Goal: Task Accomplishment & Management: Use online tool/utility

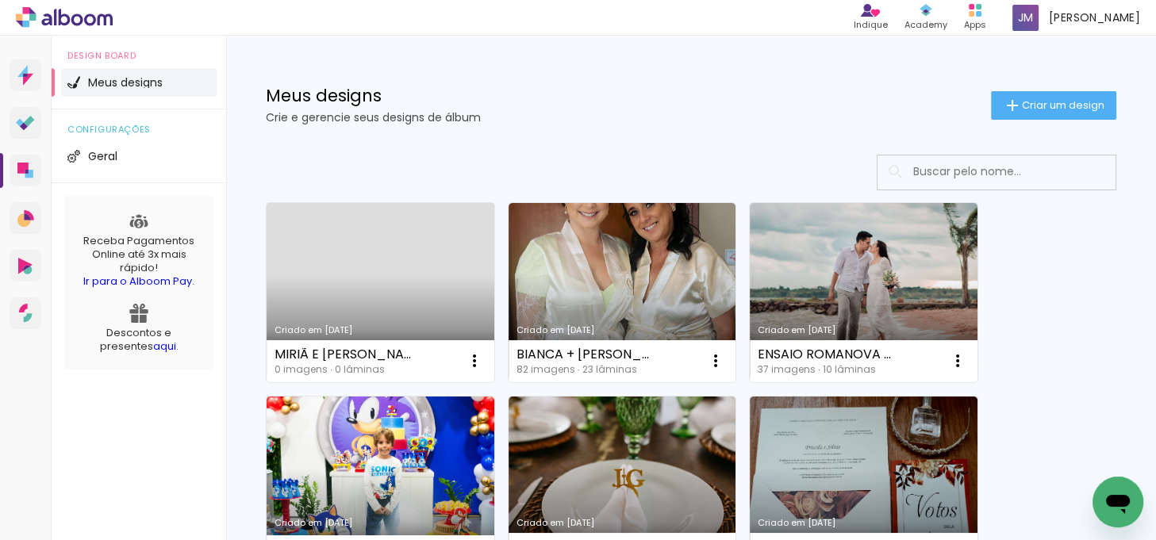
click at [409, 258] on link "Criado em [DATE]" at bounding box center [381, 292] width 228 height 179
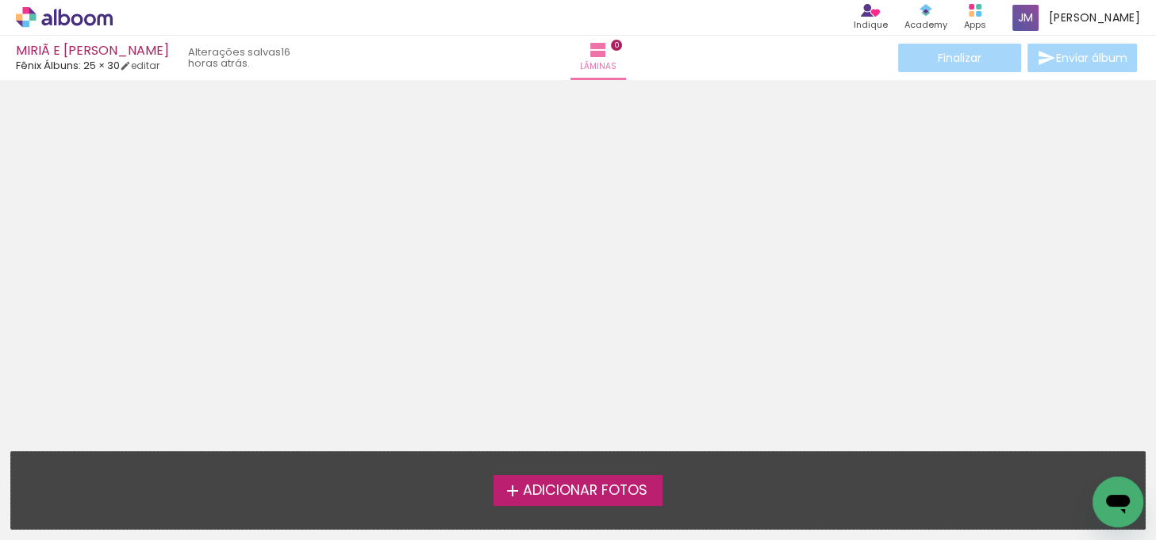
click at [588, 486] on span "Adicionar Fotos" at bounding box center [584, 491] width 125 height 14
click at [0, 0] on input "file" at bounding box center [0, 0] width 0 height 0
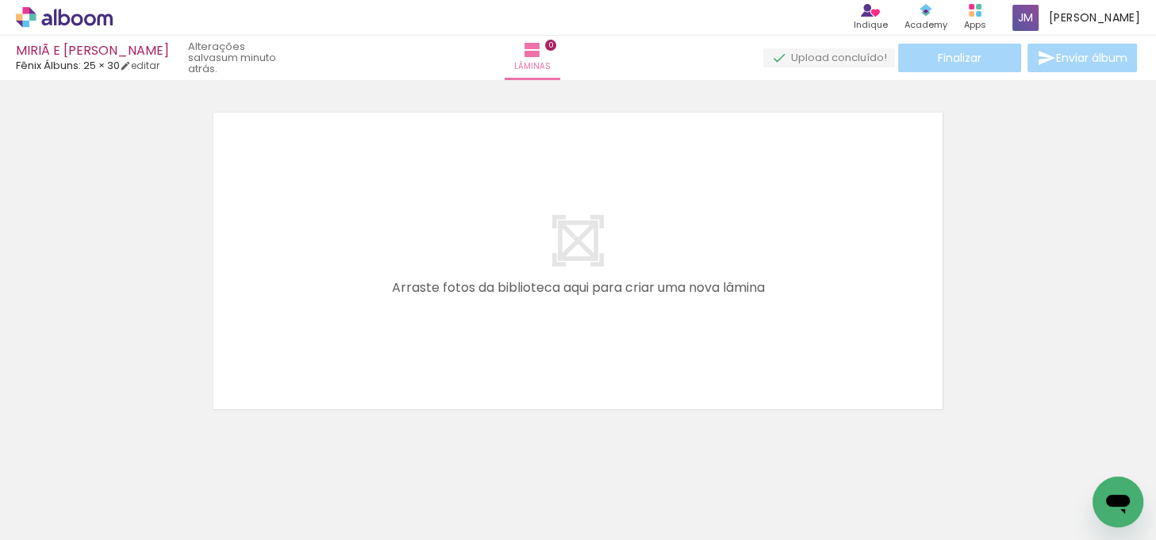
click at [71, 516] on span "Adicionar Fotos" at bounding box center [57, 518] width 48 height 17
click at [0, 0] on input "file" at bounding box center [0, 0] width 0 height 0
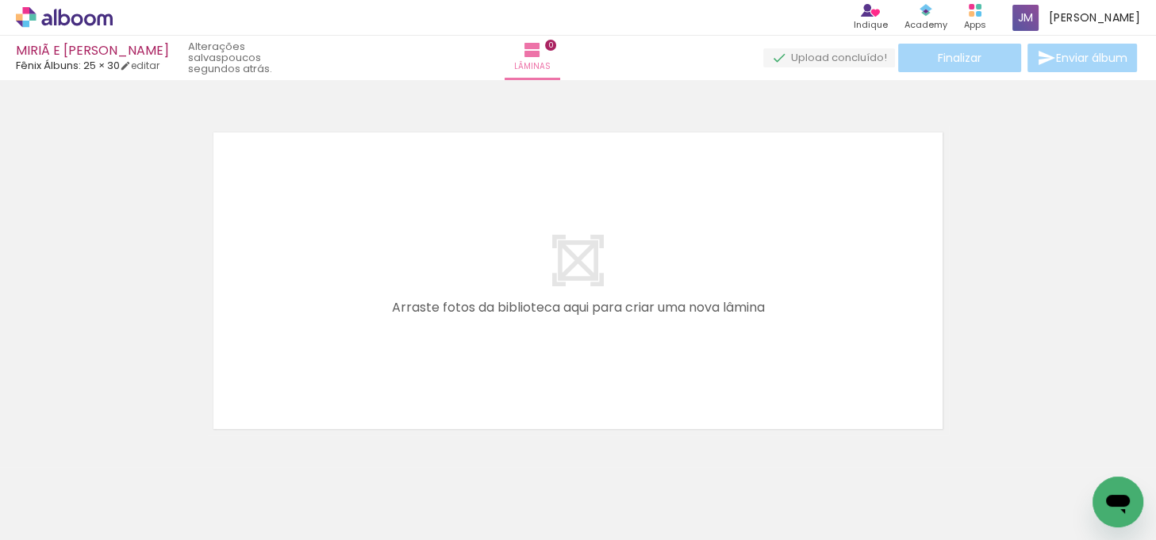
scroll to position [0, 7067]
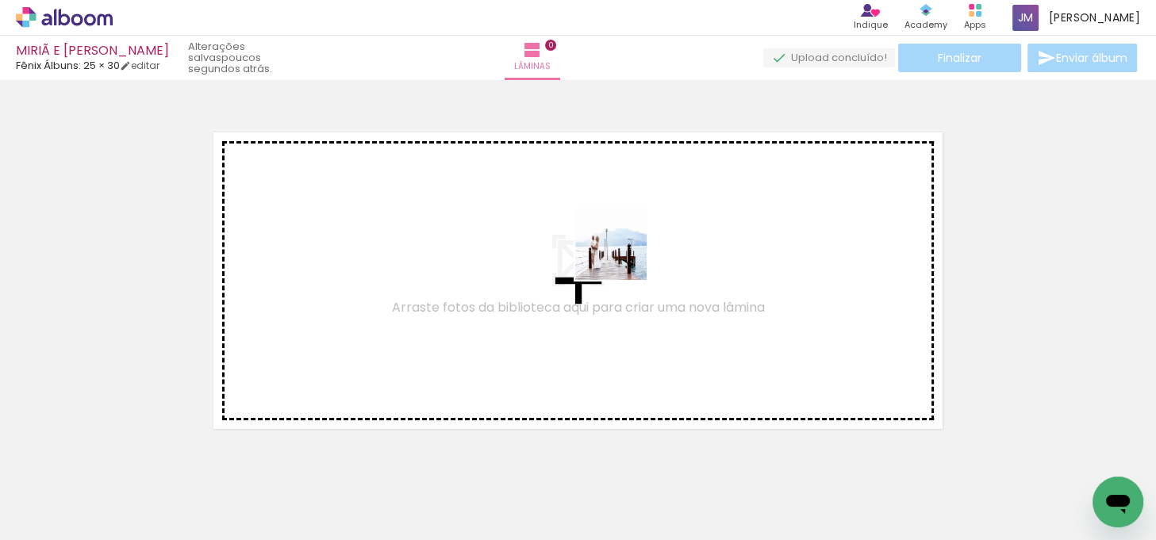
drag, startPoint x: 760, startPoint y: 497, endPoint x: 623, endPoint y: 256, distance: 276.5
click at [623, 256] on quentale-workspace at bounding box center [578, 270] width 1156 height 540
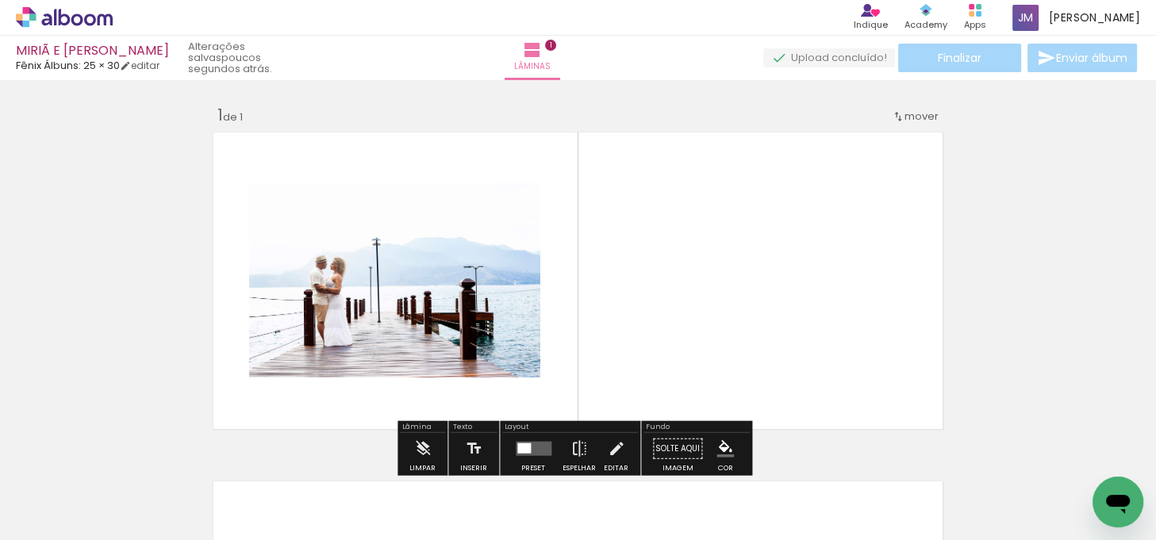
scroll to position [20, 0]
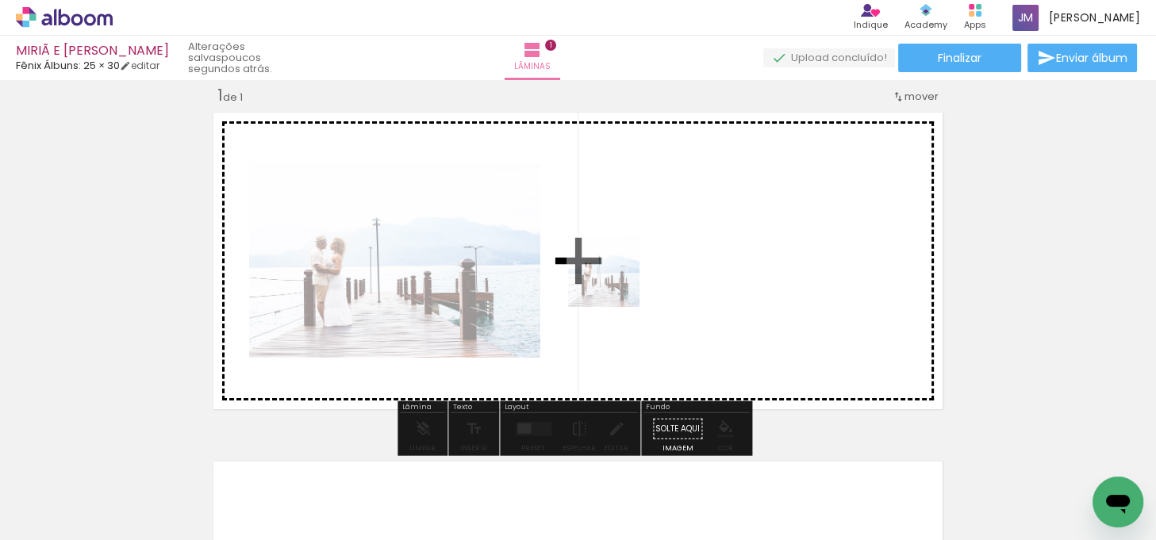
drag, startPoint x: 746, startPoint y: 493, endPoint x: 616, endPoint y: 283, distance: 246.7
click at [616, 283] on quentale-workspace at bounding box center [578, 270] width 1156 height 540
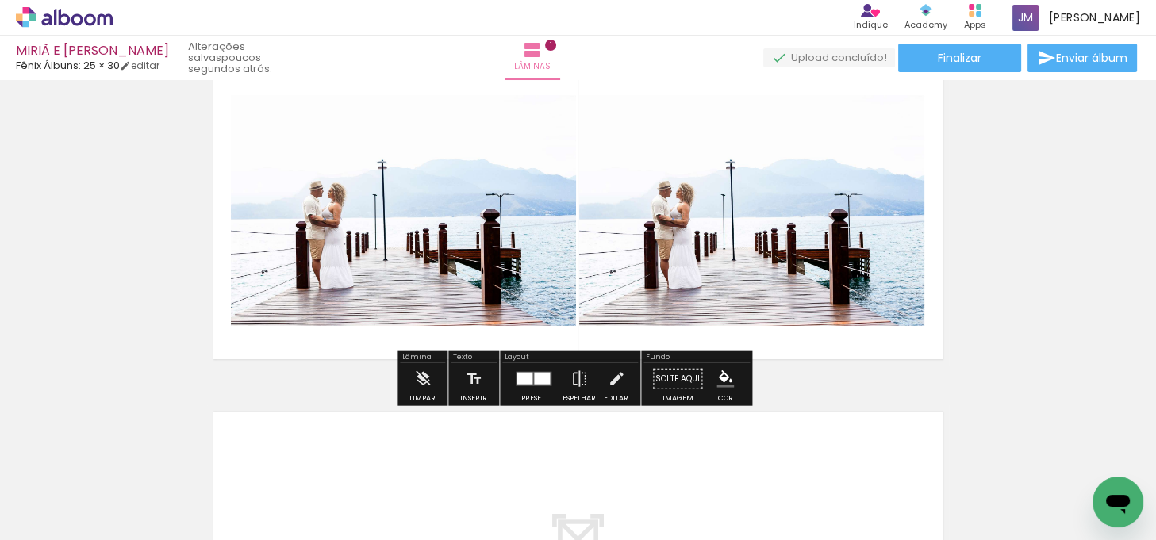
scroll to position [92, 0]
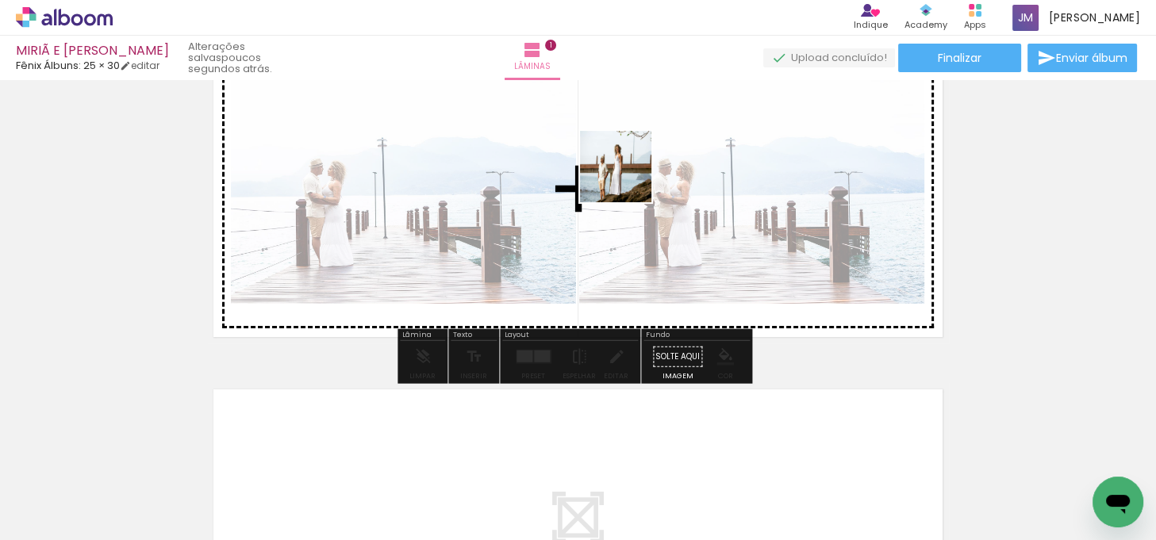
drag, startPoint x: 812, startPoint y: 490, endPoint x: 628, endPoint y: 179, distance: 361.5
click at [628, 179] on quentale-workspace at bounding box center [578, 270] width 1156 height 540
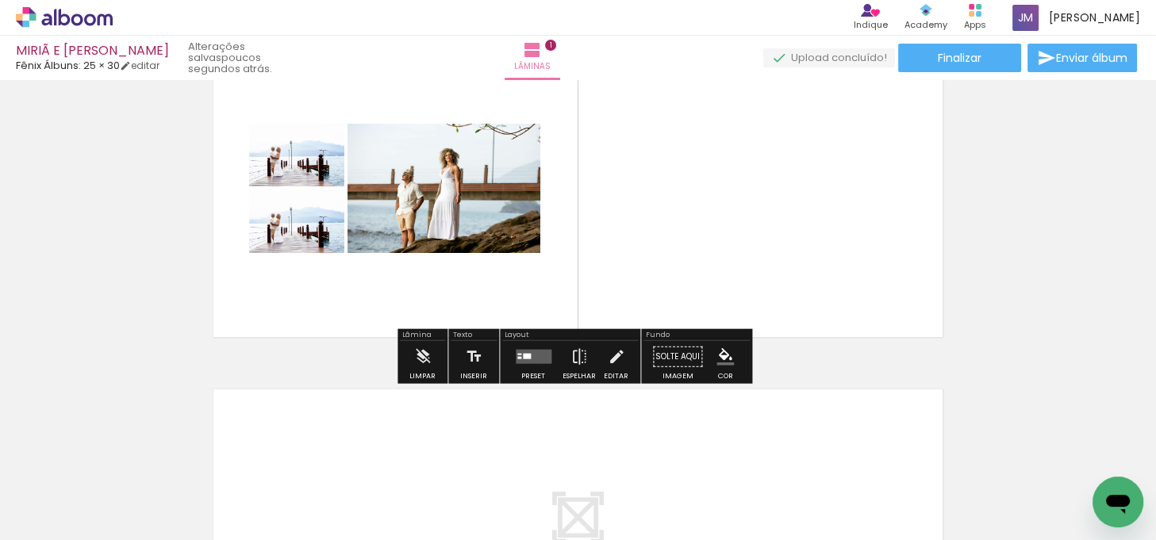
drag, startPoint x: 426, startPoint y: 355, endPoint x: 442, endPoint y: 352, distance: 16.1
click at [425, 355] on iron-icon at bounding box center [422, 357] width 17 height 32
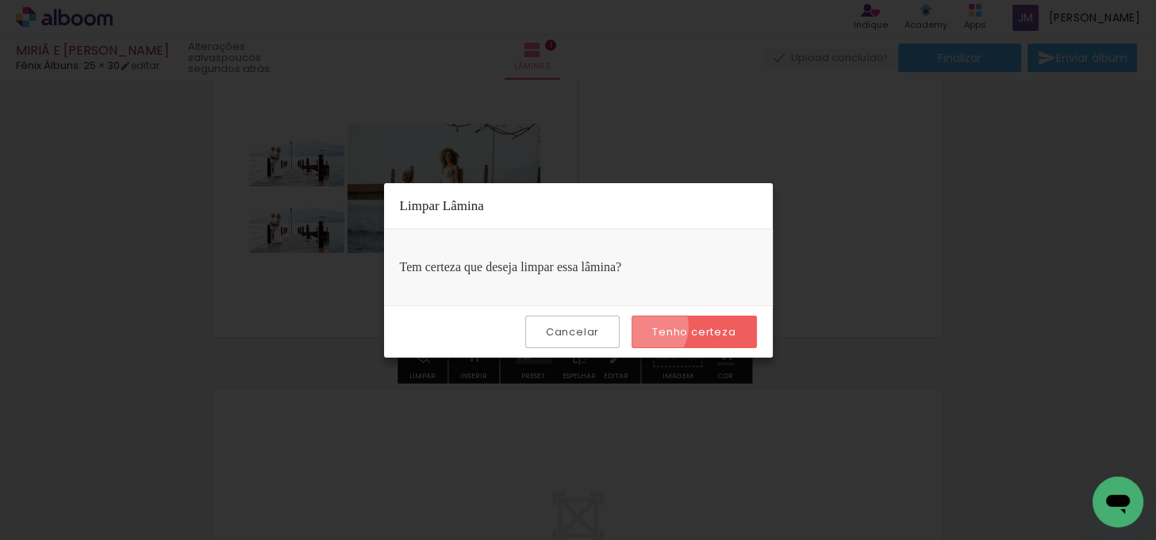
click at [649, 327] on paper-button "Tenho certeza" at bounding box center [694, 332] width 125 height 33
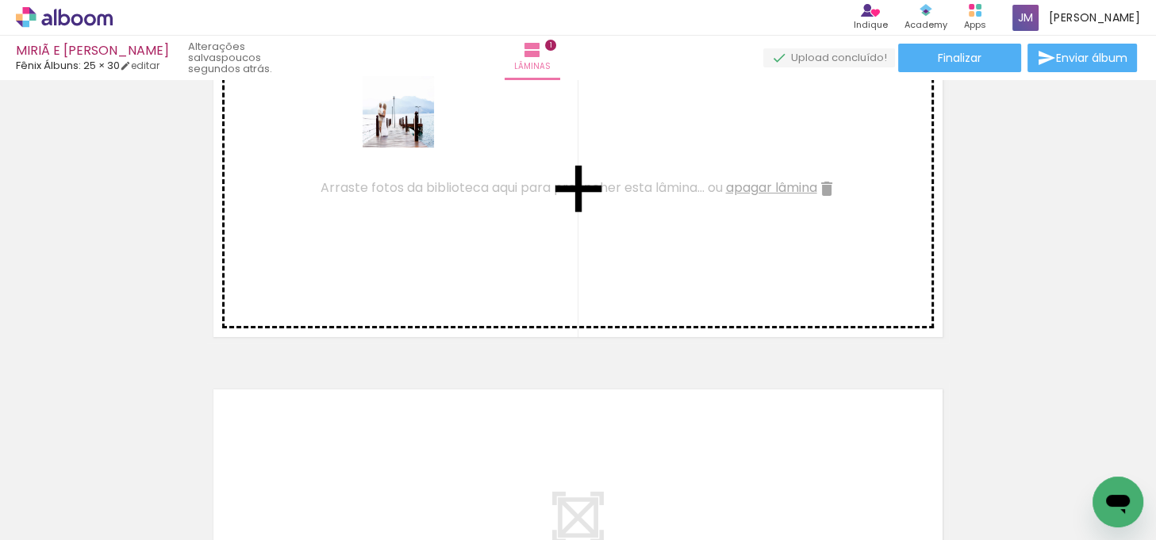
drag, startPoint x: 752, startPoint y: 494, endPoint x: 878, endPoint y: 283, distance: 244.9
click at [412, 123] on quentale-workspace at bounding box center [578, 270] width 1156 height 540
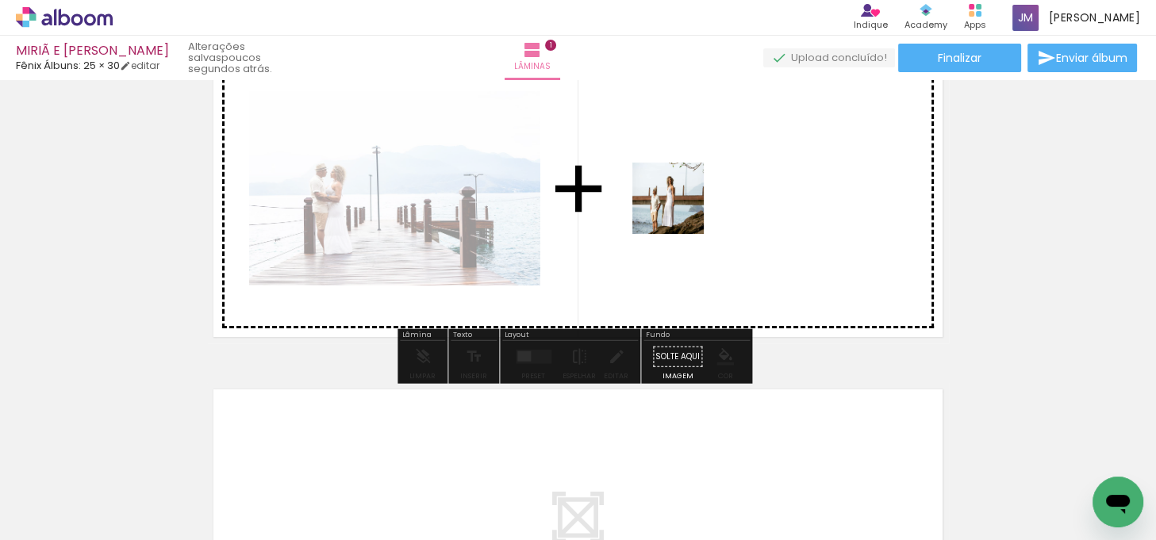
drag, startPoint x: 829, startPoint y: 484, endPoint x: 679, endPoint y: 201, distance: 321.0
click at [679, 201] on quentale-workspace at bounding box center [578, 270] width 1156 height 540
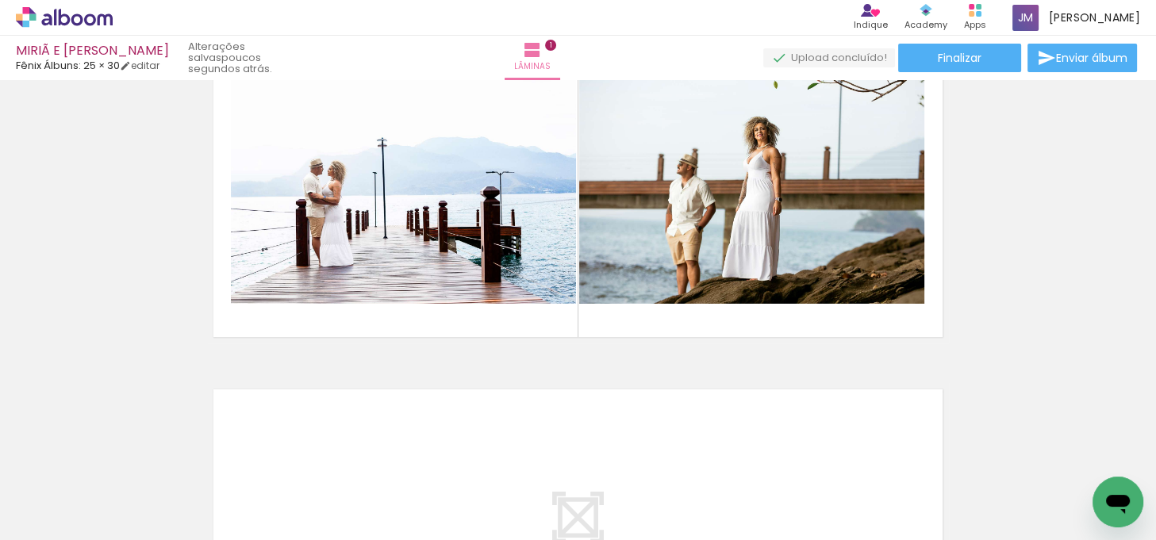
click at [82, 494] on paper-input-container "Filtro Todas as fotos" at bounding box center [48, 493] width 77 height 15
click at [0, 0] on slot "Não utilizadas" at bounding box center [0, 0] width 0 height 0
type input "Não utilizadas"
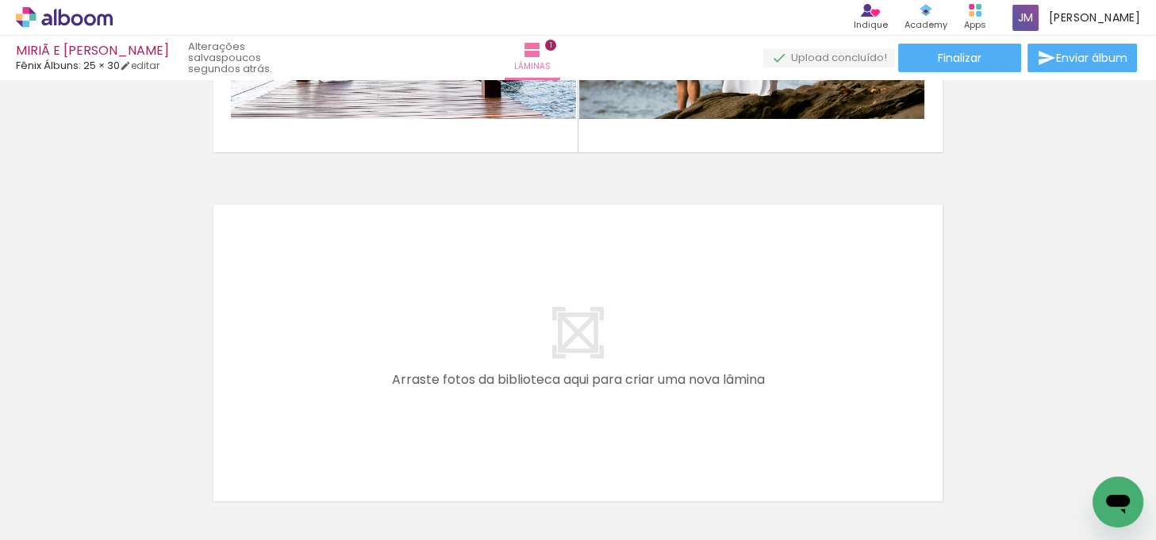
scroll to position [309, 0]
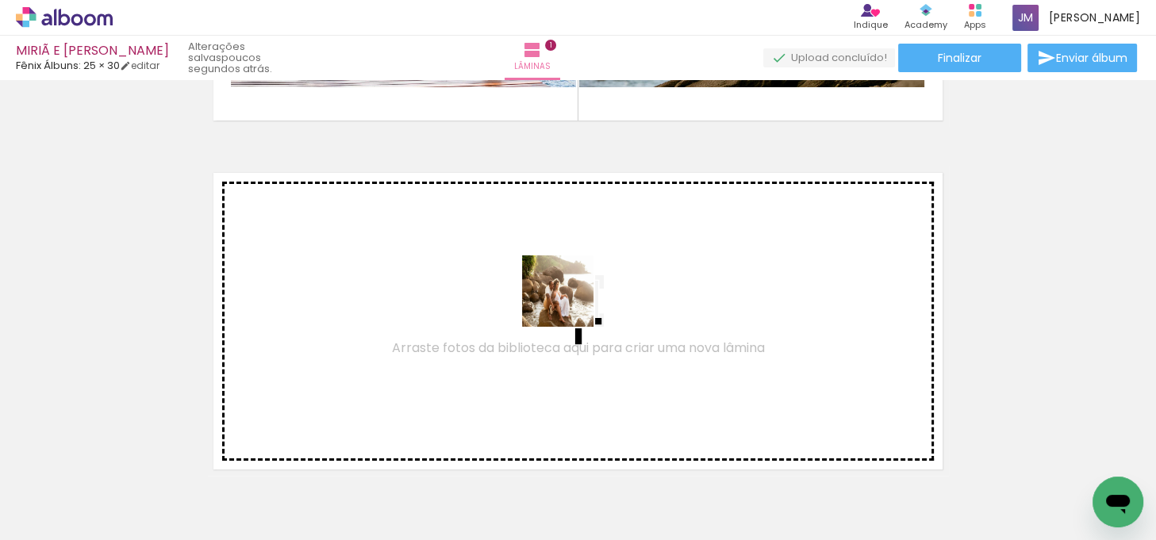
drag, startPoint x: 935, startPoint y: 479, endPoint x: 572, endPoint y: 303, distance: 403.2
click at [572, 303] on quentale-workspace at bounding box center [578, 270] width 1156 height 540
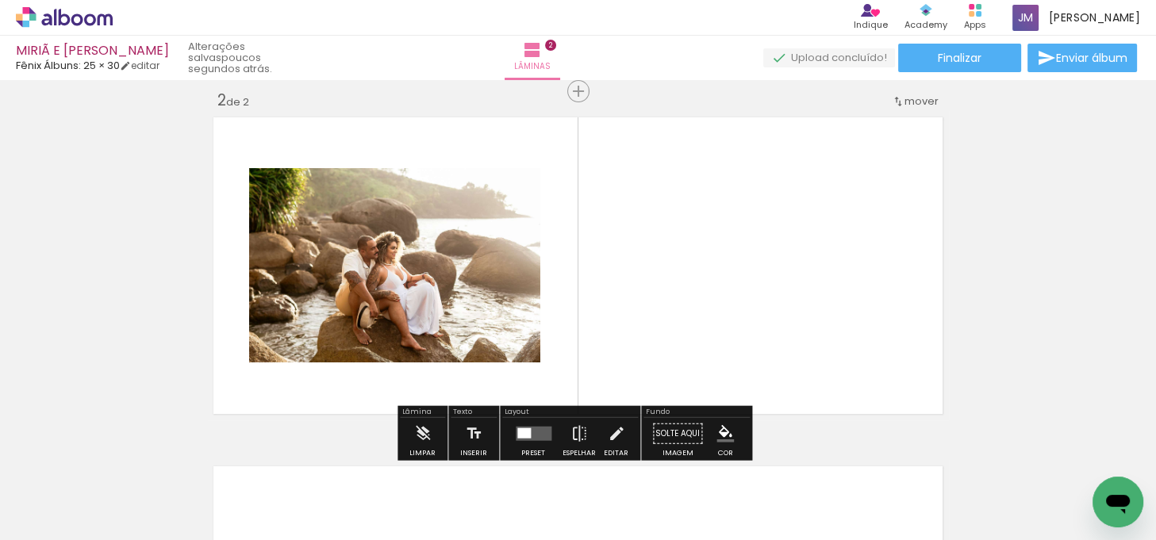
scroll to position [369, 0]
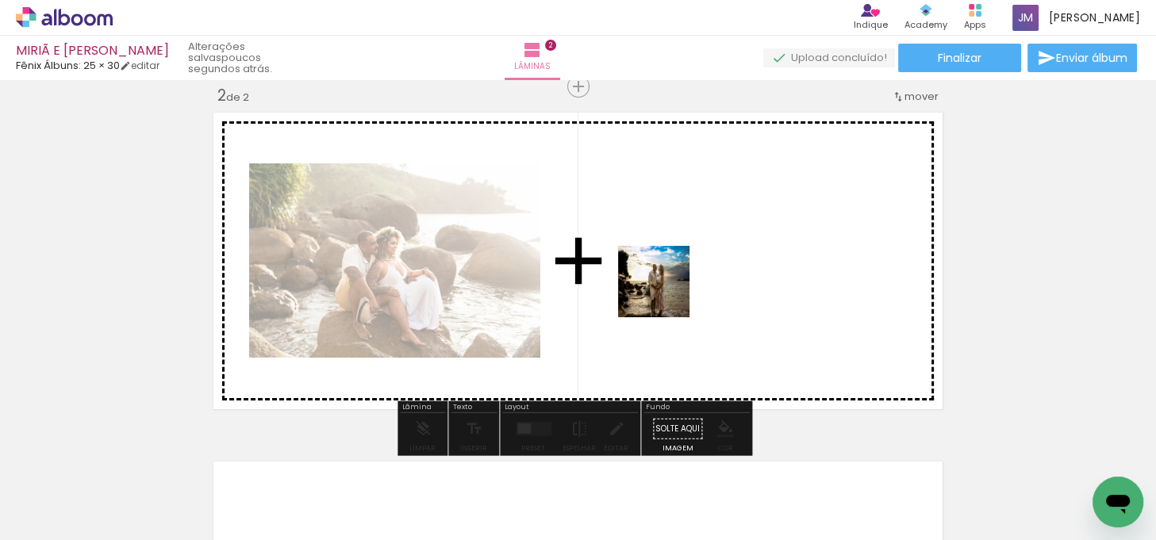
drag, startPoint x: 986, startPoint y: 478, endPoint x: 971, endPoint y: 426, distance: 54.0
click at [666, 292] on quentale-workspace at bounding box center [578, 270] width 1156 height 540
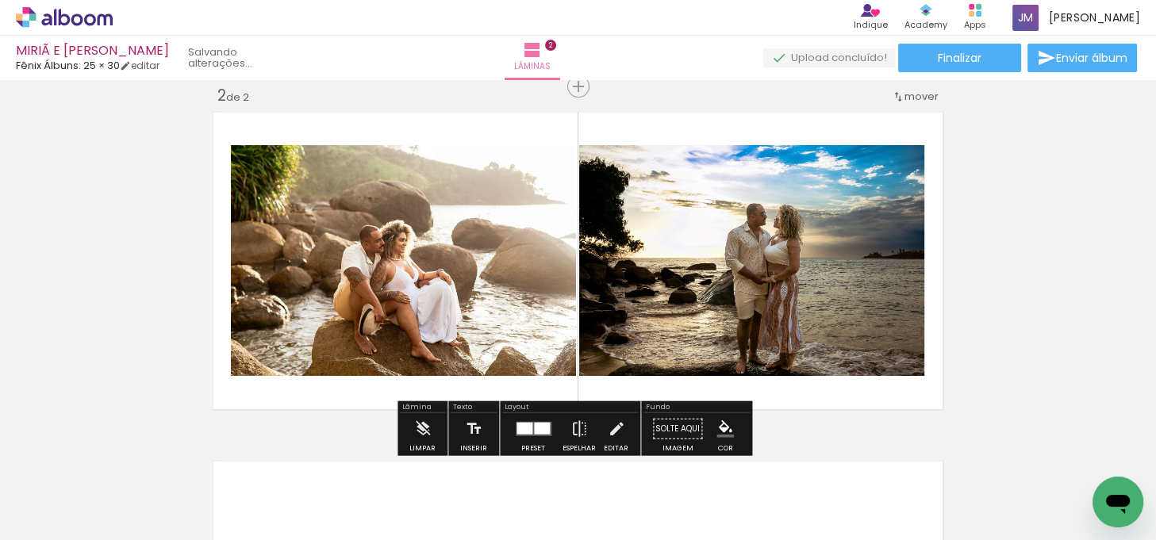
scroll to position [0, 6711]
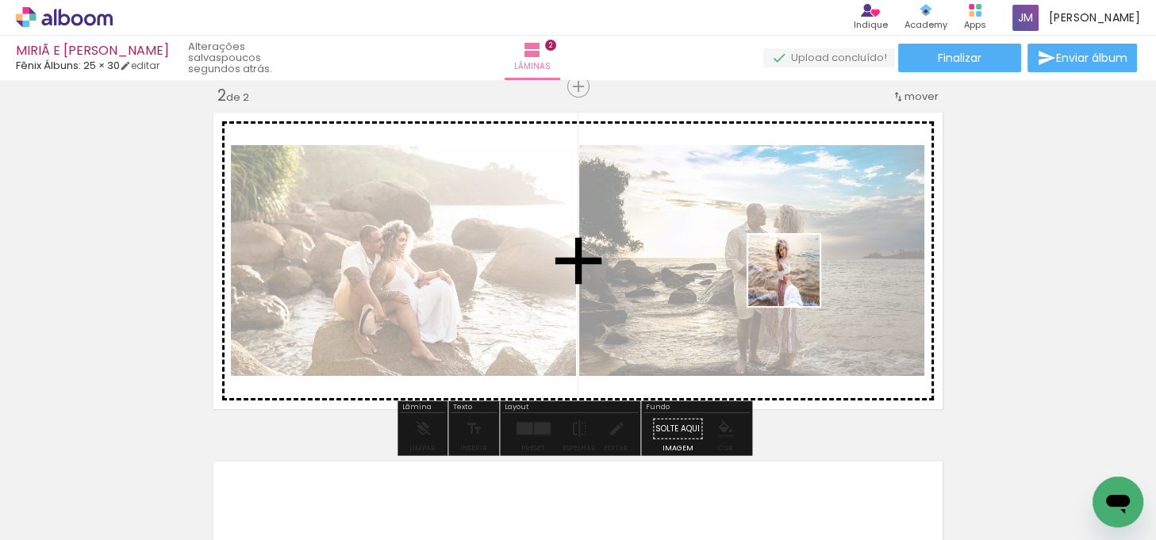
drag, startPoint x: 1083, startPoint y: 477, endPoint x: 810, endPoint y: 182, distance: 402.1
click at [795, 281] on quentale-workspace at bounding box center [578, 270] width 1156 height 540
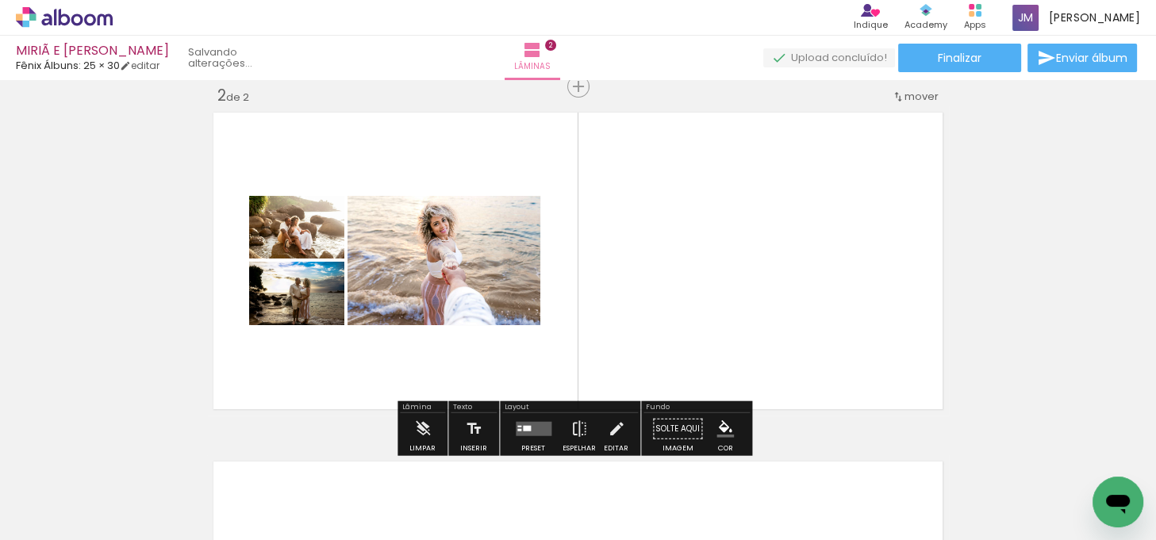
scroll to position [0, 6623]
click at [531, 422] on quentale-layouter at bounding box center [534, 429] width 36 height 14
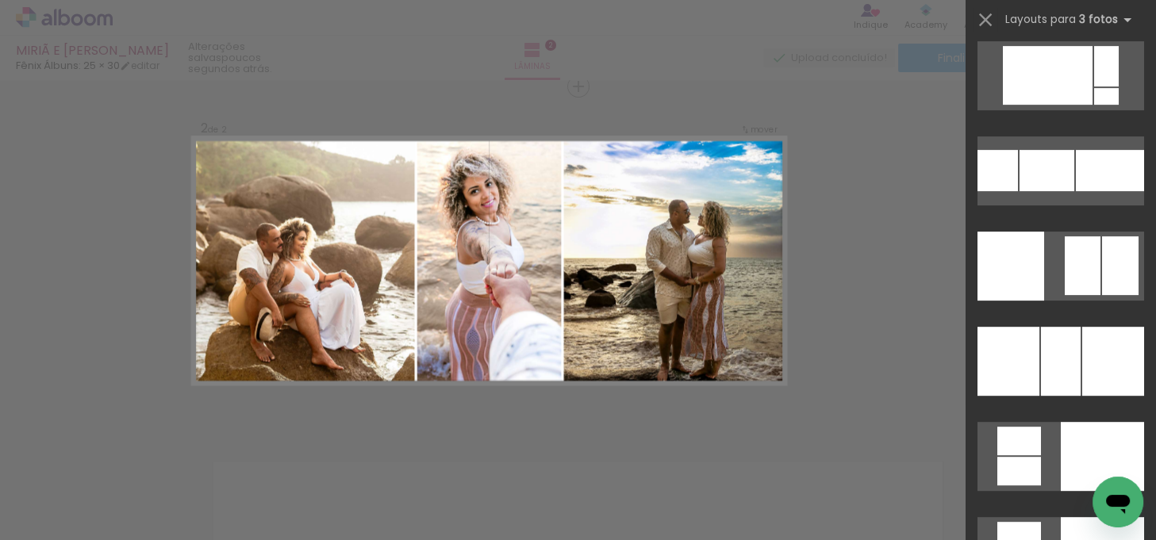
scroll to position [7647, 0]
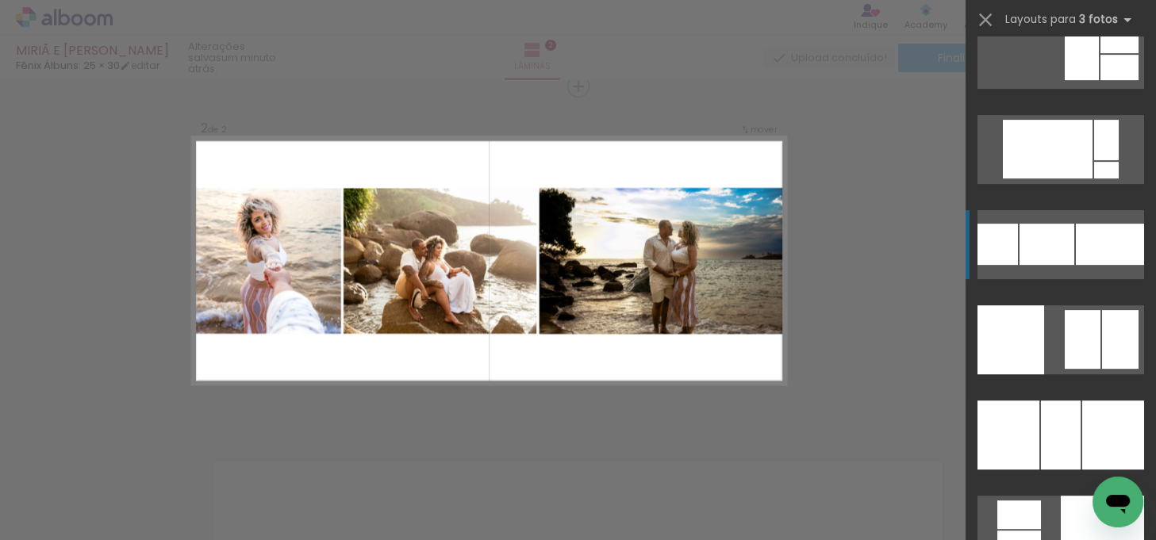
click at [1083, 241] on div at bounding box center [1110, 244] width 68 height 41
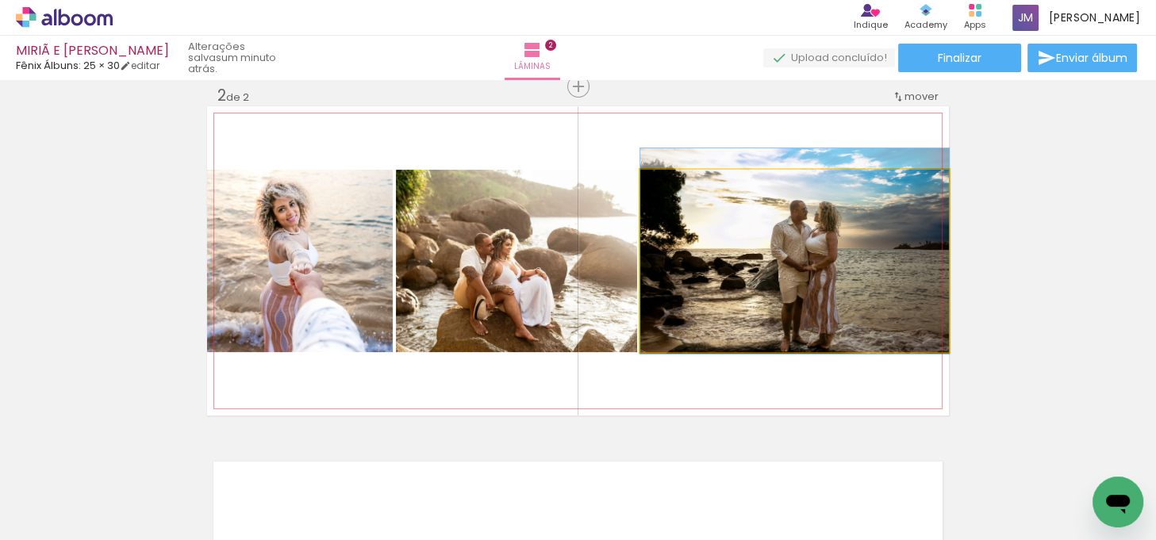
drag, startPoint x: 823, startPoint y: 263, endPoint x: 794, endPoint y: 254, distance: 30.1
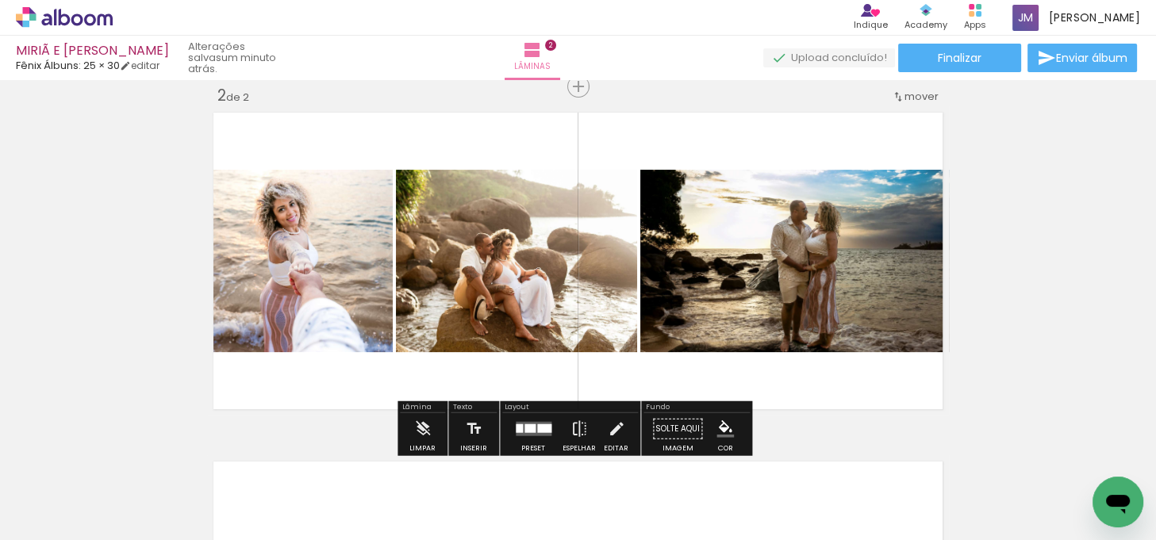
drag, startPoint x: 538, startPoint y: 431, endPoint x: 997, endPoint y: 314, distance: 473.3
click at [537, 429] on div at bounding box center [544, 429] width 14 height 9
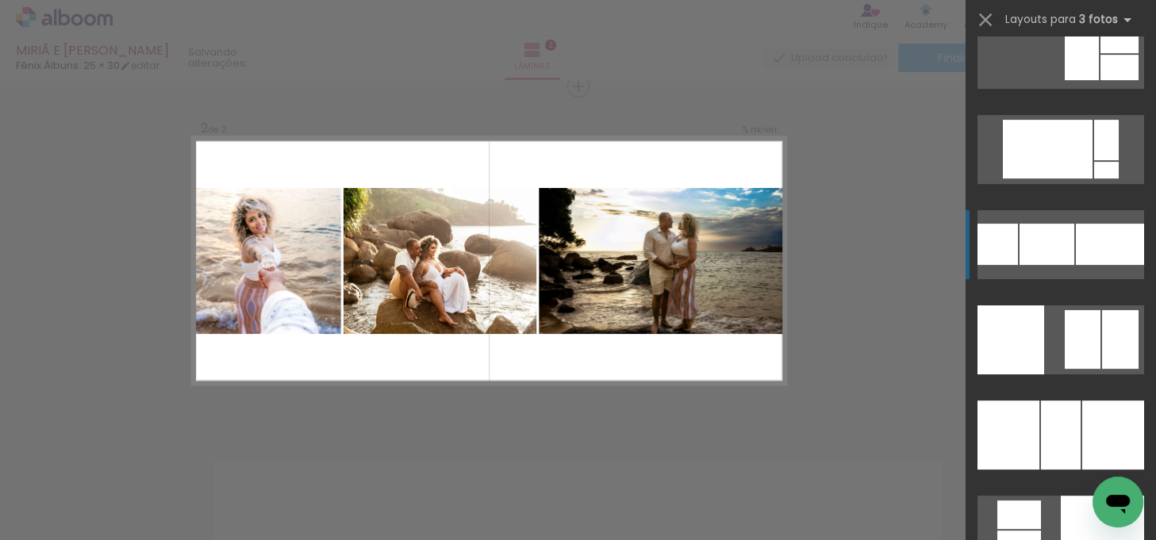
scroll to position [7809, 0]
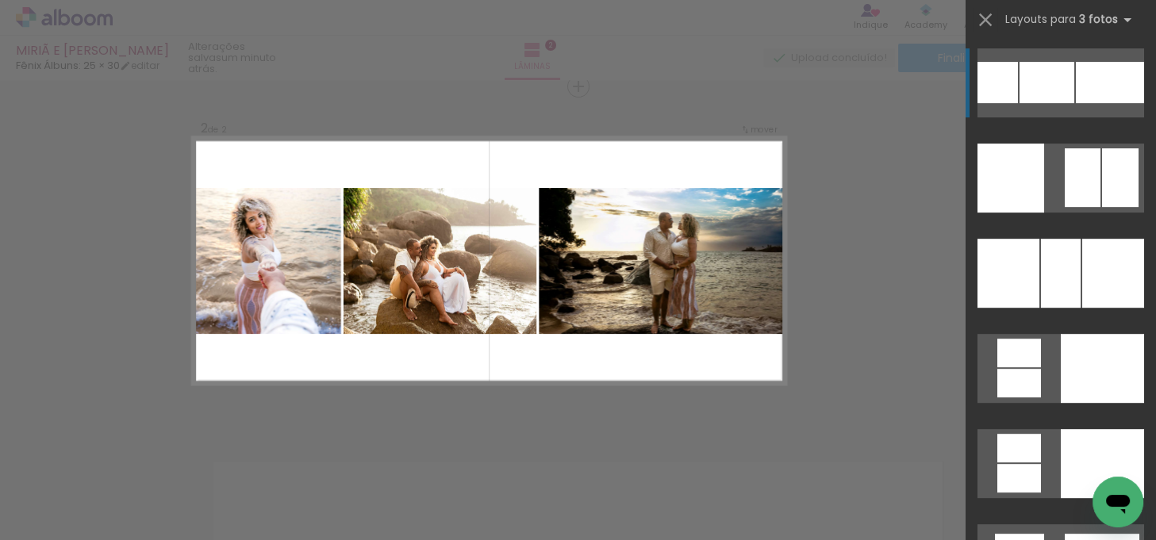
click at [867, 215] on div "Confirmar Cancelar" at bounding box center [578, 254] width 1156 height 1086
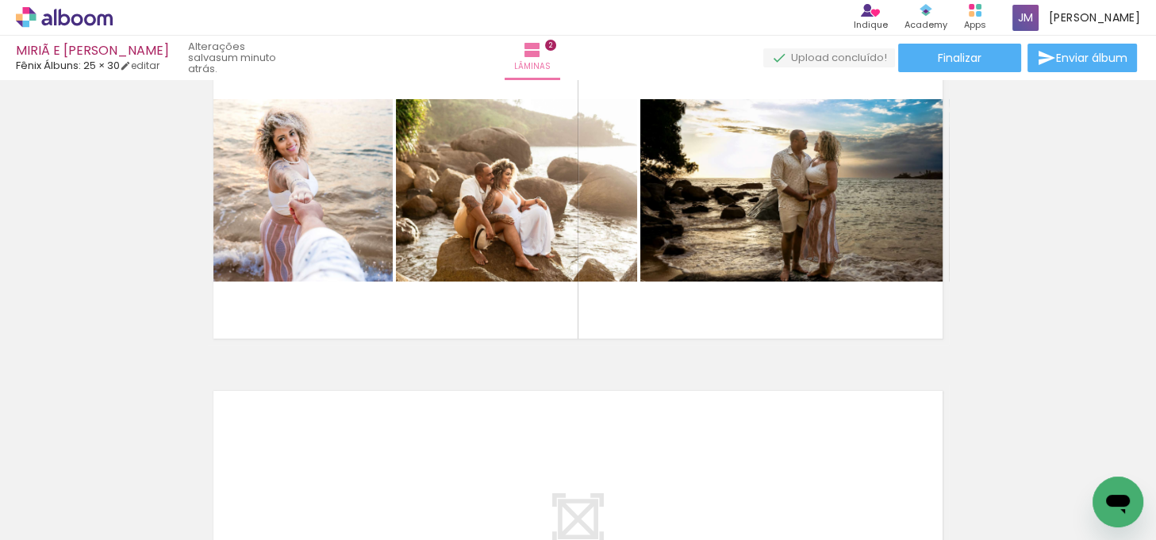
scroll to position [441, 0]
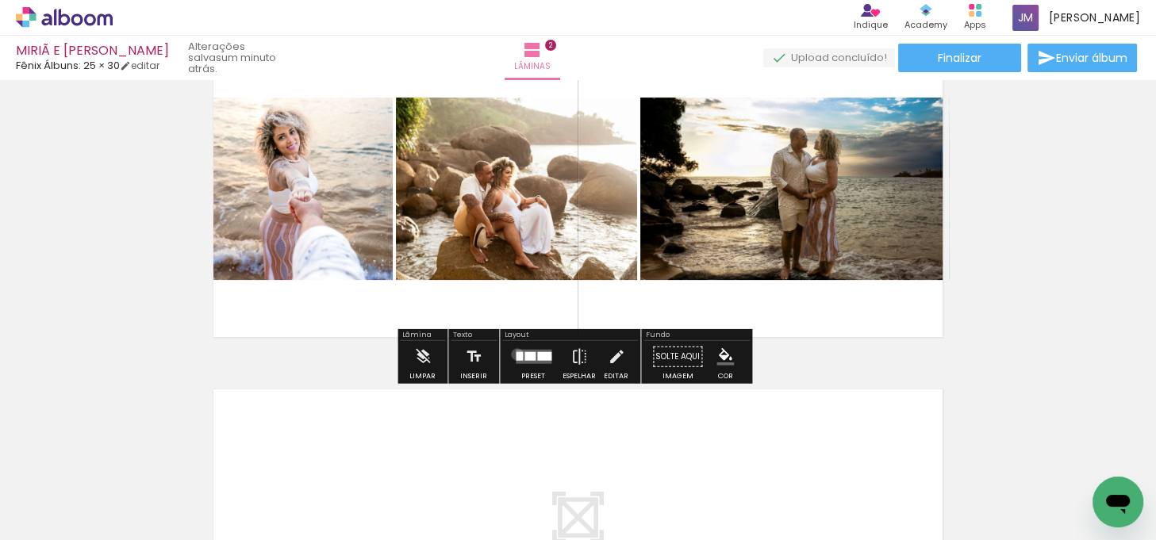
click at [516, 354] on div at bounding box center [519, 356] width 7 height 9
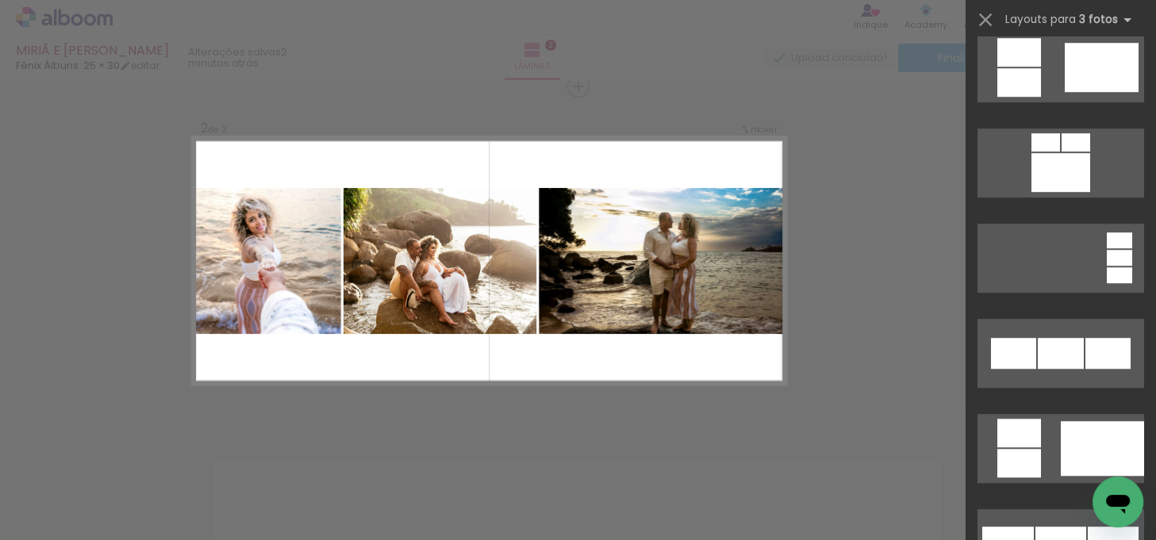
scroll to position [1369, 0]
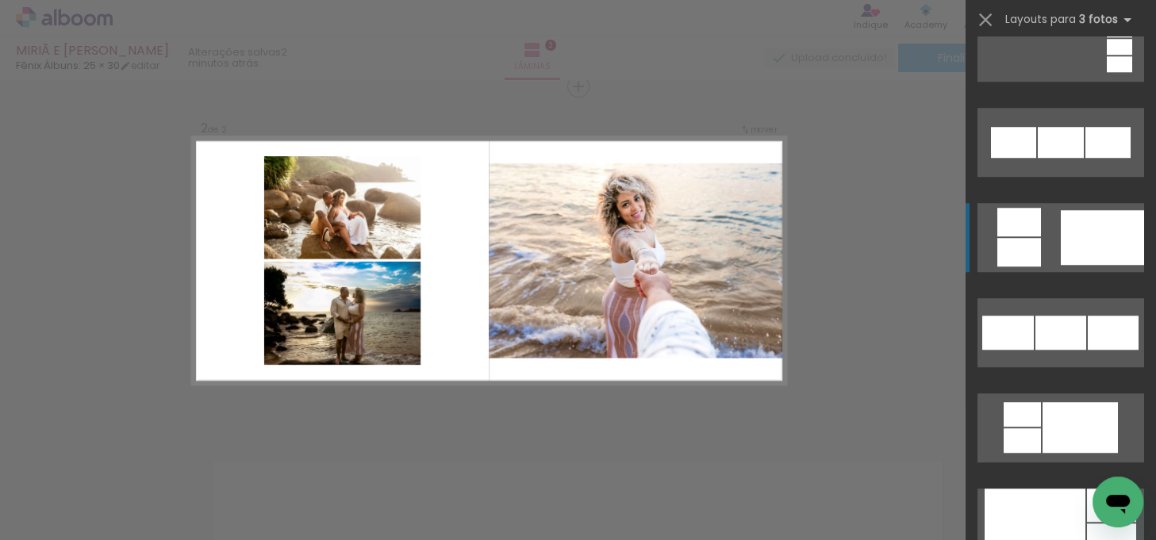
click at [1105, 214] on div at bounding box center [1102, 237] width 83 height 55
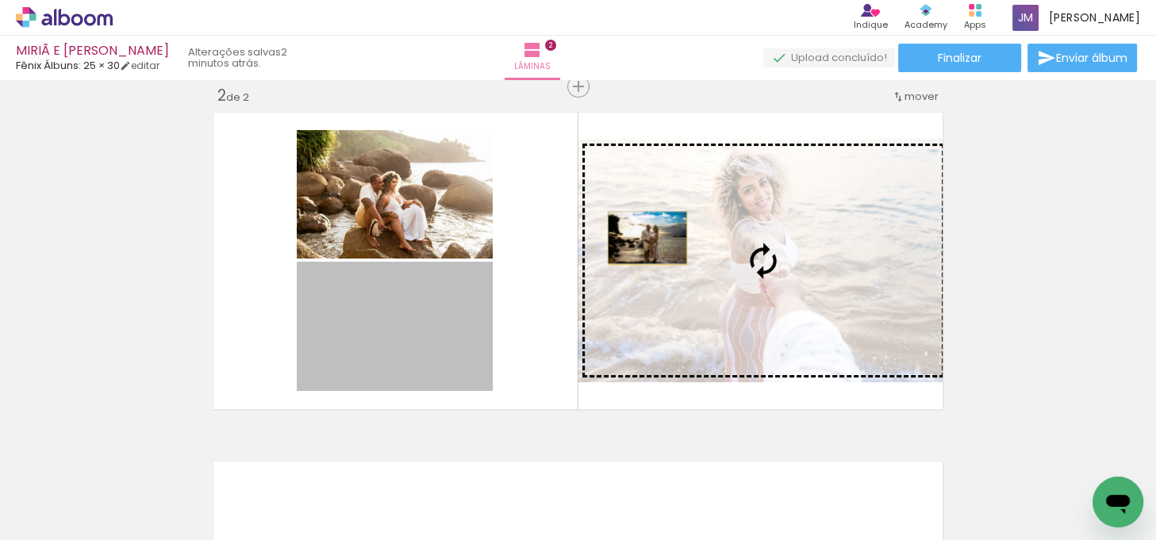
drag, startPoint x: 437, startPoint y: 294, endPoint x: 643, endPoint y: 237, distance: 213.3
click at [0, 0] on slot at bounding box center [0, 0] width 0 height 0
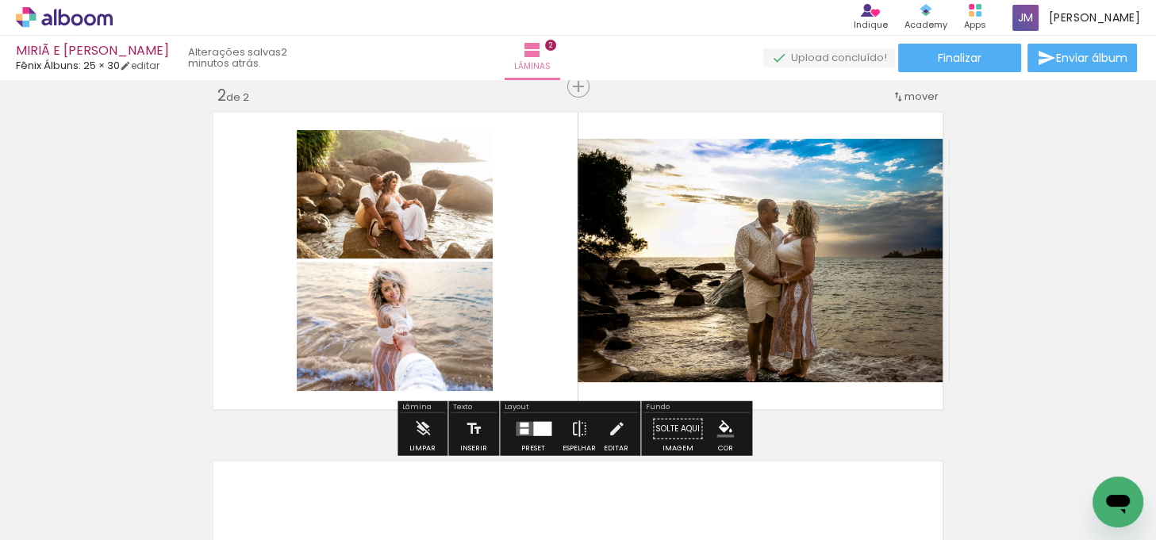
click at [824, 229] on quentale-photo at bounding box center [763, 261] width 371 height 244
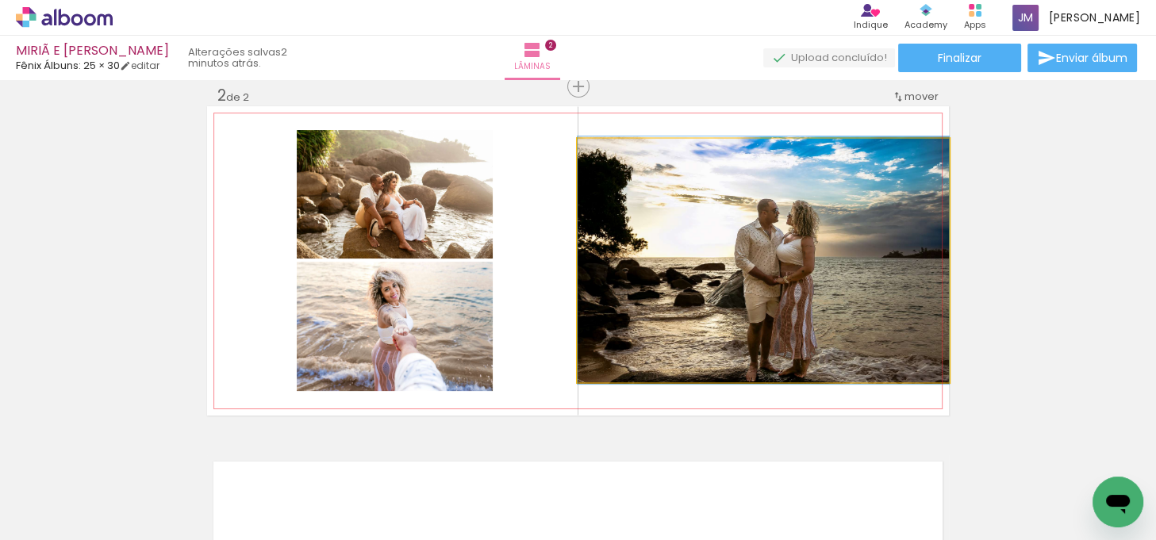
click at [824, 229] on quentale-photo at bounding box center [763, 261] width 371 height 244
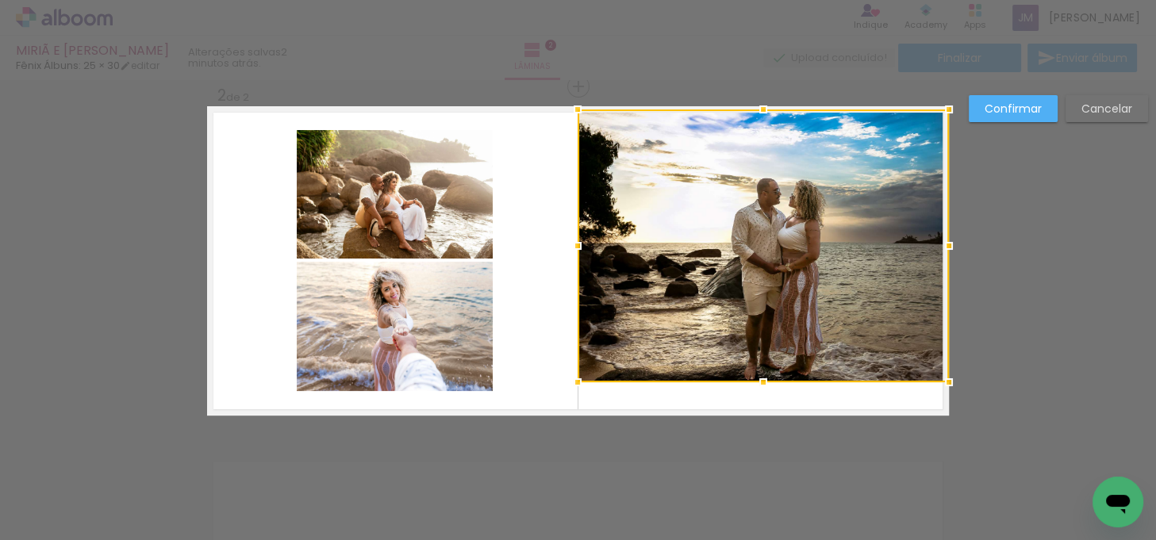
drag, startPoint x: 754, startPoint y: 131, endPoint x: 754, endPoint y: 100, distance: 31.0
click at [754, 100] on div at bounding box center [764, 110] width 32 height 32
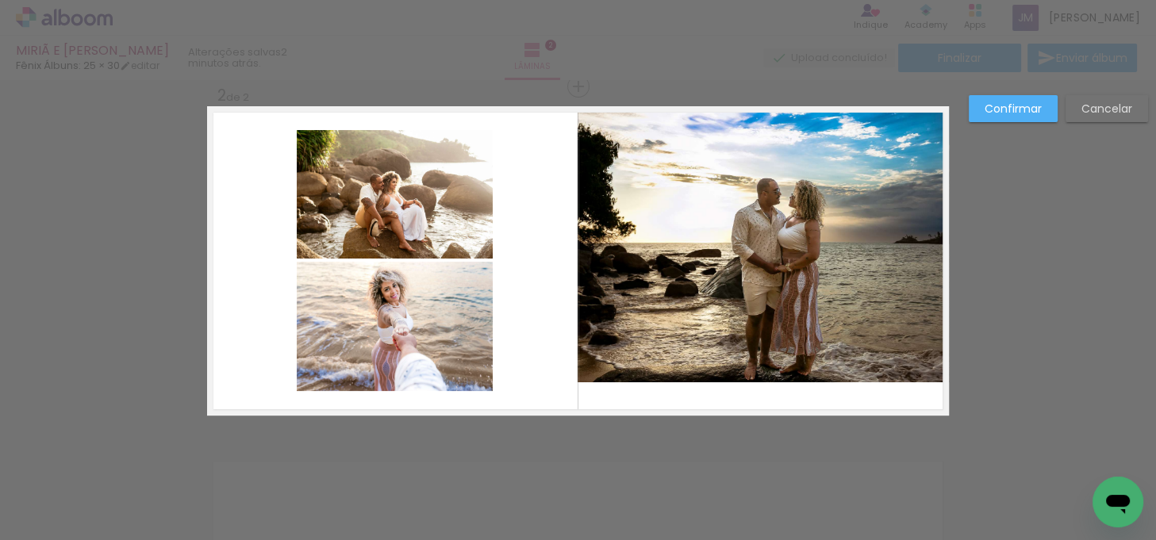
click at [723, 330] on quentale-photo at bounding box center [763, 246] width 371 height 273
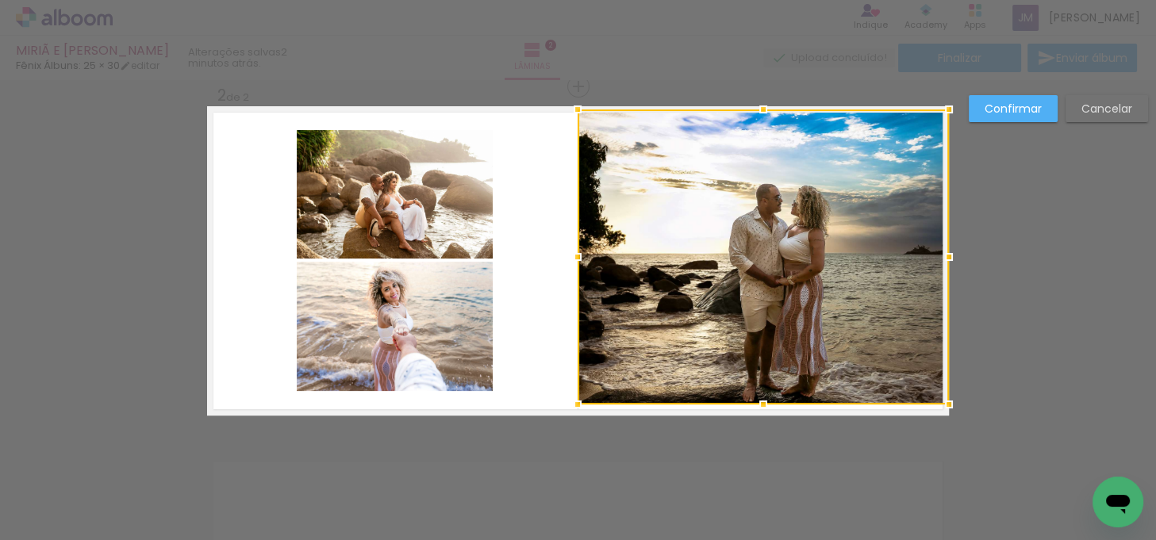
drag, startPoint x: 757, startPoint y: 387, endPoint x: 752, endPoint y: 431, distance: 43.9
click at [752, 431] on div "Inserir lâmina 1 de 2 Inserir lâmina 2 de 2 Confirmar Cancelar" at bounding box center [578, 254] width 1156 height 1086
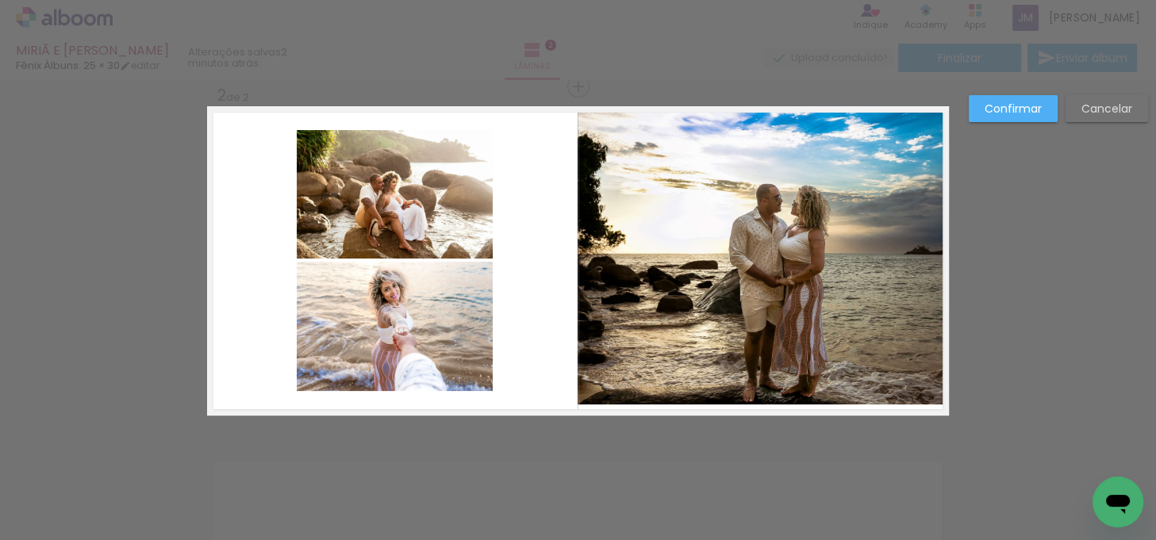
click at [611, 270] on quentale-photo at bounding box center [763, 257] width 371 height 295
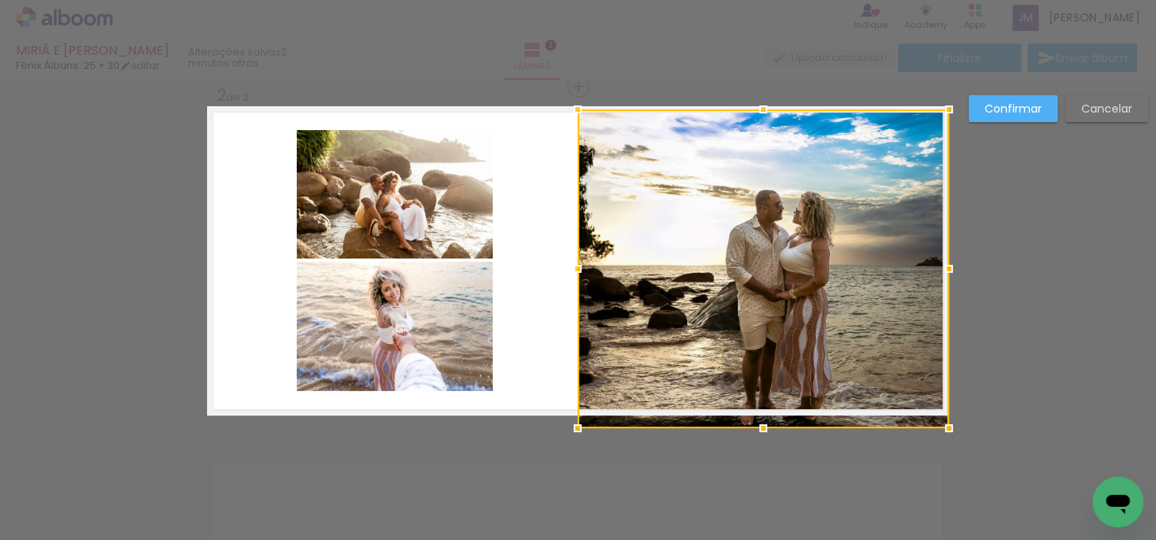
drag, startPoint x: 757, startPoint y: 406, endPoint x: 755, endPoint y: 421, distance: 14.5
click at [755, 421] on div at bounding box center [764, 429] width 32 height 32
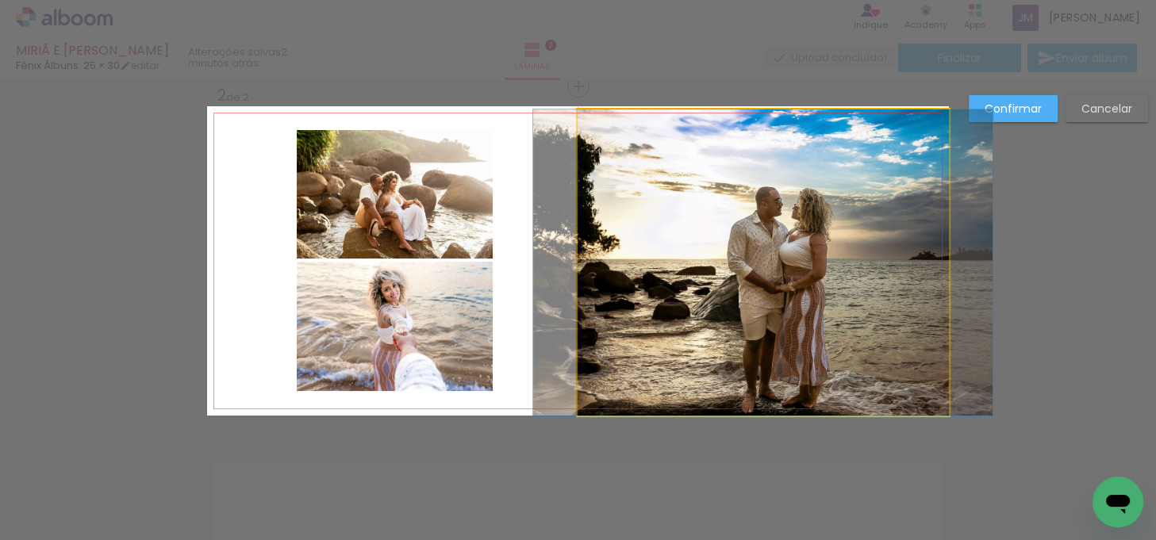
click at [749, 156] on quentale-photo at bounding box center [763, 263] width 371 height 306
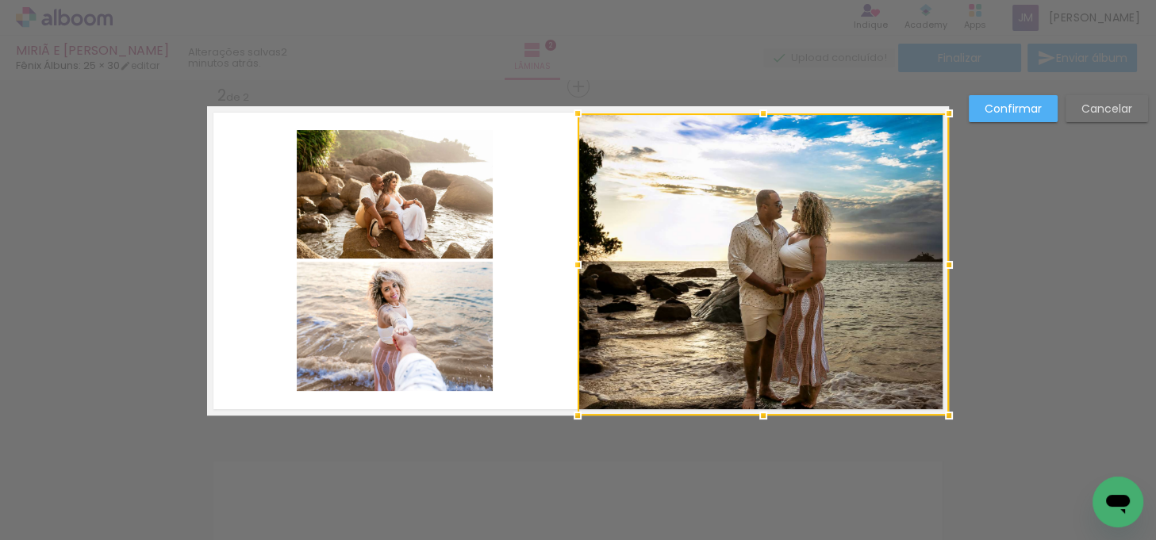
drag, startPoint x: 756, startPoint y: 108, endPoint x: 757, endPoint y: 87, distance: 21.4
click at [757, 87] on div "Inserir lâmina 1 de 2 Inserir lâmina 2 de 2 Confirmar Cancelar" at bounding box center [578, 254] width 1156 height 1086
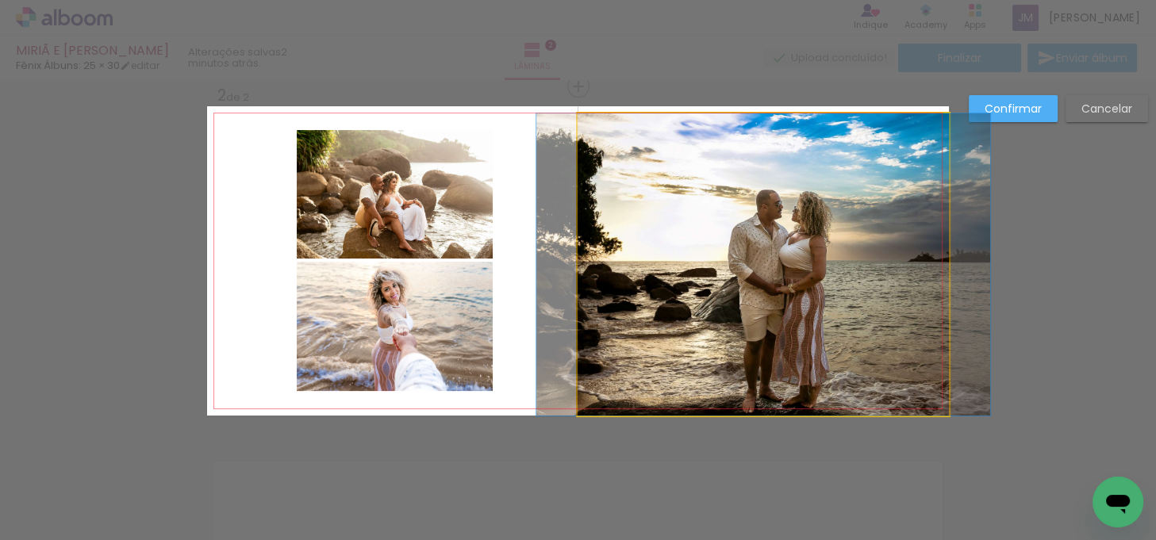
click at [753, 125] on quentale-photo at bounding box center [763, 264] width 371 height 302
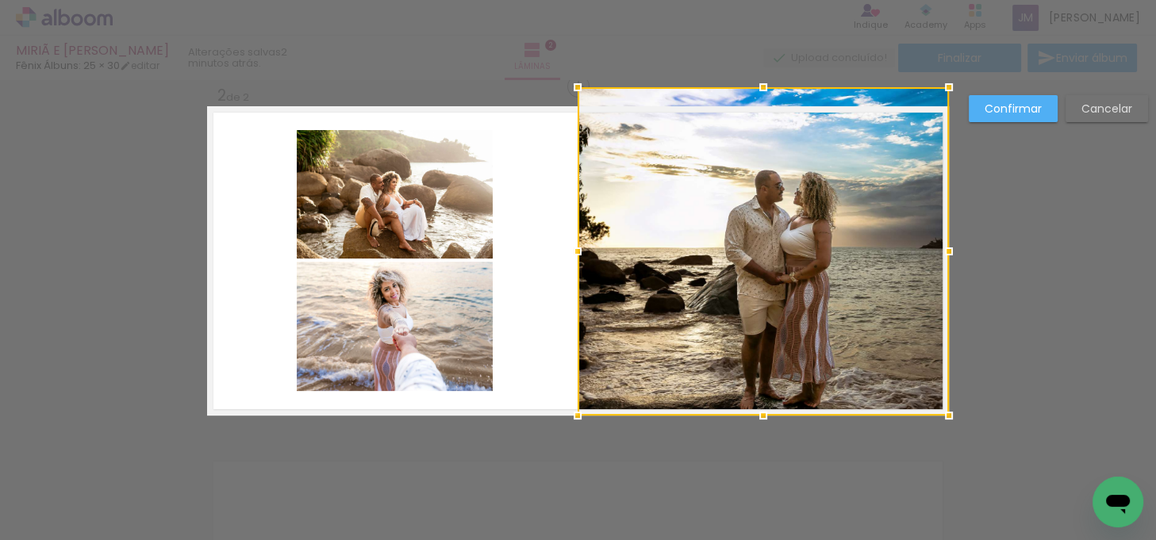
drag, startPoint x: 754, startPoint y: 112, endPoint x: 754, endPoint y: 97, distance: 15.1
click at [754, 97] on div at bounding box center [764, 87] width 32 height 32
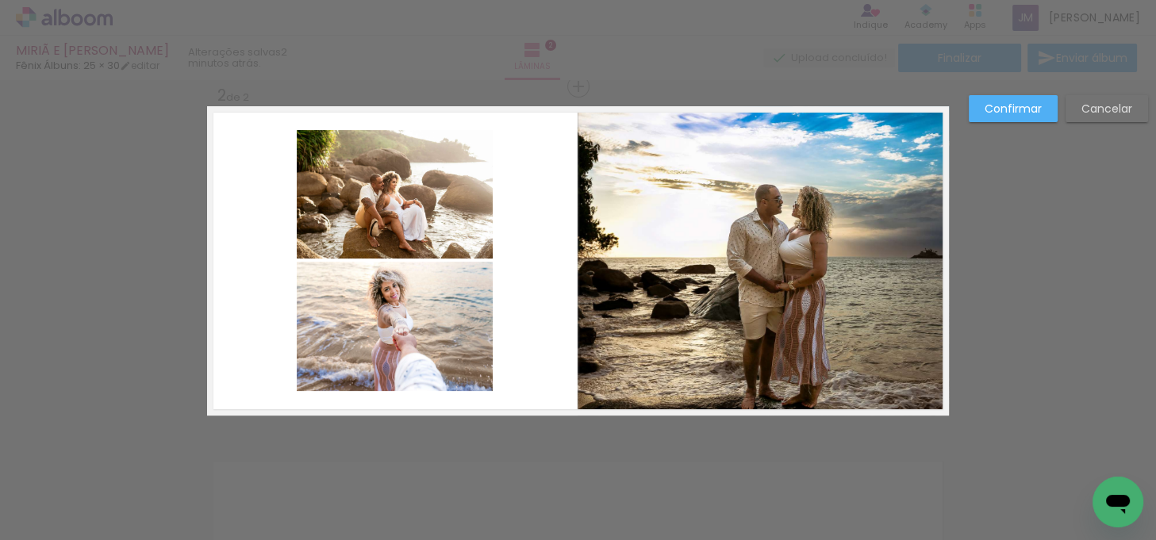
click at [1029, 98] on paper-button "Confirmar" at bounding box center [1013, 108] width 89 height 27
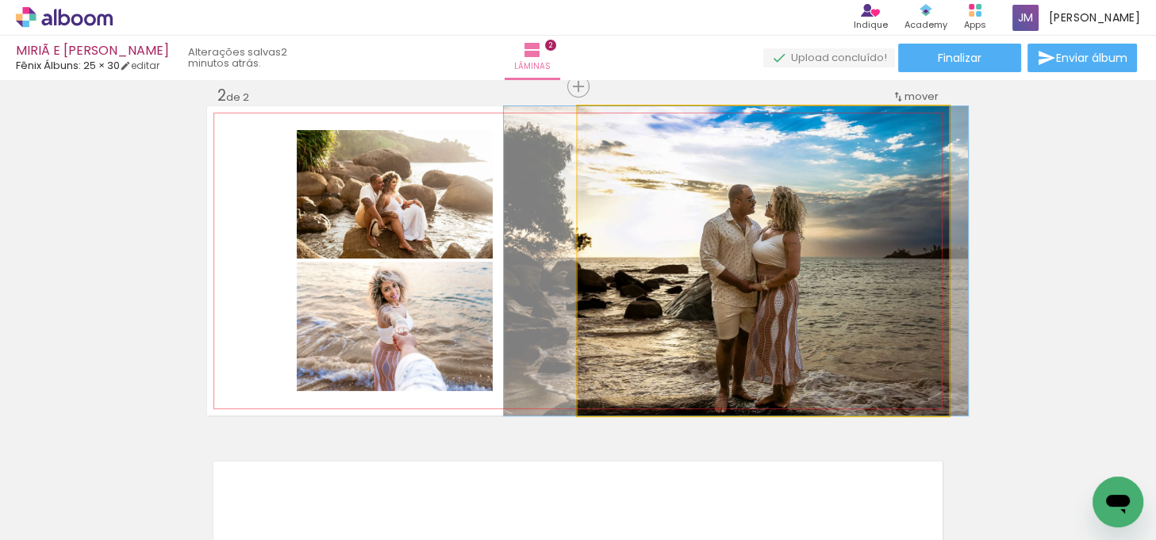
drag, startPoint x: 844, startPoint y: 191, endPoint x: 821, endPoint y: 192, distance: 22.2
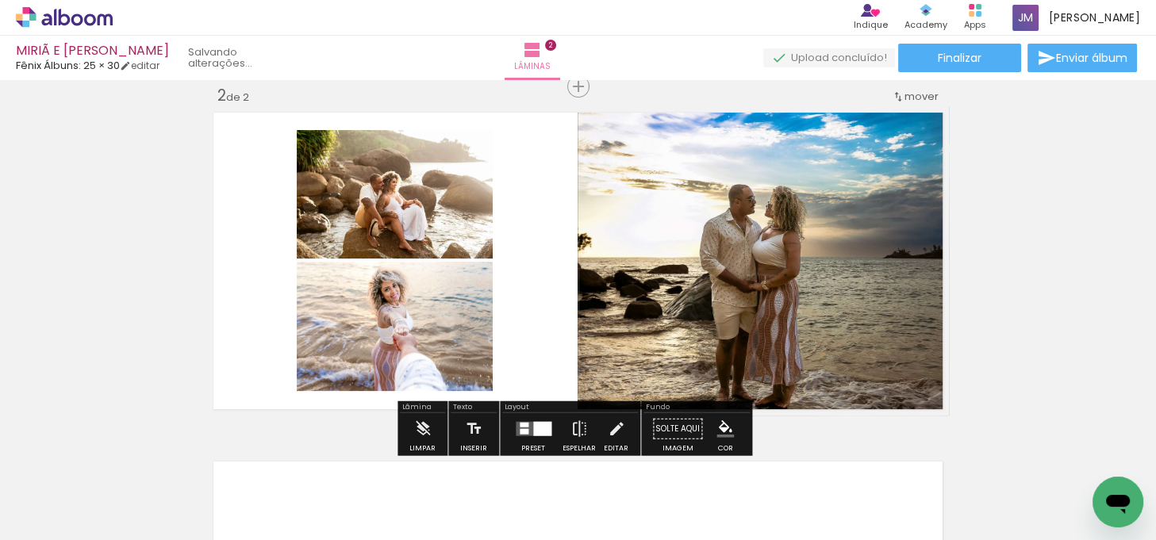
click at [1063, 210] on div "Inserir lâmina 1 de 2 Inserir lâmina 2 de 2" at bounding box center [578, 241] width 1156 height 1048
click at [1052, 211] on div "Inserir lâmina 1 de 2 Inserir lâmina 2 de 2" at bounding box center [578, 241] width 1156 height 1048
click at [1056, 206] on div "Inserir lâmina 1 de 2 Inserir lâmina 2 de 2" at bounding box center [578, 241] width 1156 height 1048
click at [1024, 262] on div "Inserir lâmina 1 de 2 Inserir lâmina 2 de 2" at bounding box center [578, 241] width 1156 height 1048
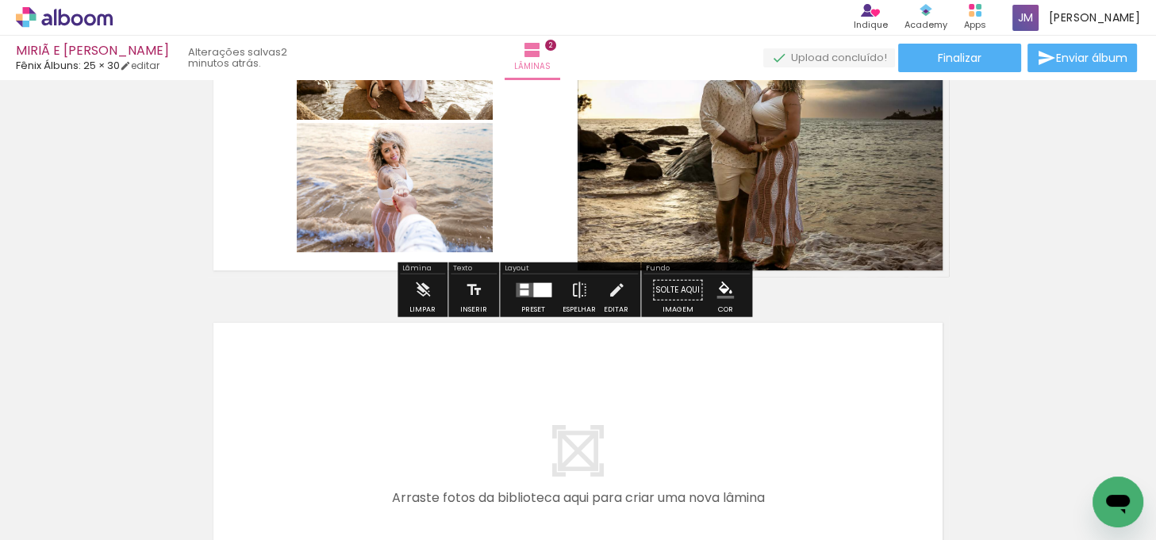
scroll to position [513, 0]
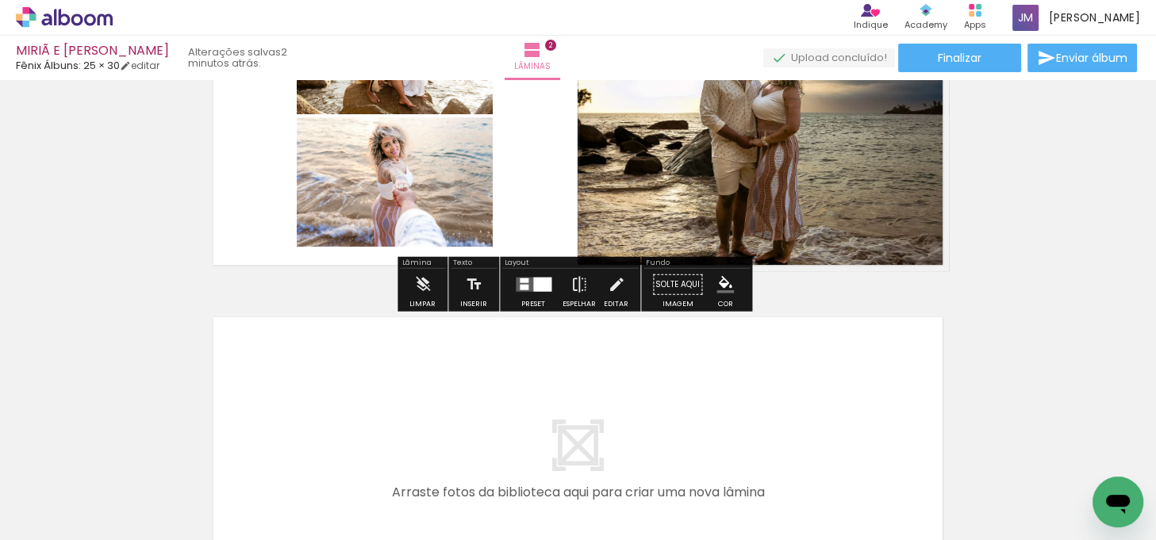
click at [1060, 217] on div "Inserir lâmina 1 de 2 Inserir lâmina 2 de 2" at bounding box center [578, 96] width 1156 height 1048
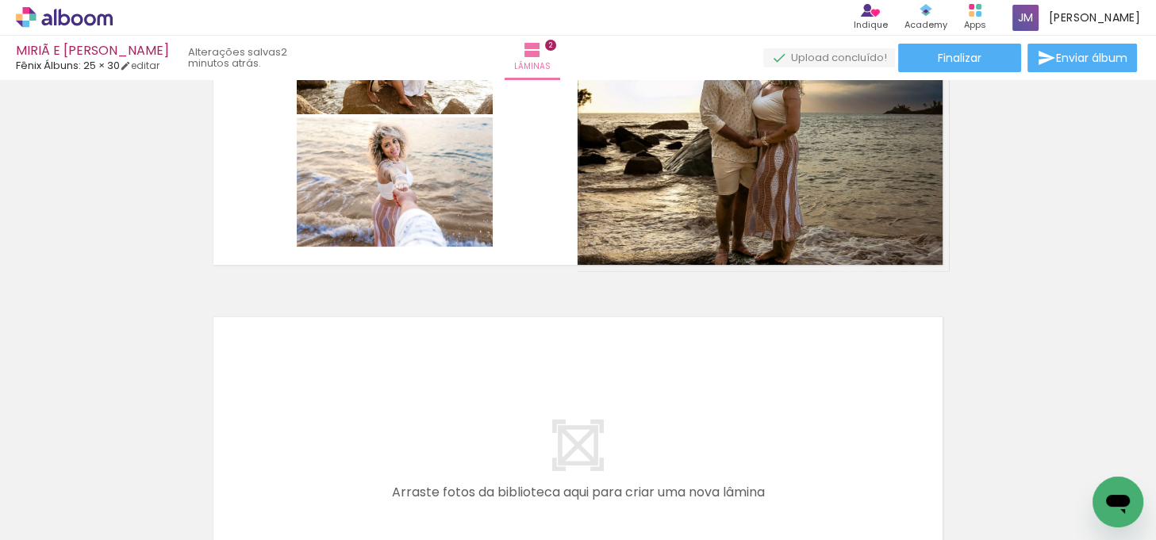
scroll to position [369, 0]
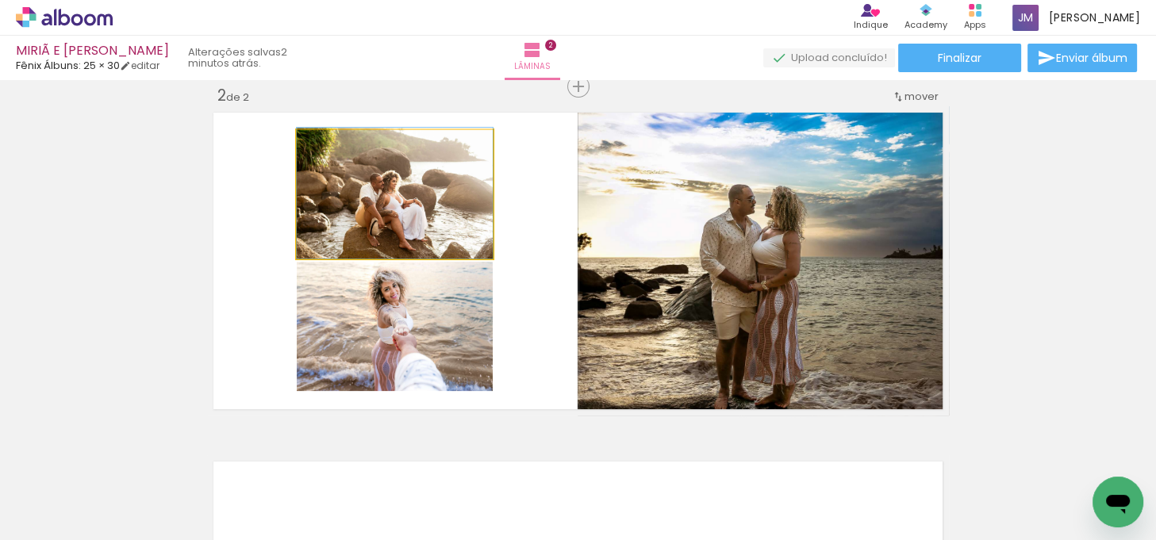
drag, startPoint x: 446, startPoint y: 208, endPoint x: 433, endPoint y: 207, distance: 12.7
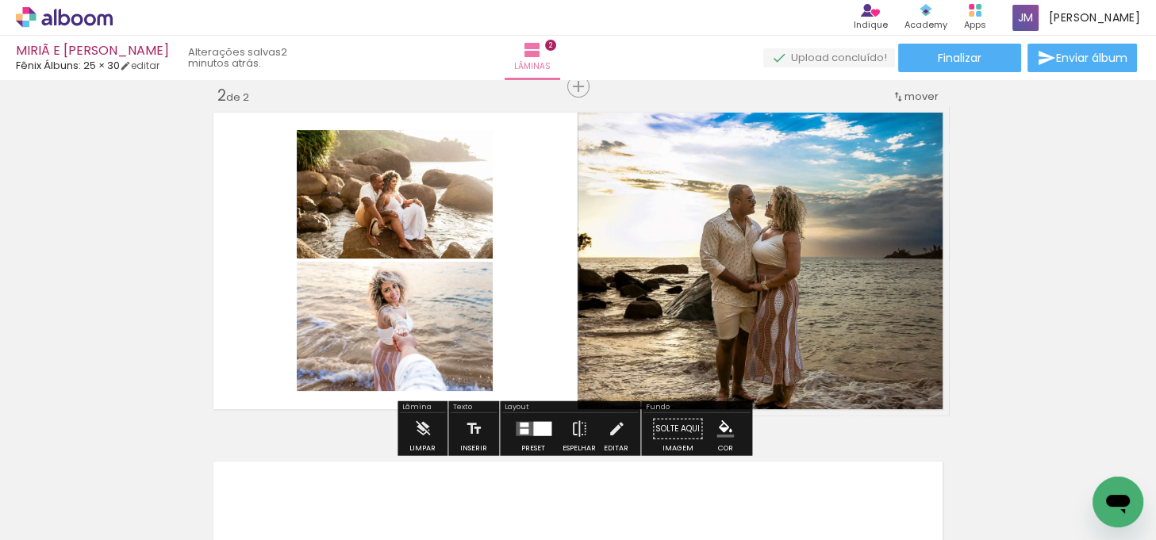
click at [988, 263] on div "Inserir lâmina 1 de 2 Inserir lâmina 2 de 2" at bounding box center [578, 241] width 1156 height 1048
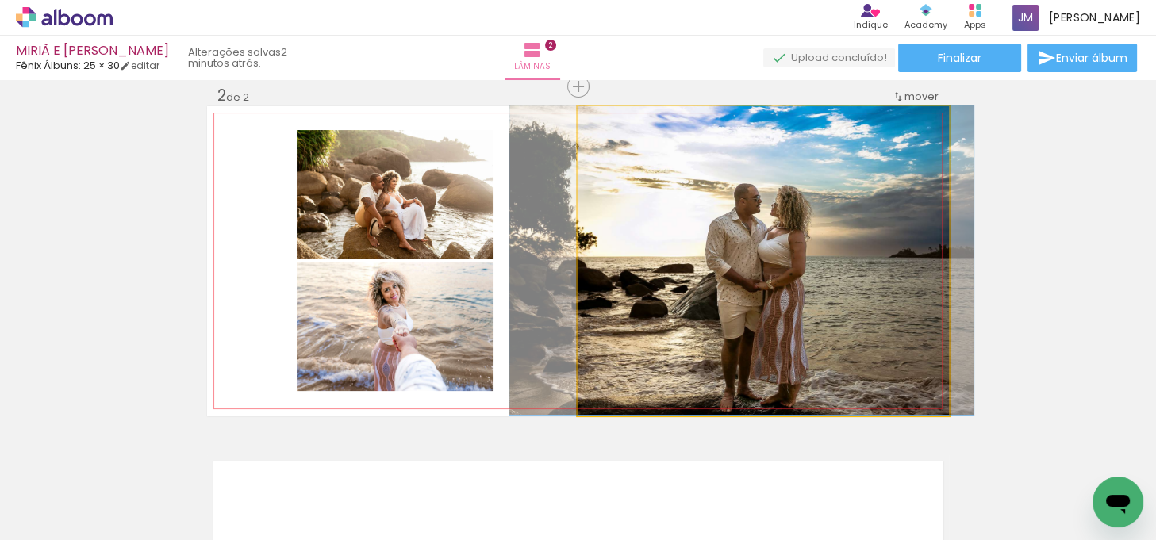
drag, startPoint x: 871, startPoint y: 256, endPoint x: 876, endPoint y: 240, distance: 16.8
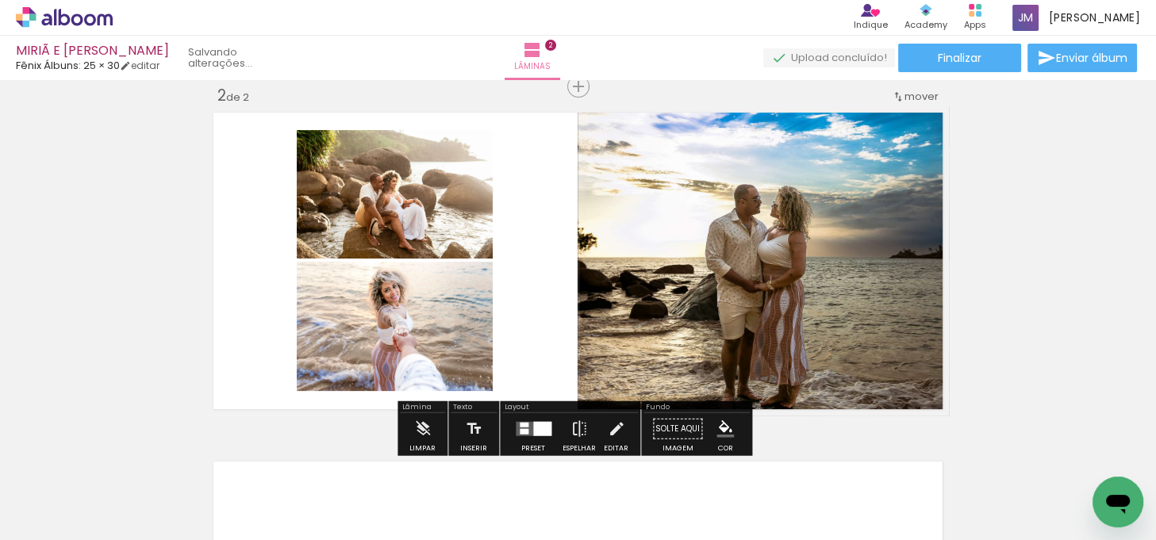
click at [1081, 217] on div "Inserir lâmina 1 de 2 Inserir lâmina 2 de 2" at bounding box center [578, 241] width 1156 height 1048
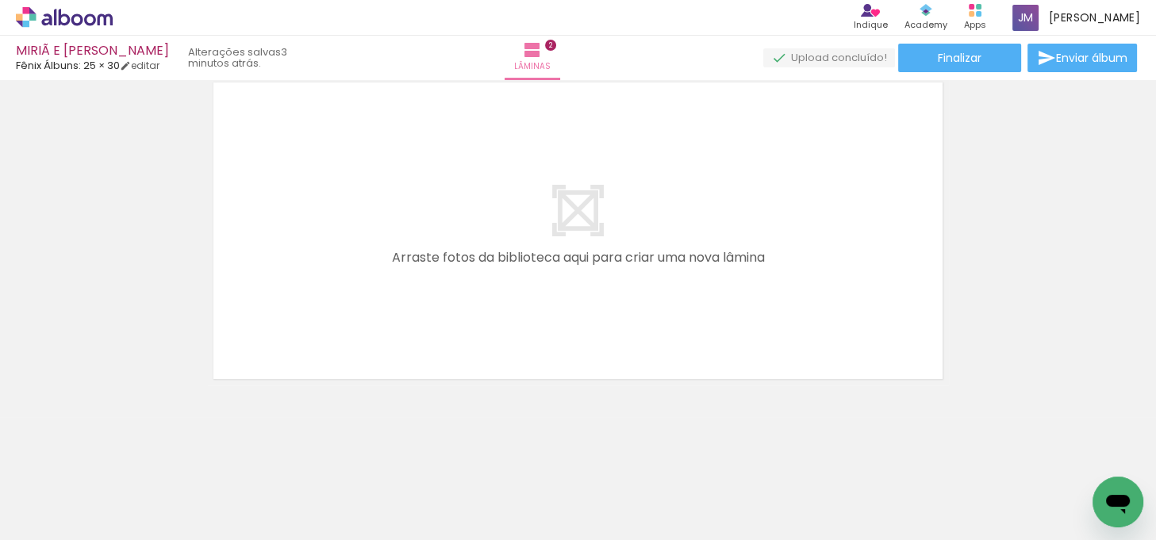
scroll to position [0, 0]
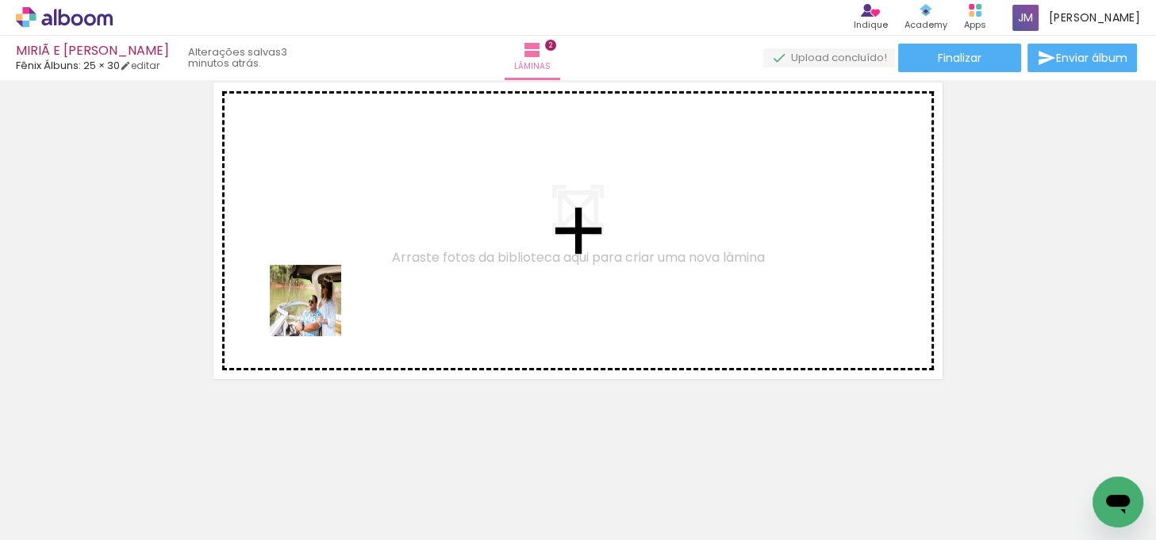
drag, startPoint x: 181, startPoint y: 483, endPoint x: 317, endPoint y: 313, distance: 217.9
click at [317, 313] on quentale-workspace at bounding box center [578, 270] width 1156 height 540
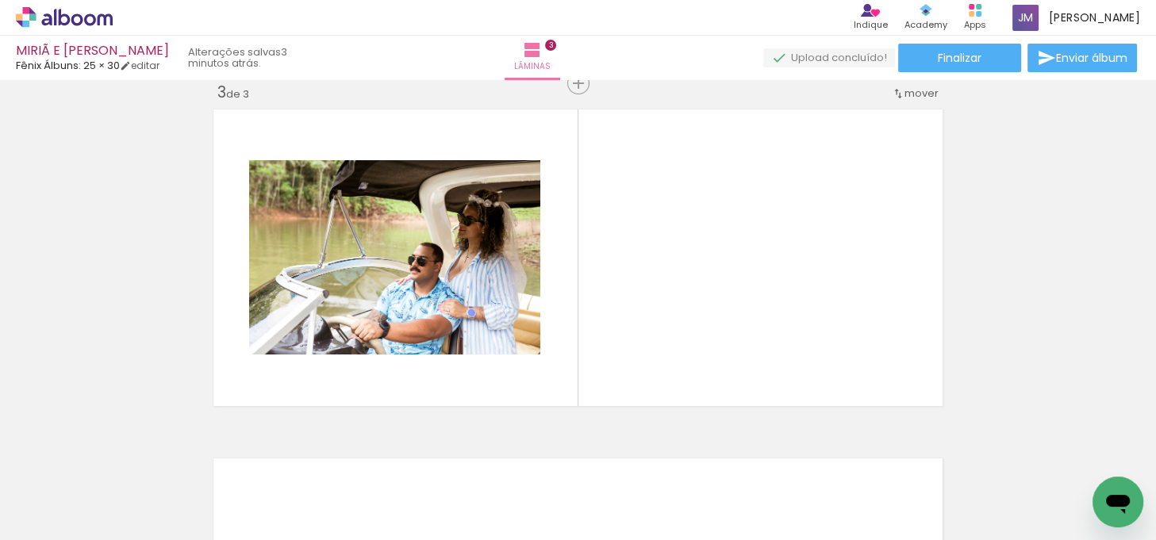
scroll to position [718, 0]
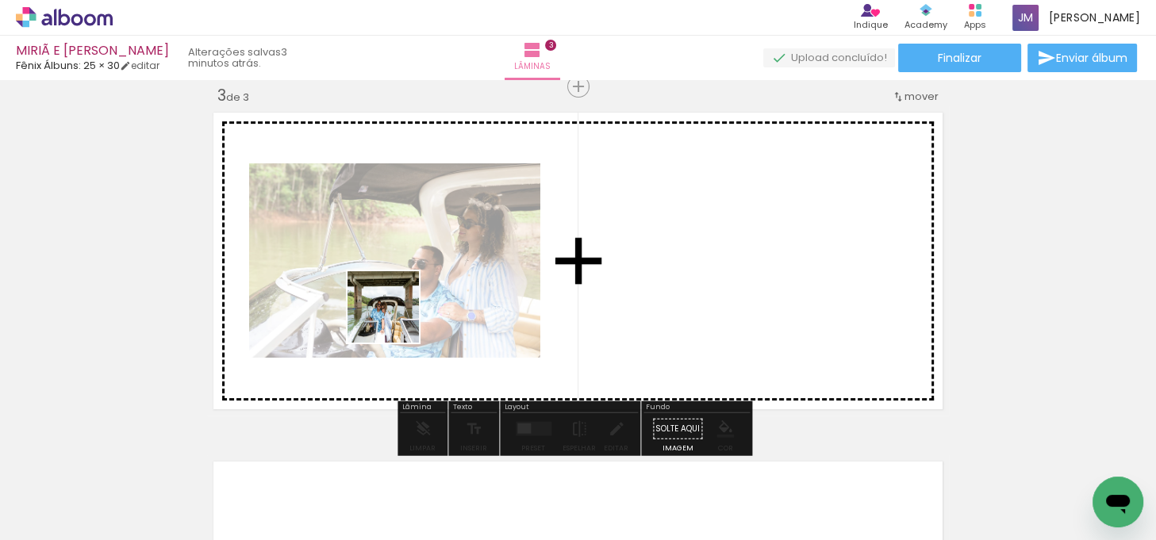
drag, startPoint x: 159, startPoint y: 495, endPoint x: 395, endPoint y: 318, distance: 295.4
click at [395, 318] on quentale-workspace at bounding box center [578, 270] width 1156 height 540
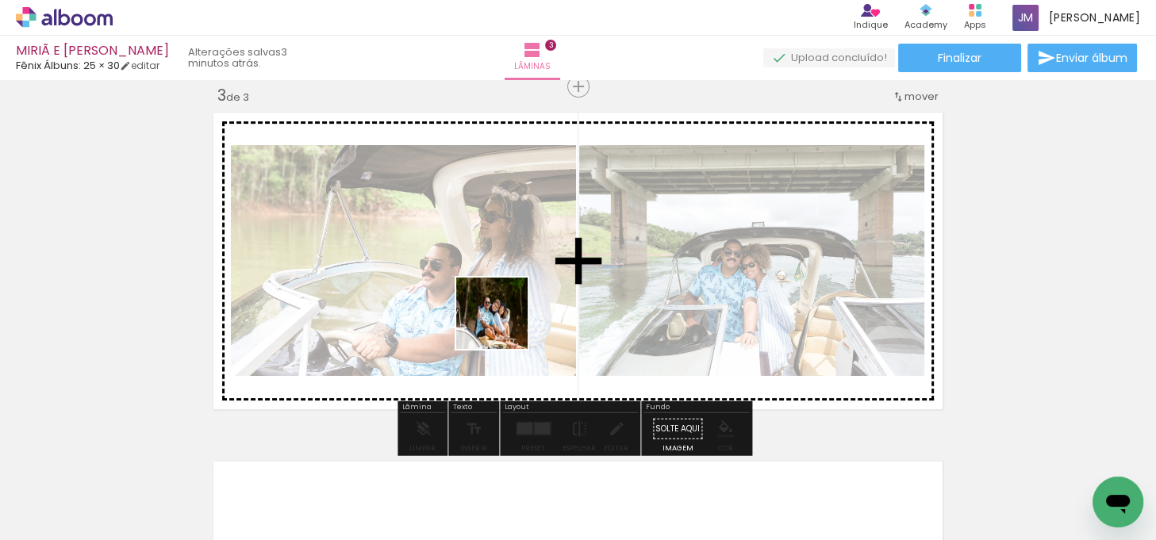
drag, startPoint x: 159, startPoint y: 495, endPoint x: 504, endPoint y: 325, distance: 384.7
click at [504, 325] on quentale-workspace at bounding box center [578, 270] width 1156 height 540
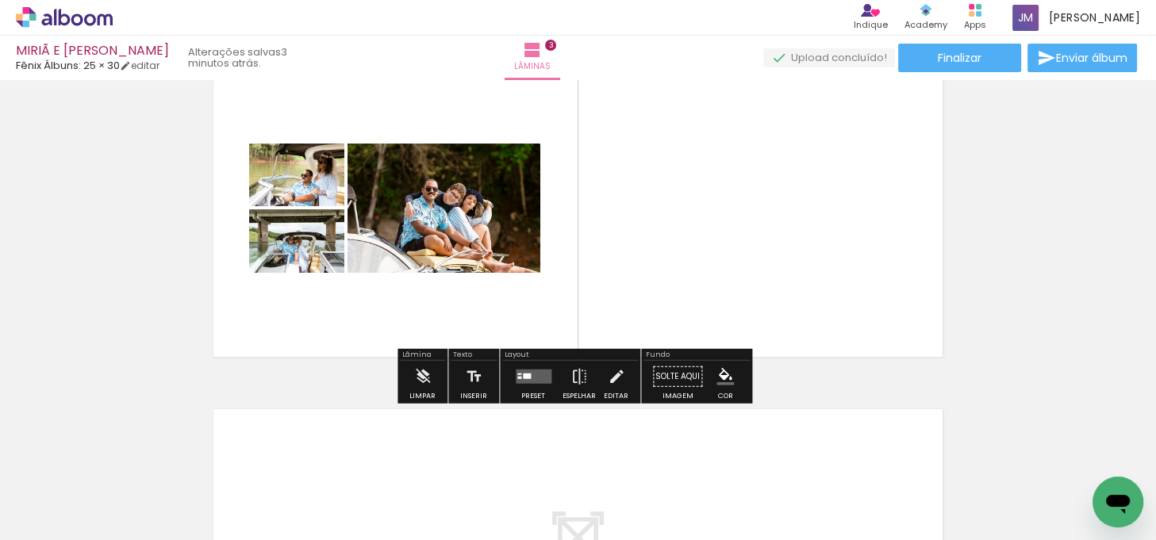
scroll to position [793, 0]
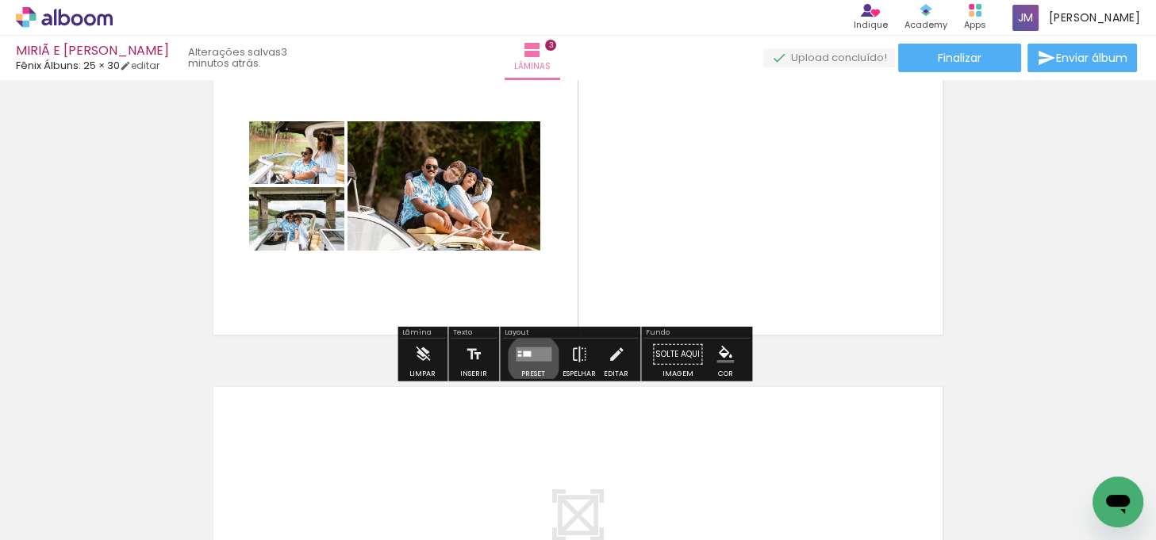
click at [530, 359] on quentale-layouter at bounding box center [534, 355] width 36 height 14
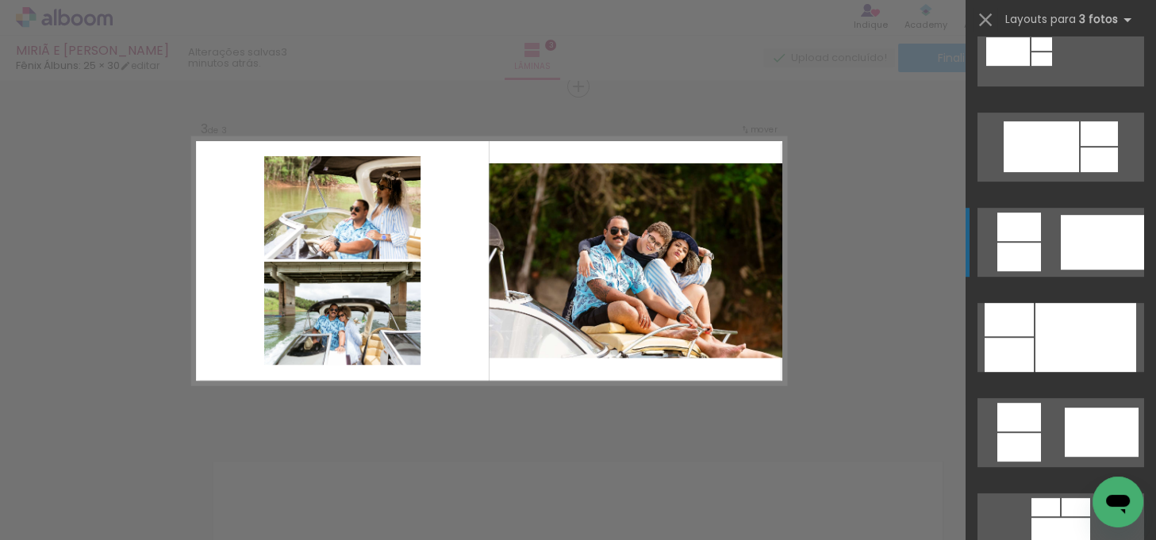
click at [1083, 259] on div at bounding box center [1102, 242] width 83 height 55
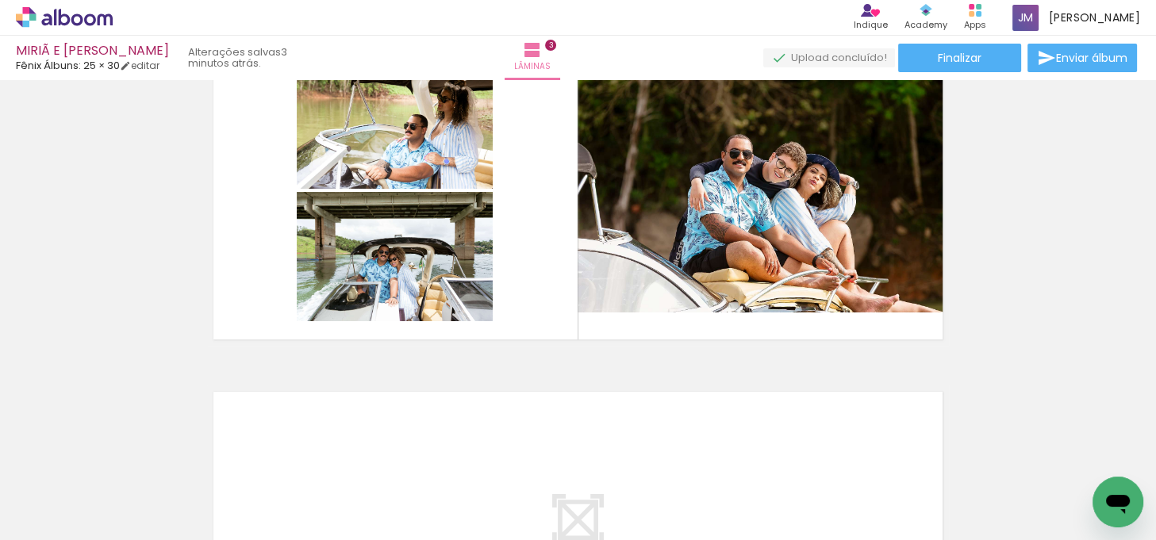
scroll to position [790, 0]
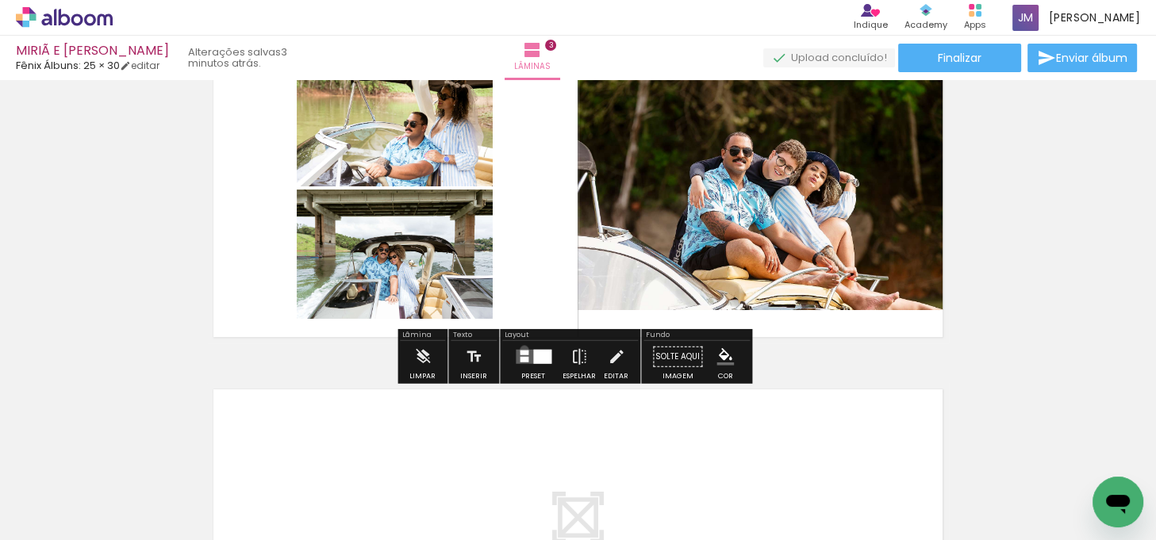
drag, startPoint x: 521, startPoint y: 349, endPoint x: 984, endPoint y: 377, distance: 464.3
click at [521, 350] on quentale-layouter at bounding box center [534, 357] width 36 height 14
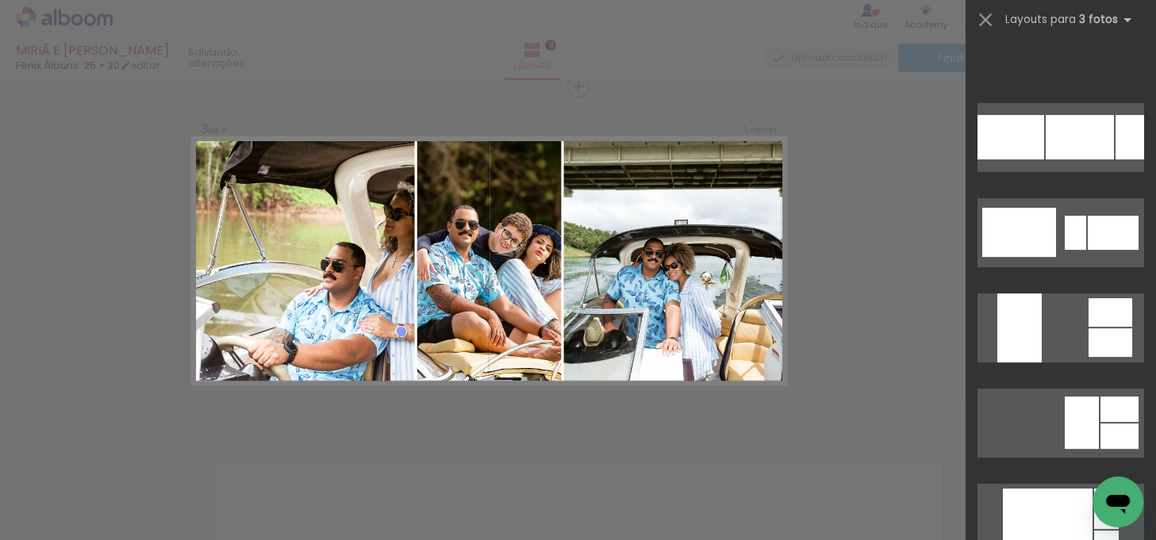
scroll to position [7806, 0]
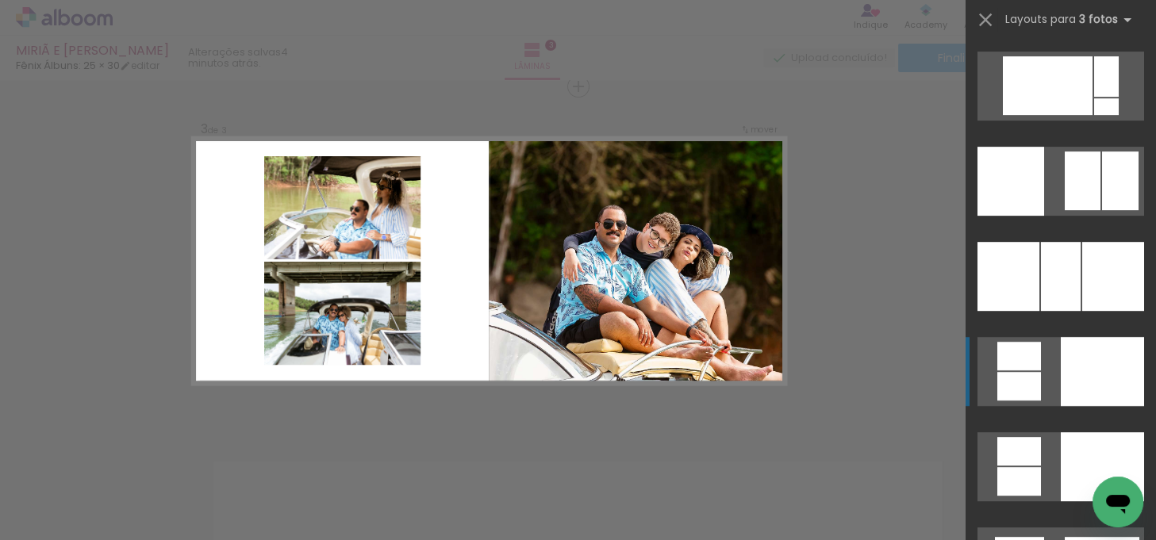
click at [1101, 356] on div at bounding box center [1102, 371] width 83 height 69
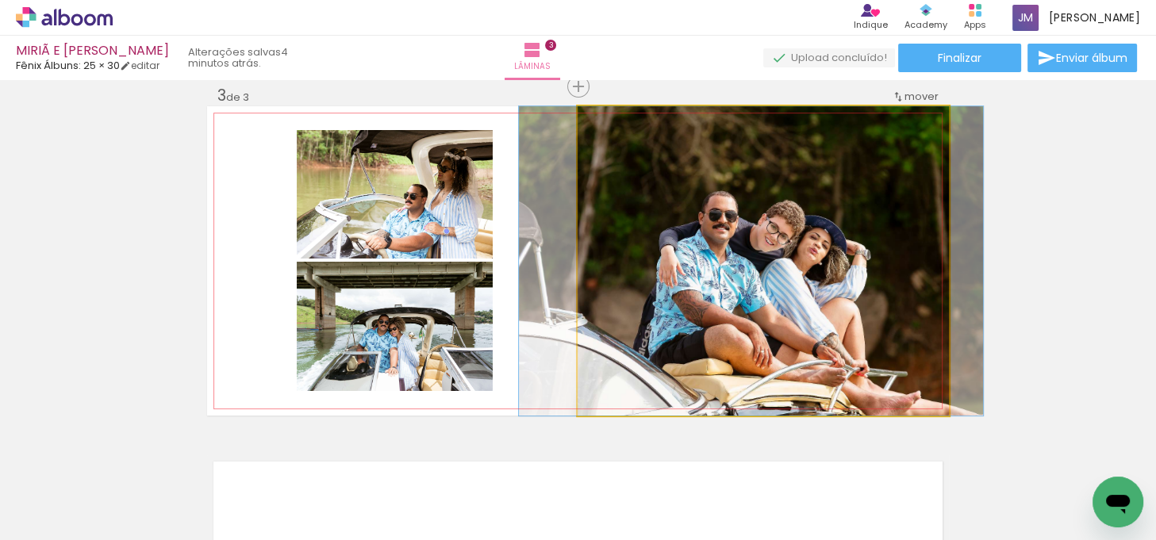
drag, startPoint x: 837, startPoint y: 326, endPoint x: 825, endPoint y: 326, distance: 11.9
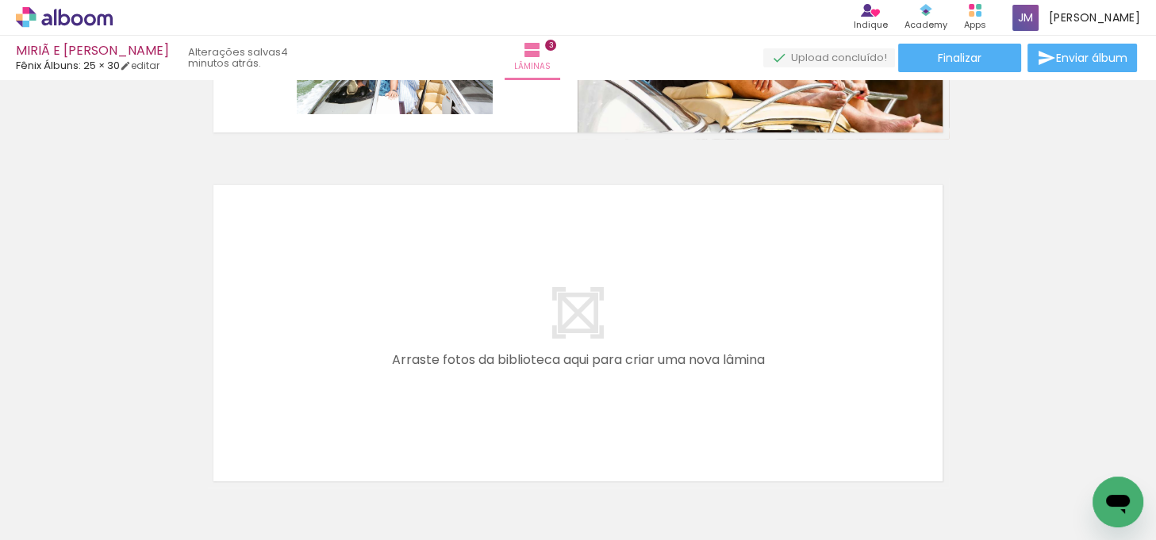
scroll to position [790, 0]
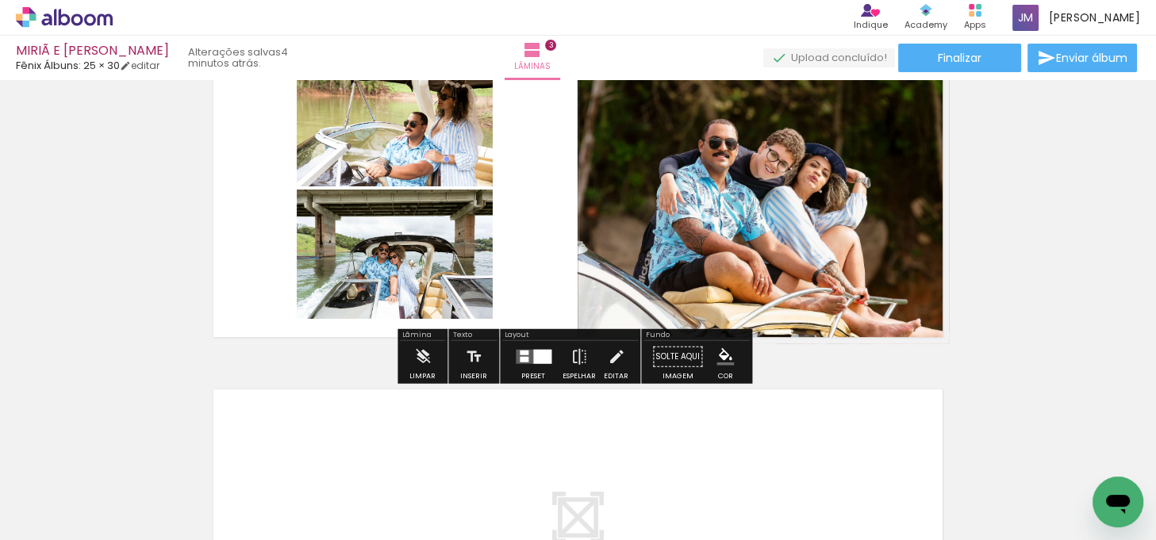
click at [520, 351] on div at bounding box center [524, 353] width 9 height 5
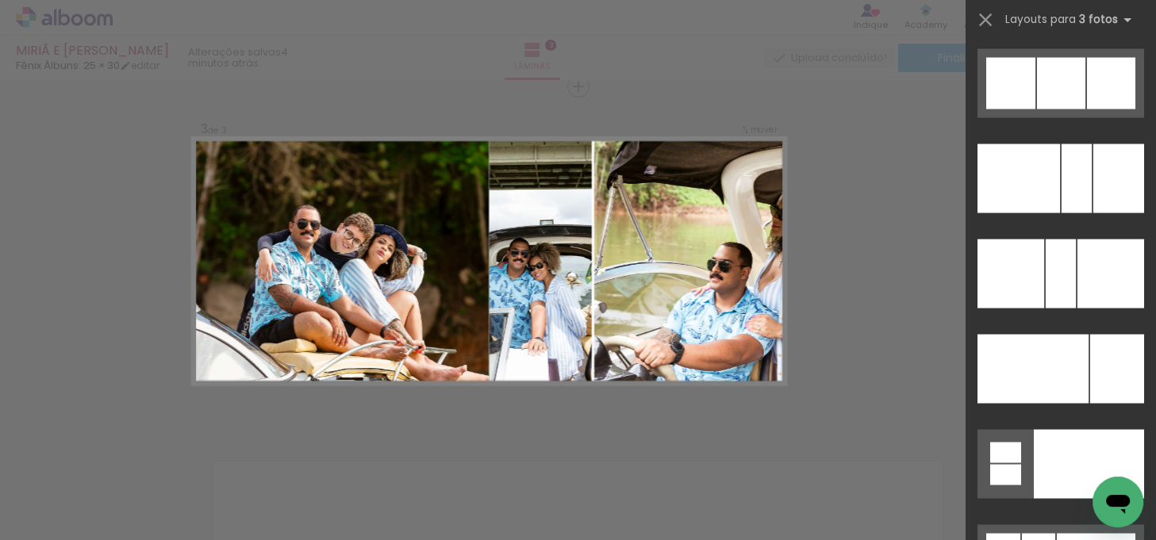
scroll to position [10620, 0]
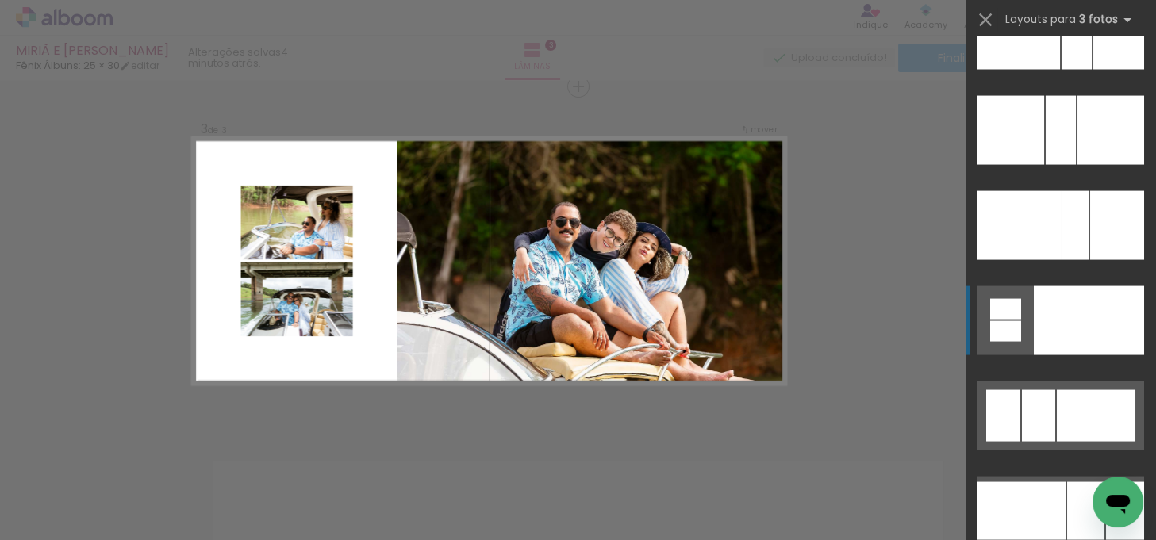
click at [1122, 337] on div at bounding box center [1089, 320] width 110 height 69
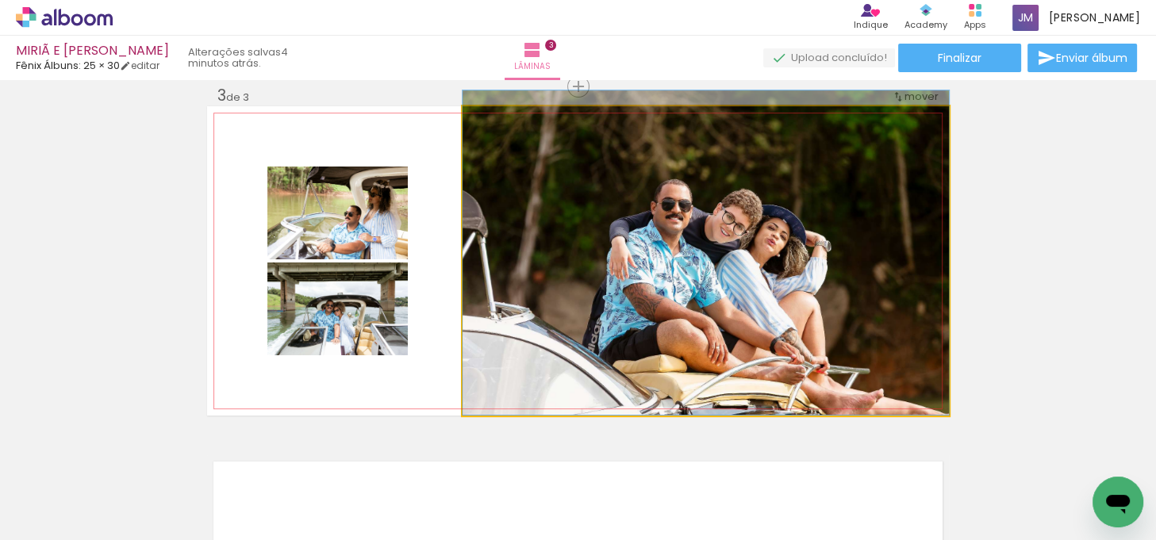
drag, startPoint x: 844, startPoint y: 313, endPoint x: 843, endPoint y: 292, distance: 21.5
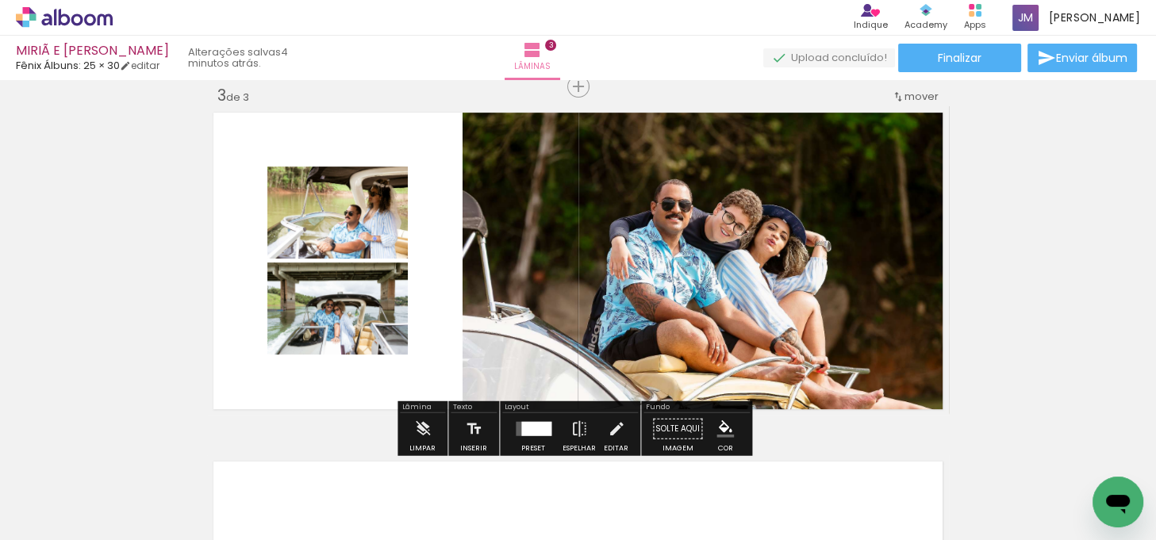
click at [536, 426] on div at bounding box center [536, 429] width 30 height 14
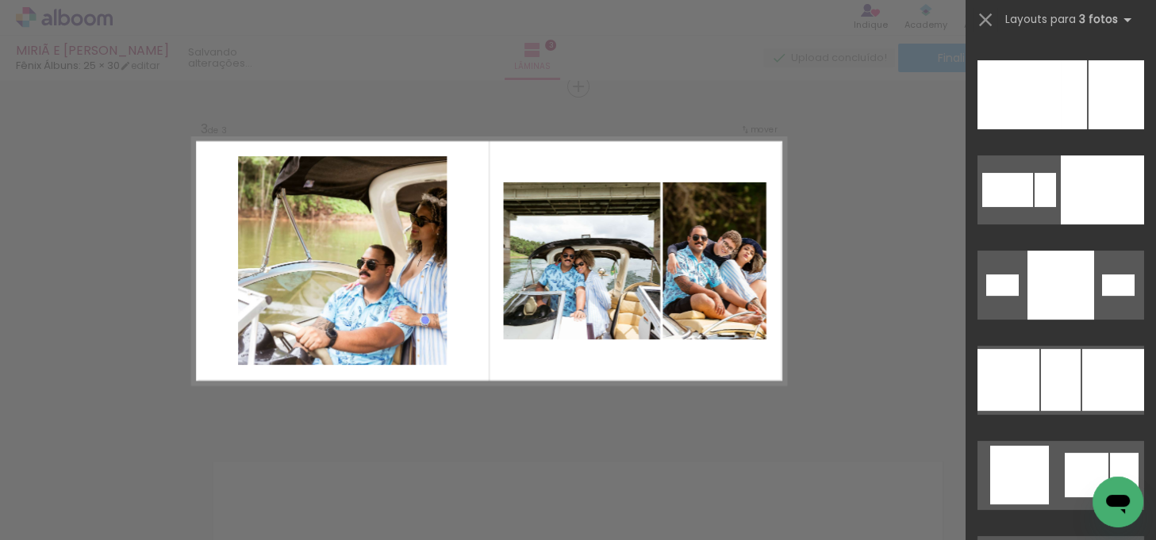
scroll to position [14824, 0]
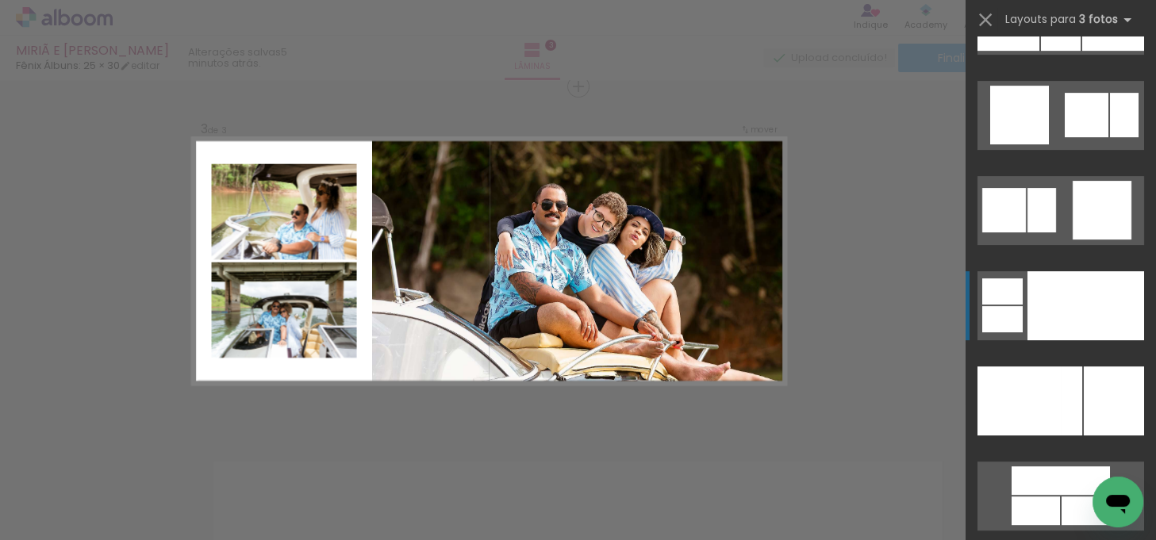
click at [1125, 333] on div at bounding box center [1086, 305] width 117 height 69
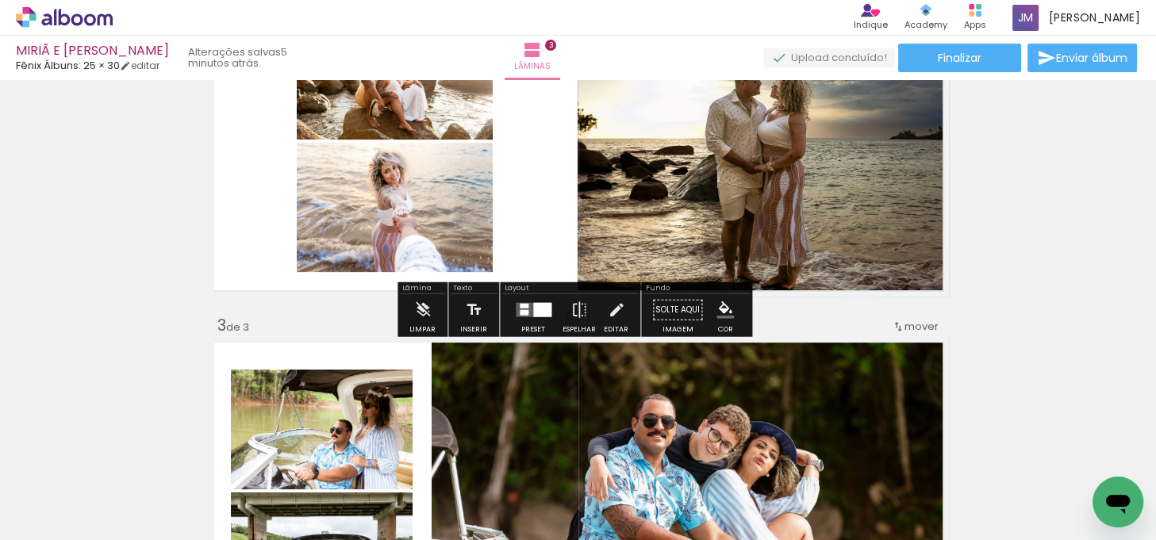
scroll to position [429, 0]
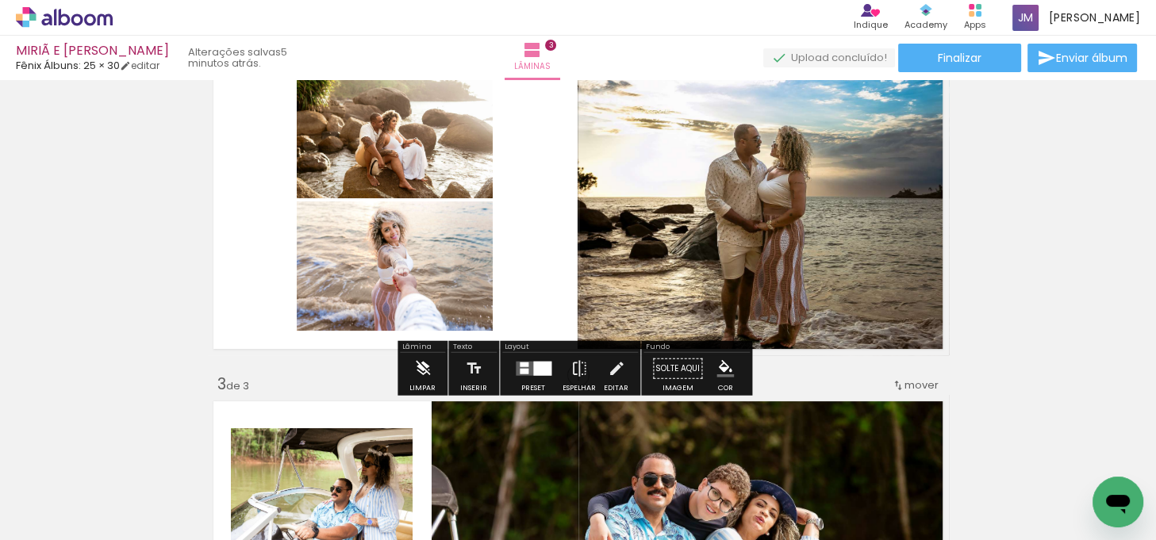
click at [426, 357] on iron-icon at bounding box center [422, 369] width 17 height 32
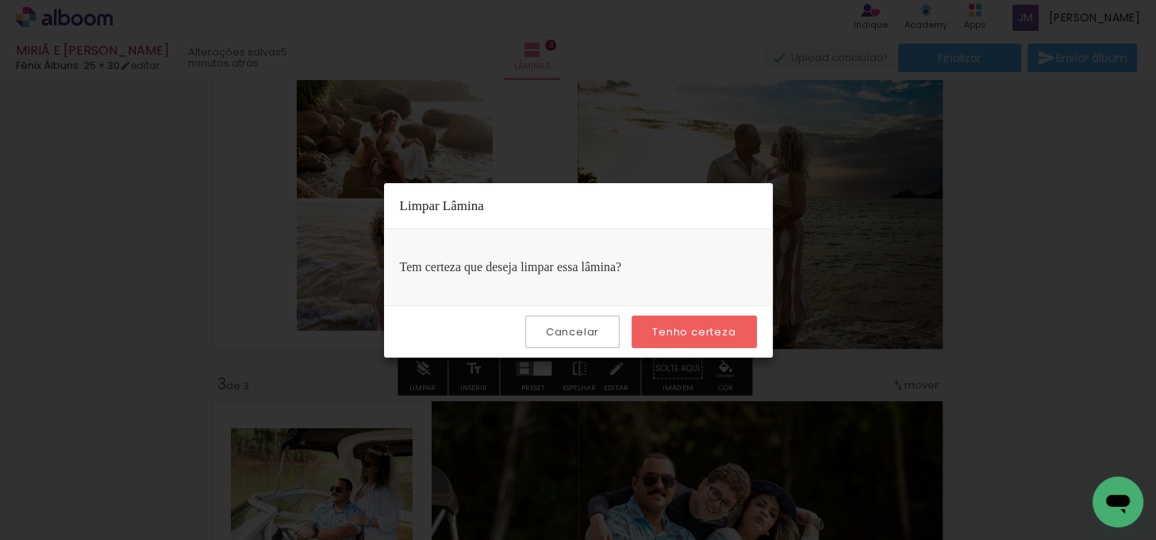
click at [0, 0] on slot "Tenho certeza" at bounding box center [0, 0] width 0 height 0
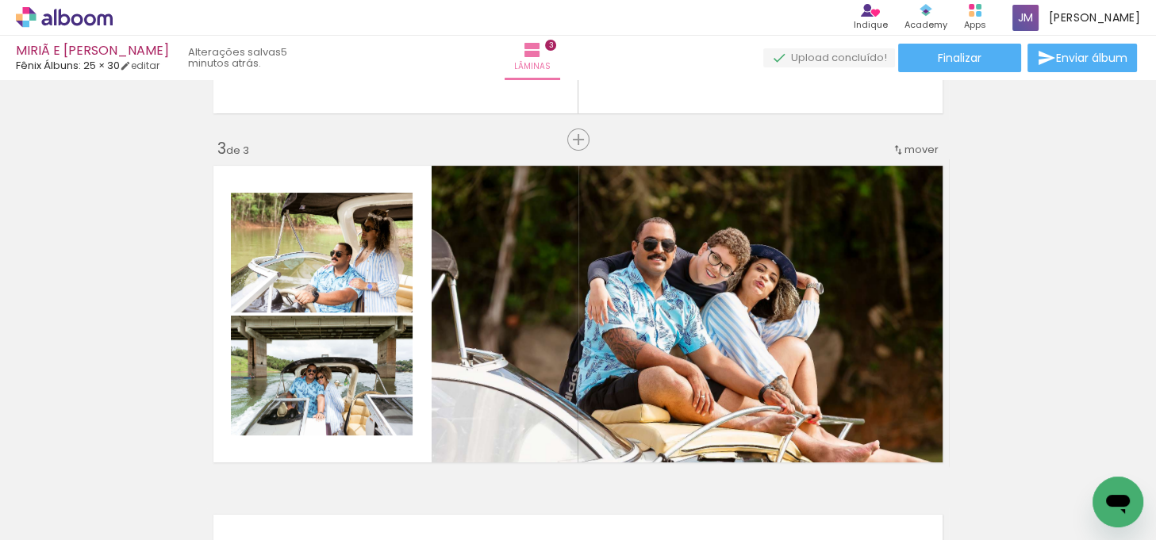
scroll to position [664, 0]
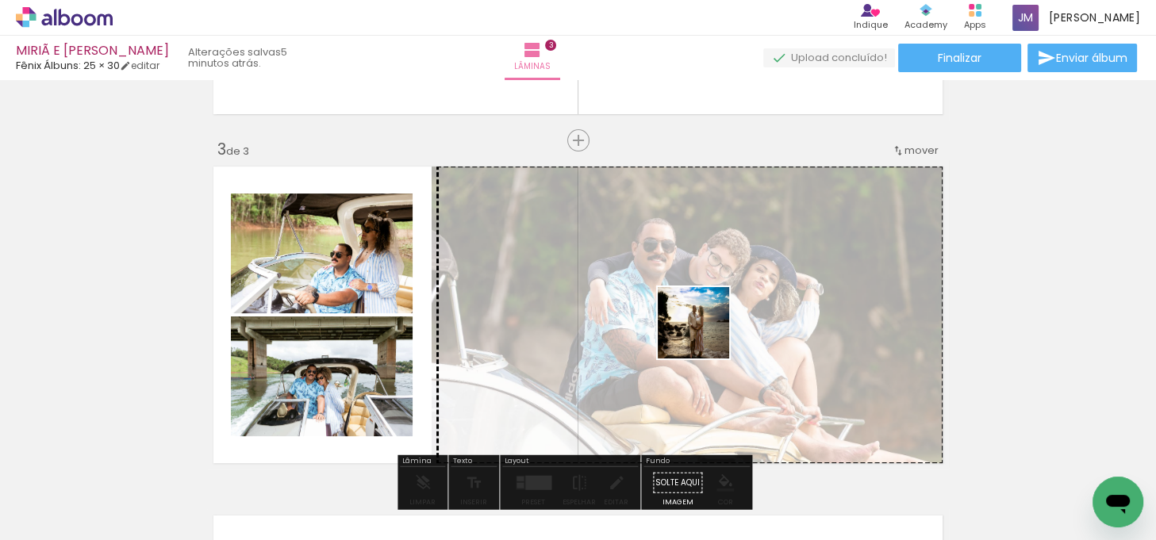
drag, startPoint x: 1003, startPoint y: 486, endPoint x: 964, endPoint y: 321, distance: 169.6
click at [704, 332] on quentale-workspace at bounding box center [578, 270] width 1156 height 540
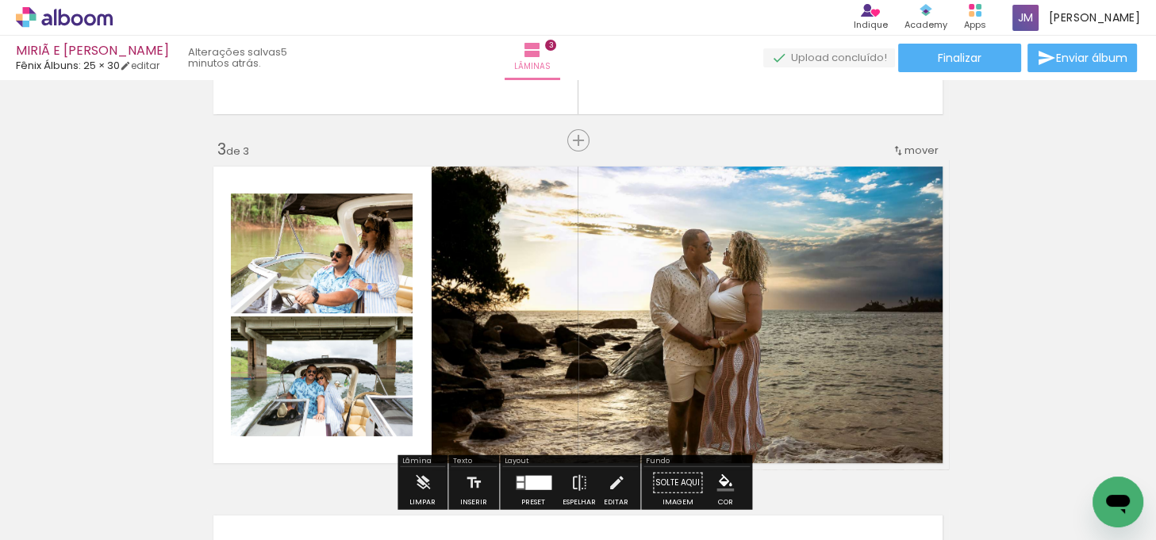
scroll to position [736, 0]
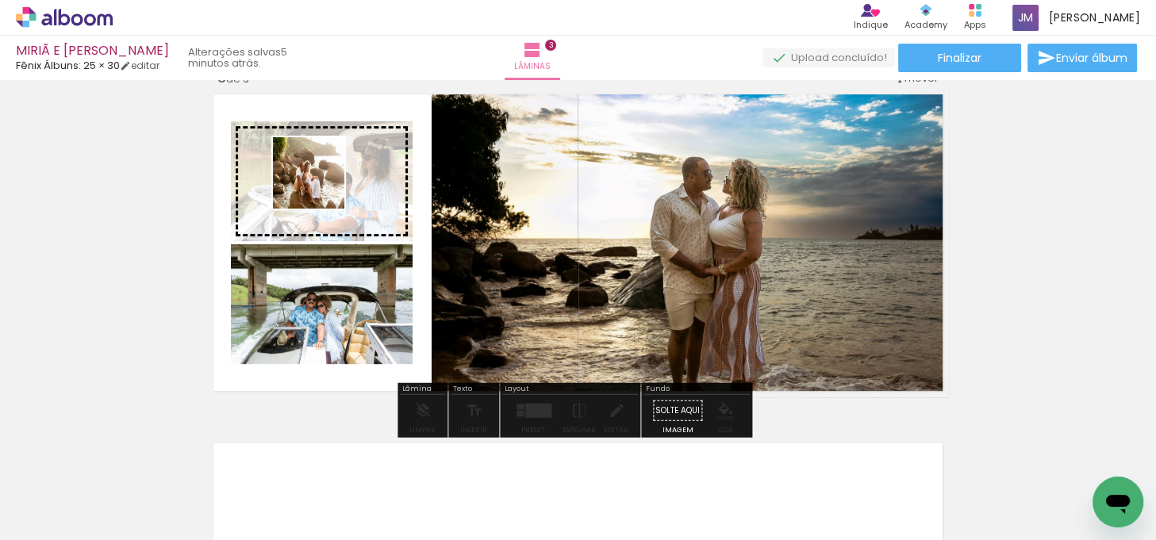
drag, startPoint x: 883, startPoint y: 460, endPoint x: 671, endPoint y: 150, distance: 375.1
click at [321, 185] on quentale-workspace at bounding box center [578, 270] width 1156 height 540
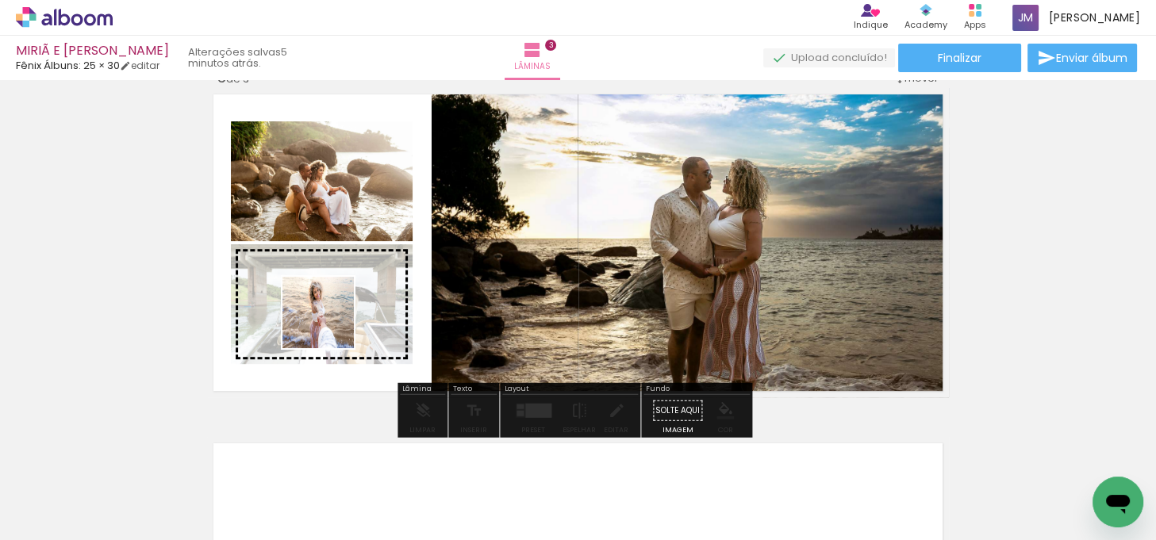
drag, startPoint x: 1081, startPoint y: 467, endPoint x: 330, endPoint y: 325, distance: 764.2
click at [330, 325] on quentale-workspace at bounding box center [578, 270] width 1156 height 540
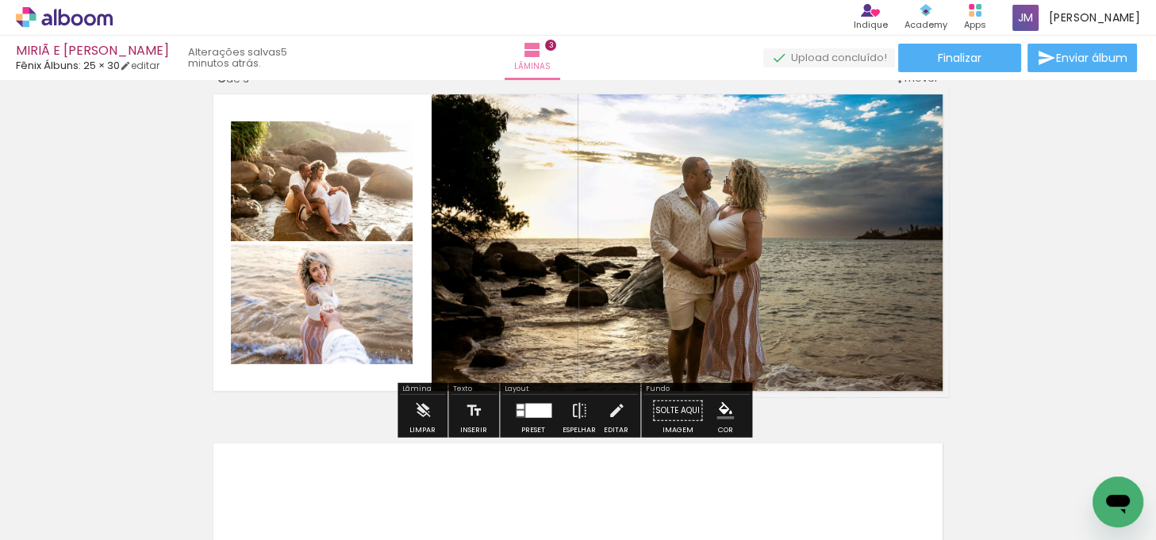
click at [1035, 257] on div "Inserir lâmina 1 de 3 Inserir lâmina 2 de 3 Inserir lâmina 3 de 3" at bounding box center [578, 48] width 1156 height 1398
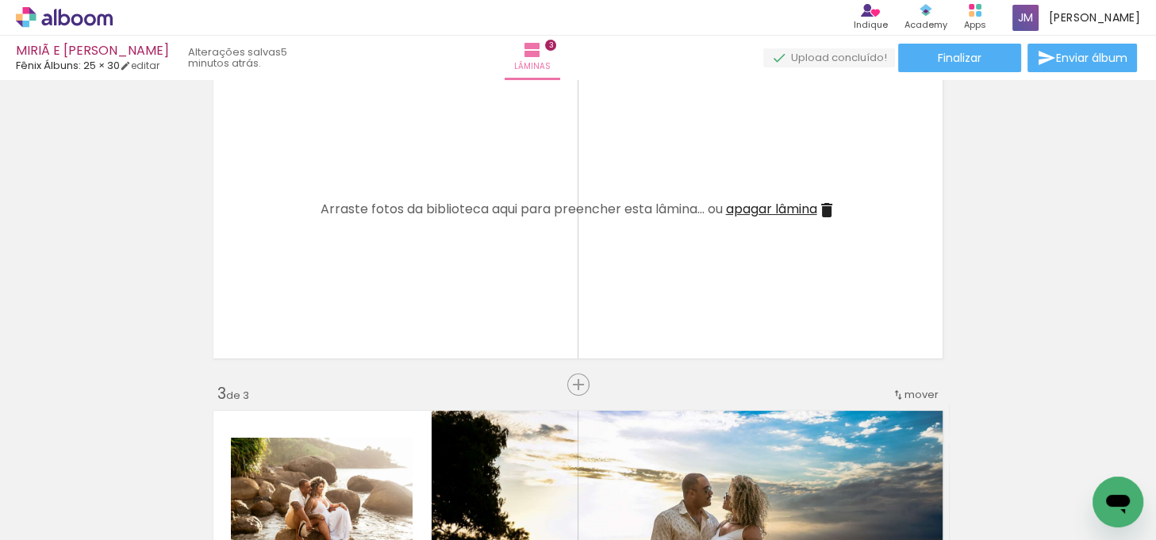
scroll to position [375, 0]
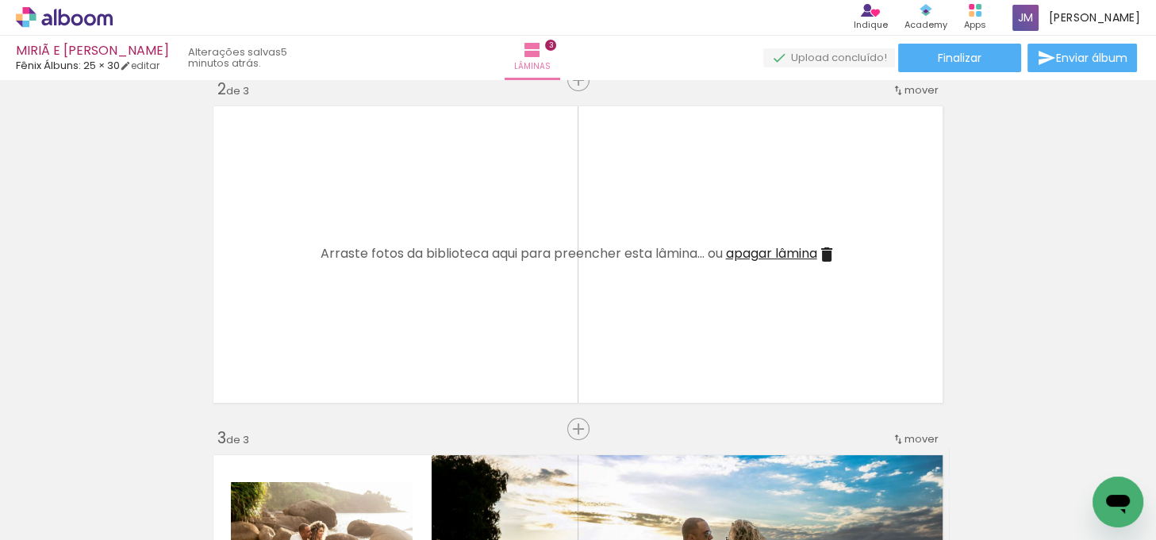
click at [828, 252] on iron-icon at bounding box center [826, 254] width 19 height 19
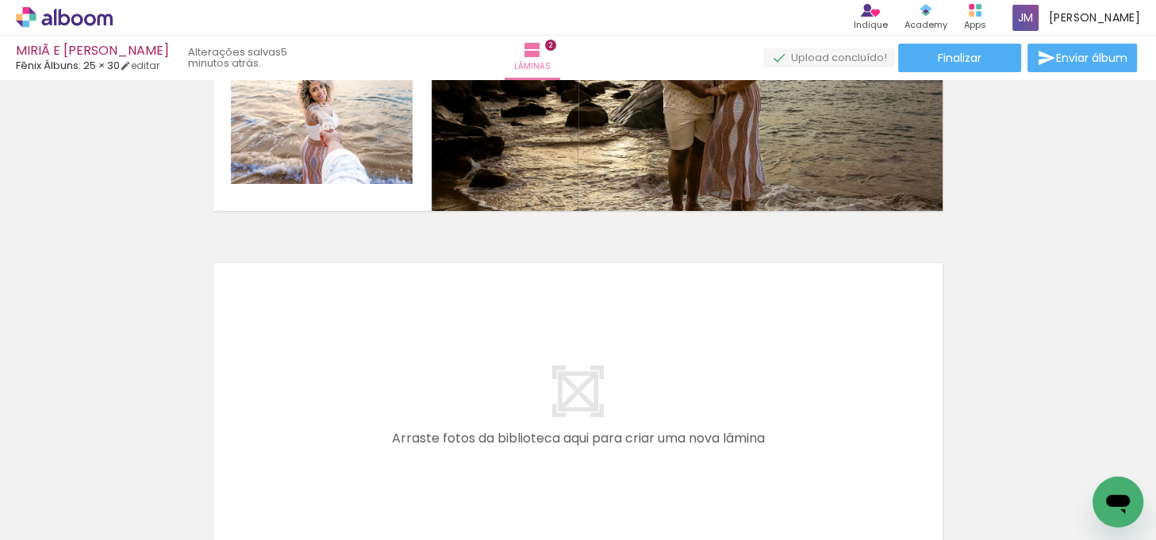
scroll to position [664, 0]
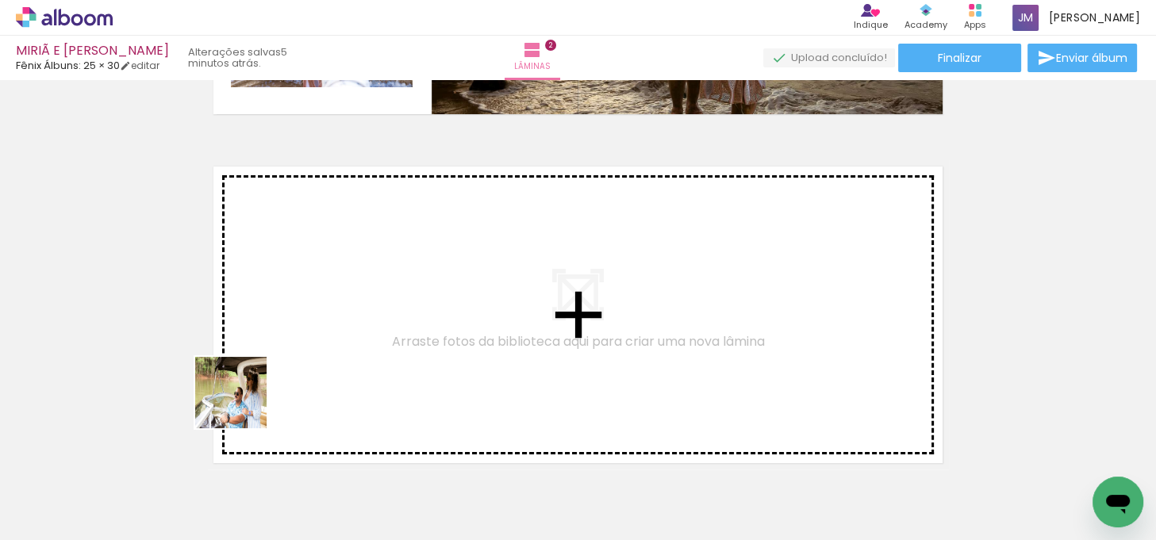
drag, startPoint x: 176, startPoint y: 475, endPoint x: 243, endPoint y: 473, distance: 66.7
click at [305, 321] on quentale-workspace at bounding box center [578, 270] width 1156 height 540
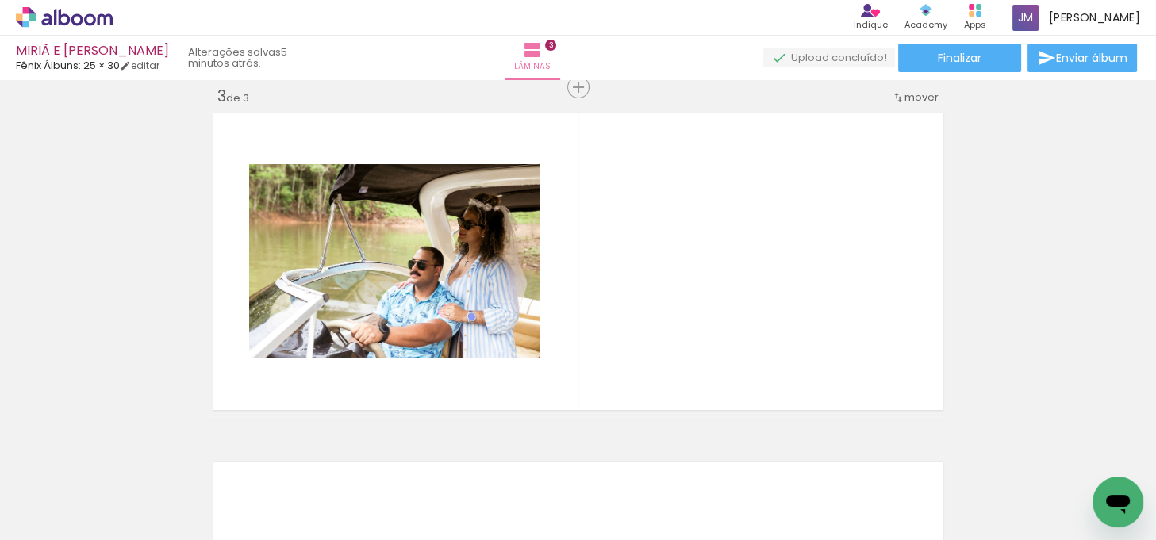
scroll to position [718, 0]
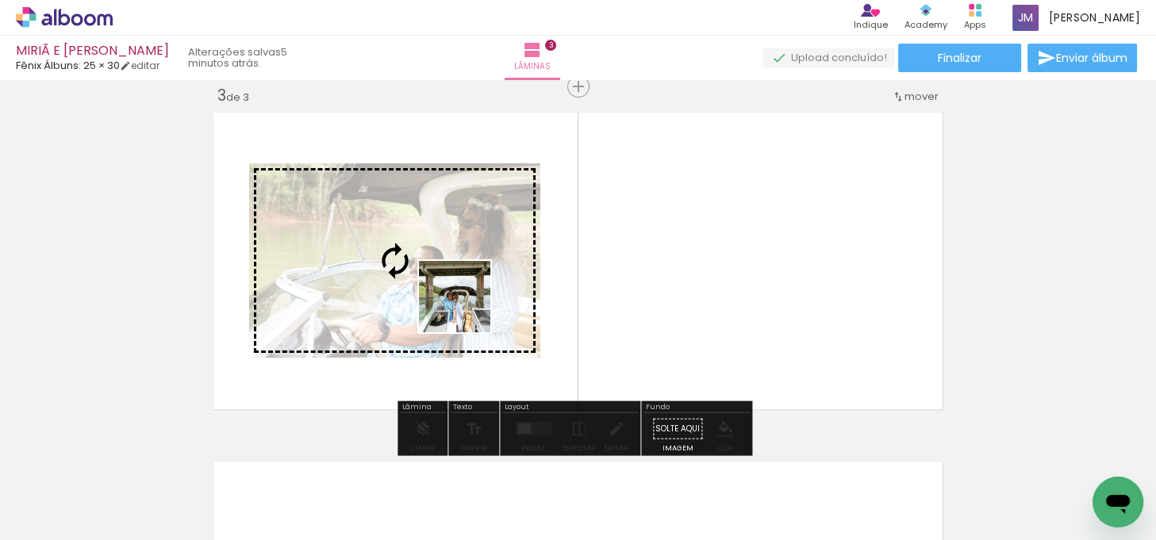
drag, startPoint x: 189, startPoint y: 489, endPoint x: 418, endPoint y: 358, distance: 264.1
click at [471, 303] on quentale-workspace at bounding box center [578, 270] width 1156 height 540
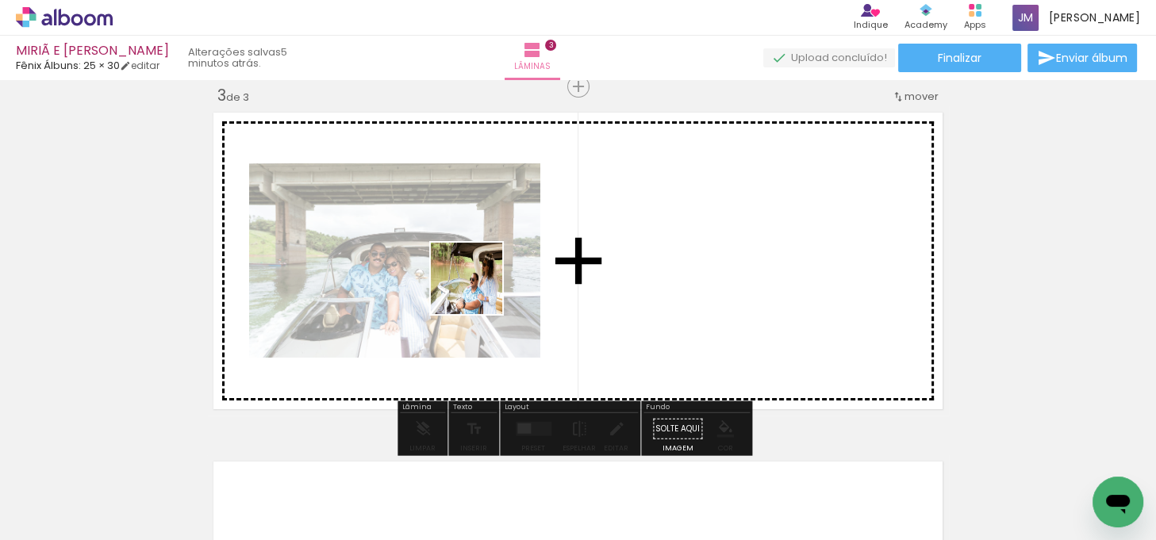
drag, startPoint x: 183, startPoint y: 481, endPoint x: 479, endPoint y: 290, distance: 351.3
click at [479, 290] on quentale-workspace at bounding box center [578, 270] width 1156 height 540
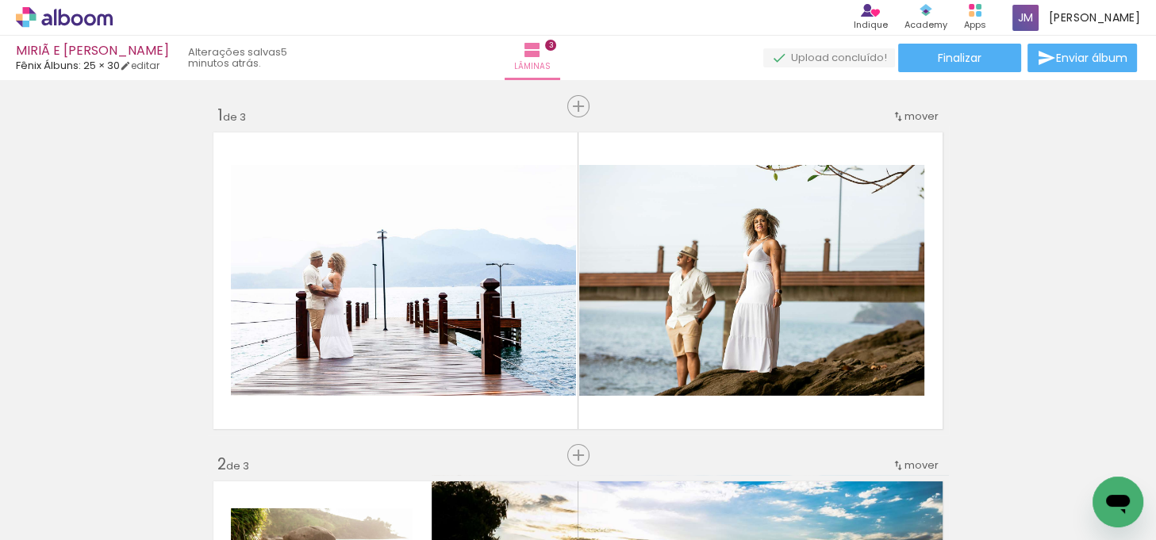
scroll to position [14824, 0]
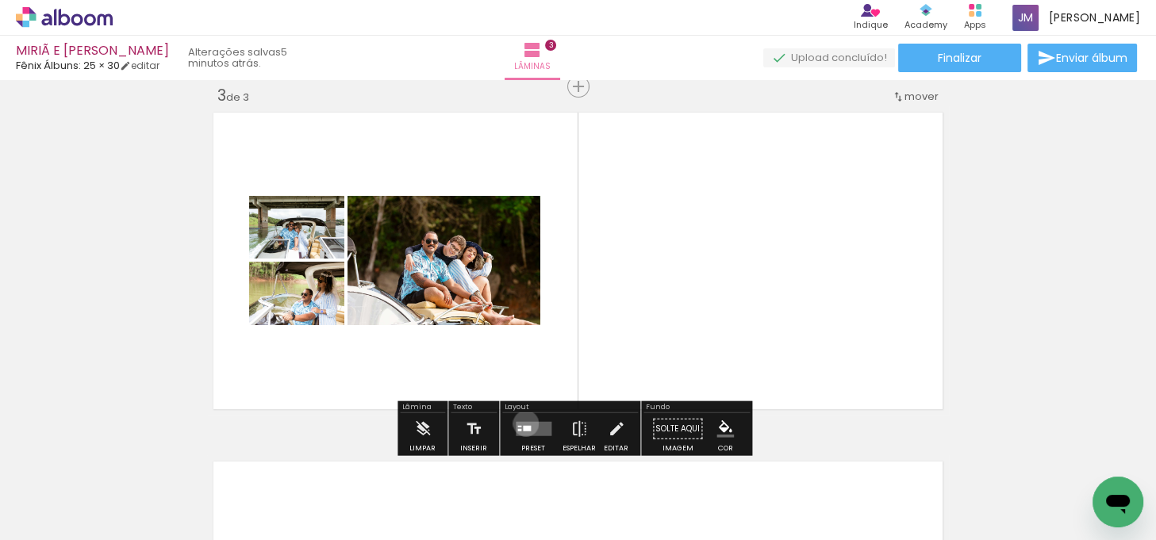
click at [522, 423] on quentale-layouter at bounding box center [534, 429] width 36 height 14
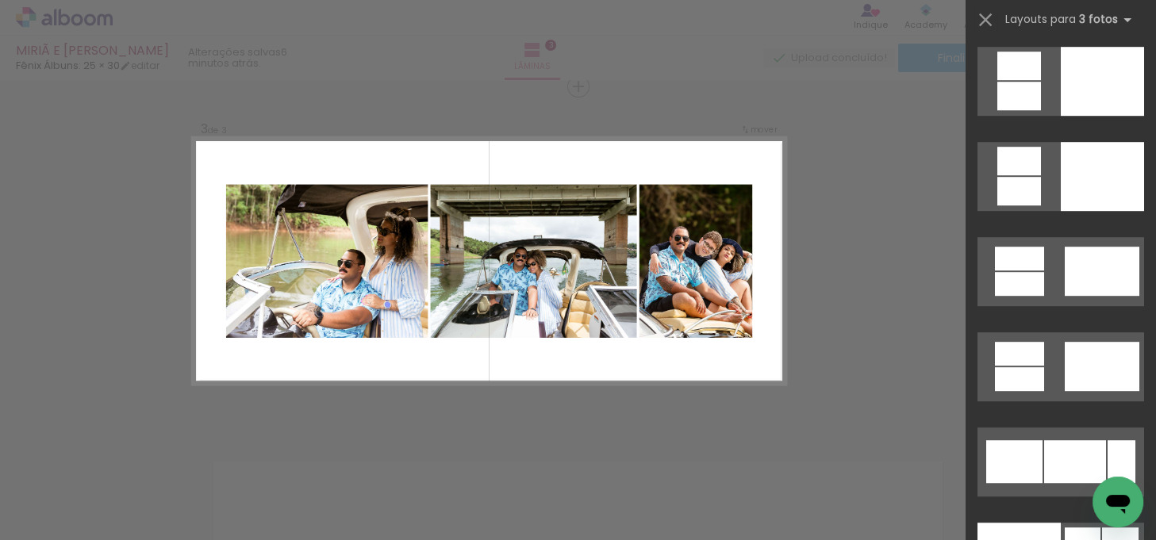
scroll to position [8080, 0]
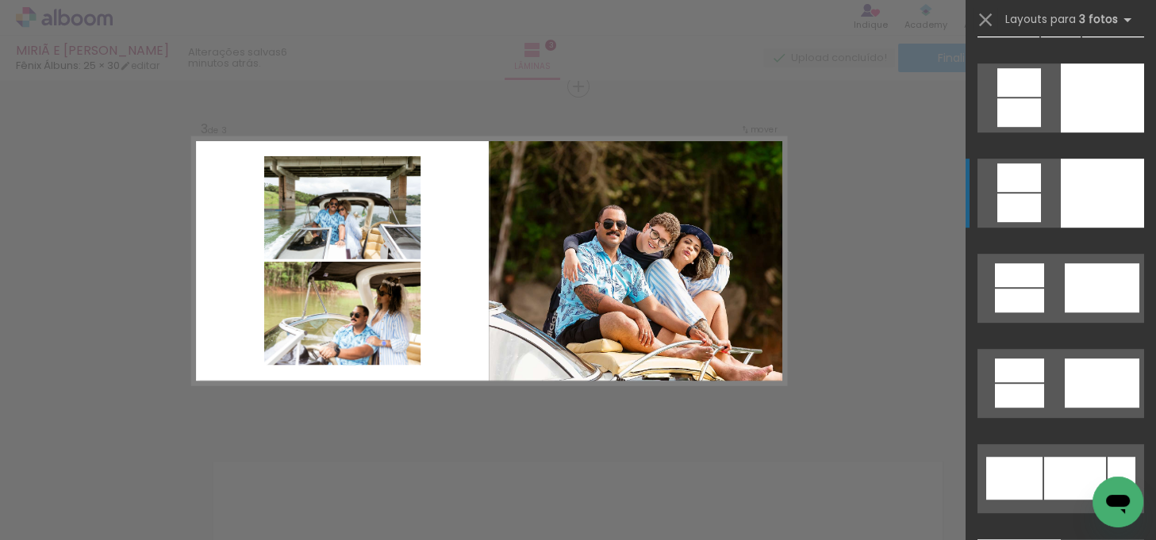
click at [1104, 215] on div at bounding box center [1102, 193] width 83 height 69
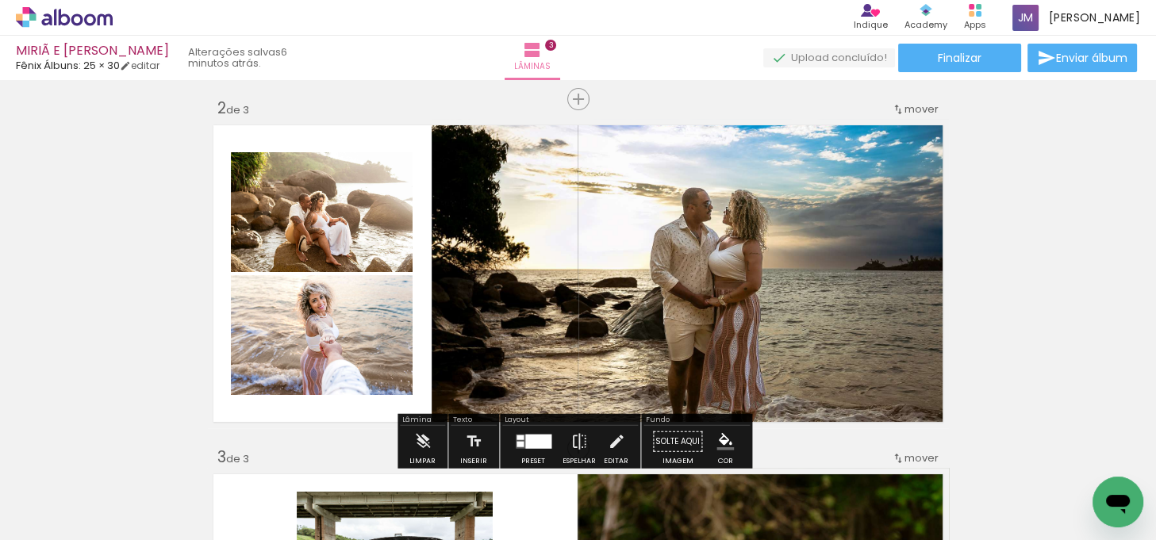
scroll to position [357, 0]
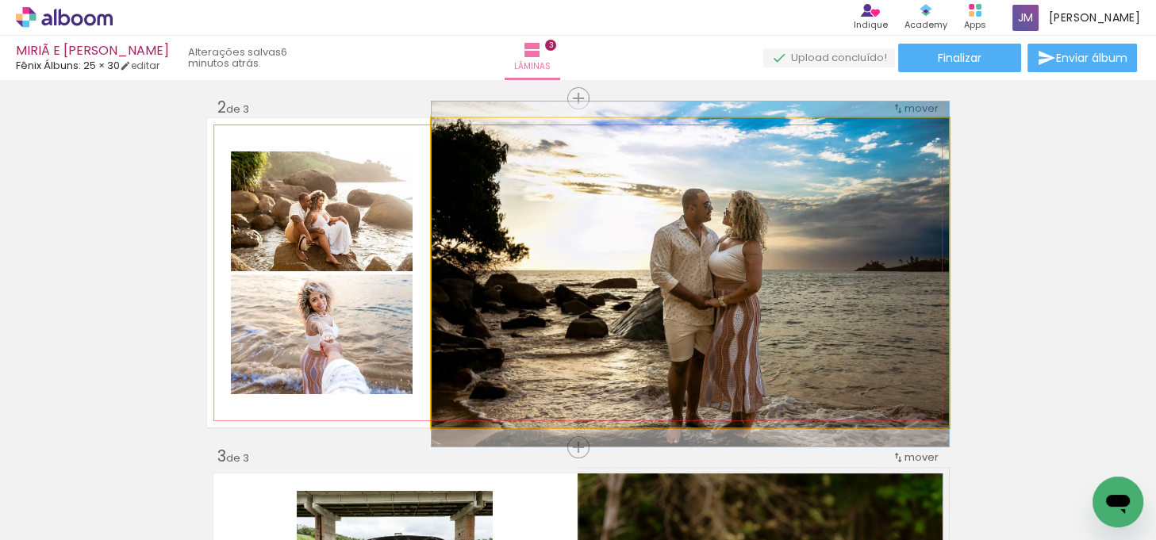
drag, startPoint x: 679, startPoint y: 260, endPoint x: 987, endPoint y: 180, distance: 319.0
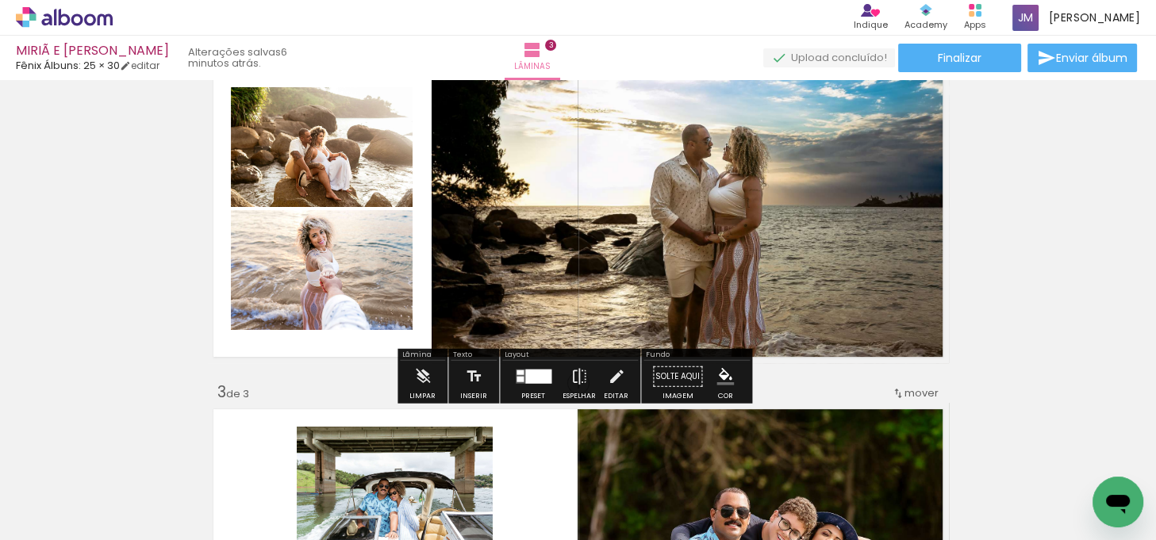
scroll to position [502, 0]
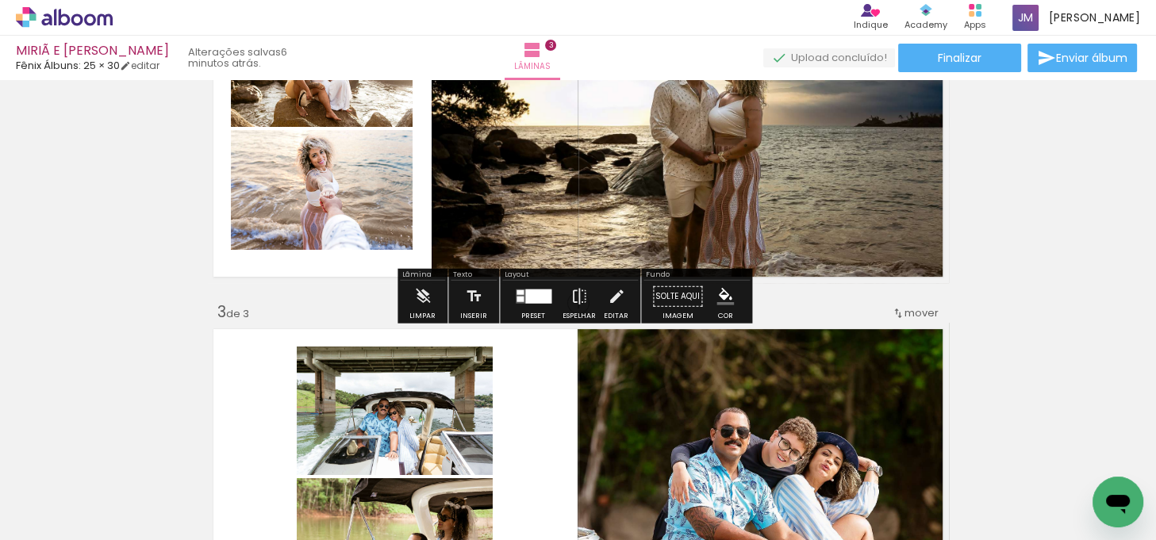
click at [1012, 180] on div "Inserir lâmina 1 de 3 Inserir lâmina 2 de 3 Inserir lâmina 3 de 3" at bounding box center [578, 283] width 1156 height 1398
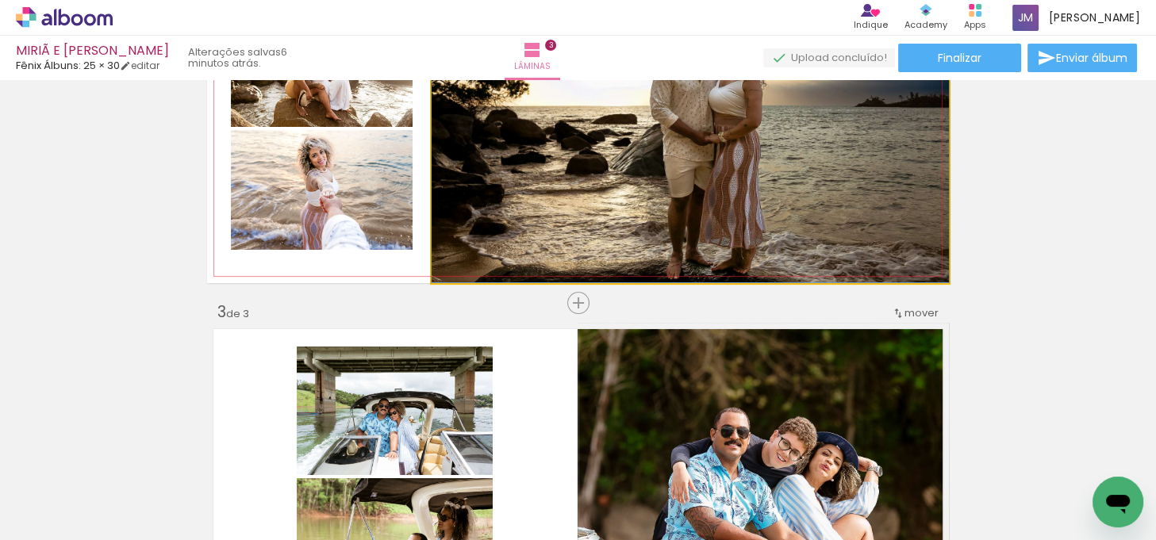
drag, startPoint x: 843, startPoint y: 202, endPoint x: 844, endPoint y: 164, distance: 38.1
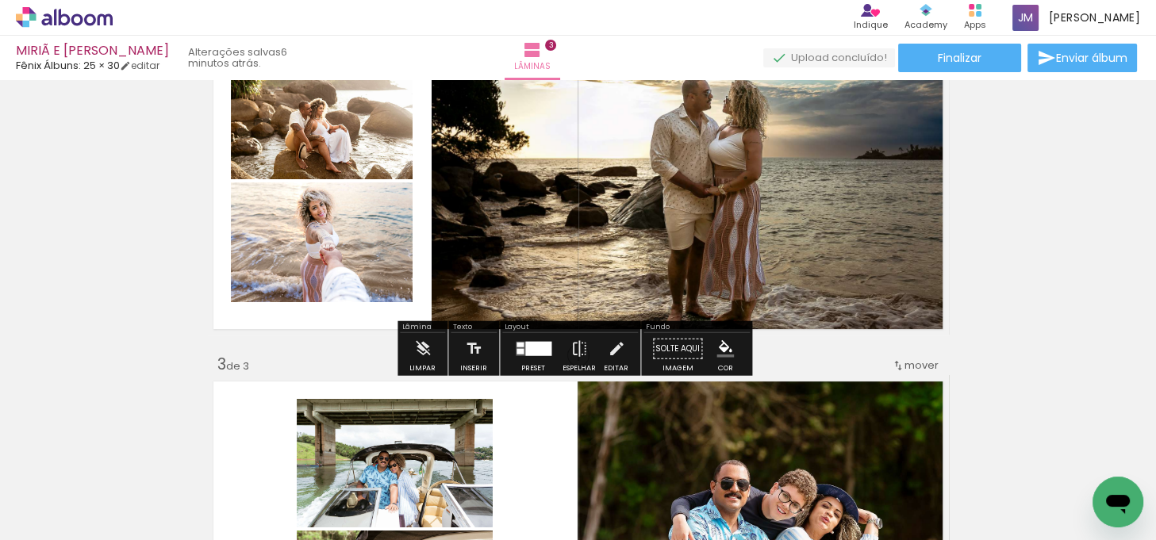
scroll to position [357, 0]
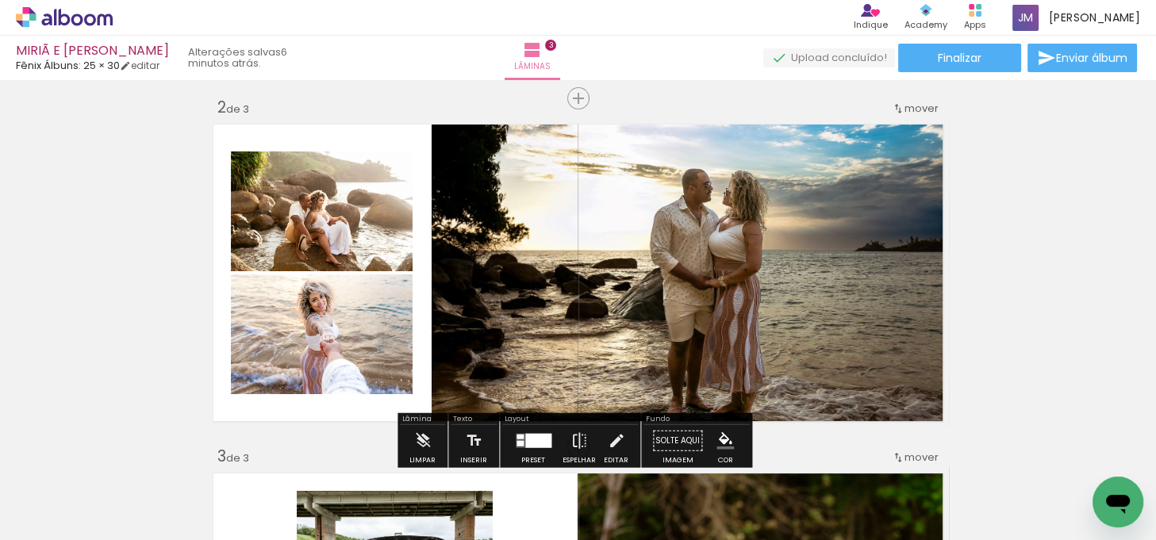
click at [1036, 179] on div "Inserir lâmina 1 de 3 Inserir lâmina 2 de 3 Inserir lâmina 3 de 3" at bounding box center [578, 428] width 1156 height 1398
click at [1083, 264] on div "Inserir lâmina 1 de 3 Inserir lâmina 2 de 3 Inserir lâmina 3 de 3" at bounding box center [578, 428] width 1156 height 1398
click at [1145, 238] on div "Inserir lâmina 1 de 3 Inserir lâmina 2 de 3 Inserir lâmina 3 de 3 Confirmar Can…" at bounding box center [578, 310] width 1156 height 460
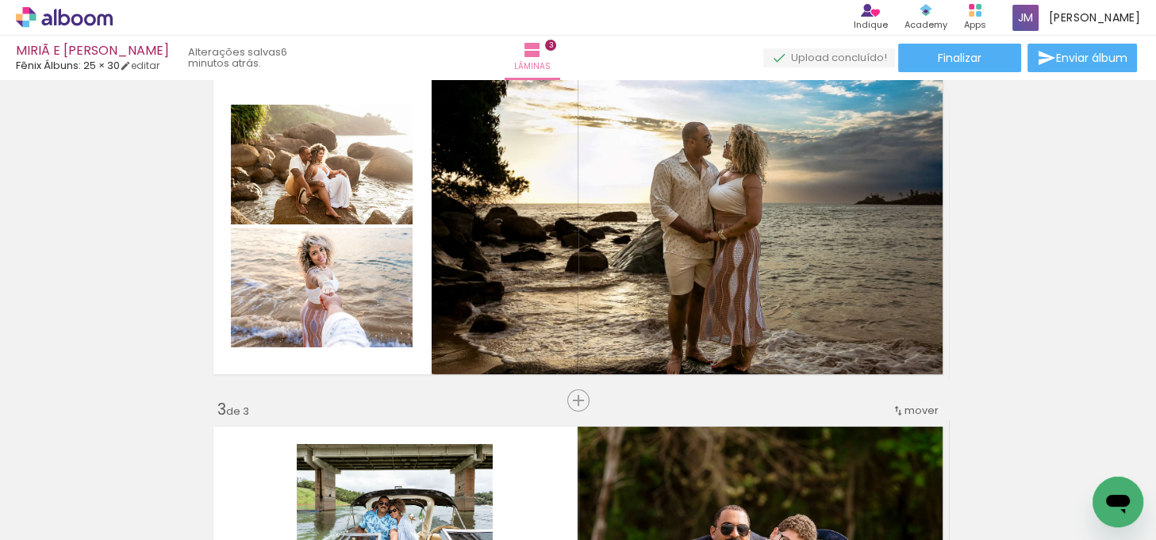
scroll to position [429, 0]
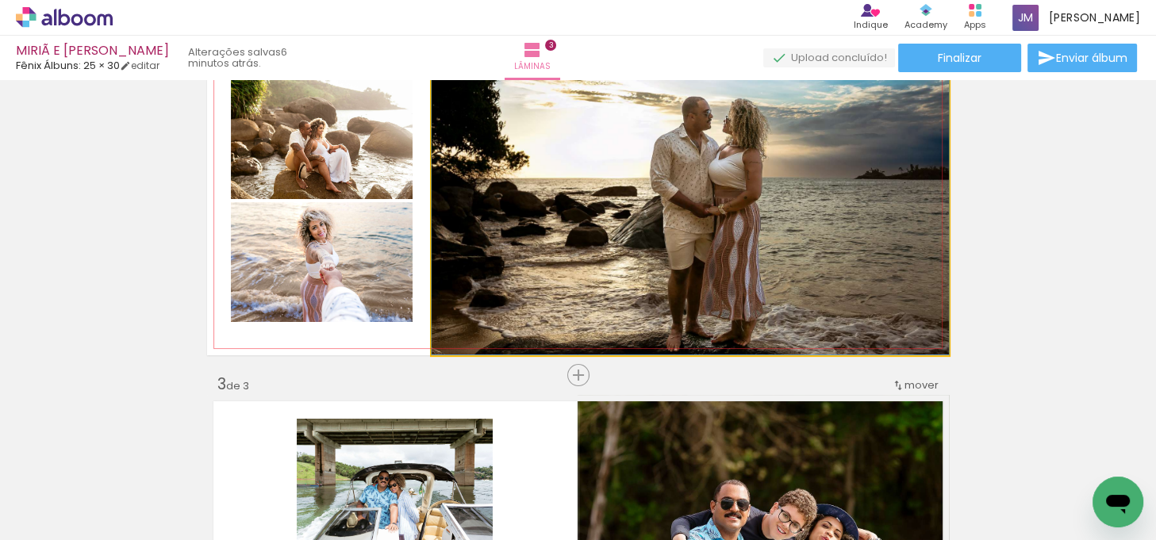
drag, startPoint x: 809, startPoint y: 213, endPoint x: 809, endPoint y: 198, distance: 15.1
drag, startPoint x: 803, startPoint y: 209, endPoint x: 800, endPoint y: 195, distance: 13.9
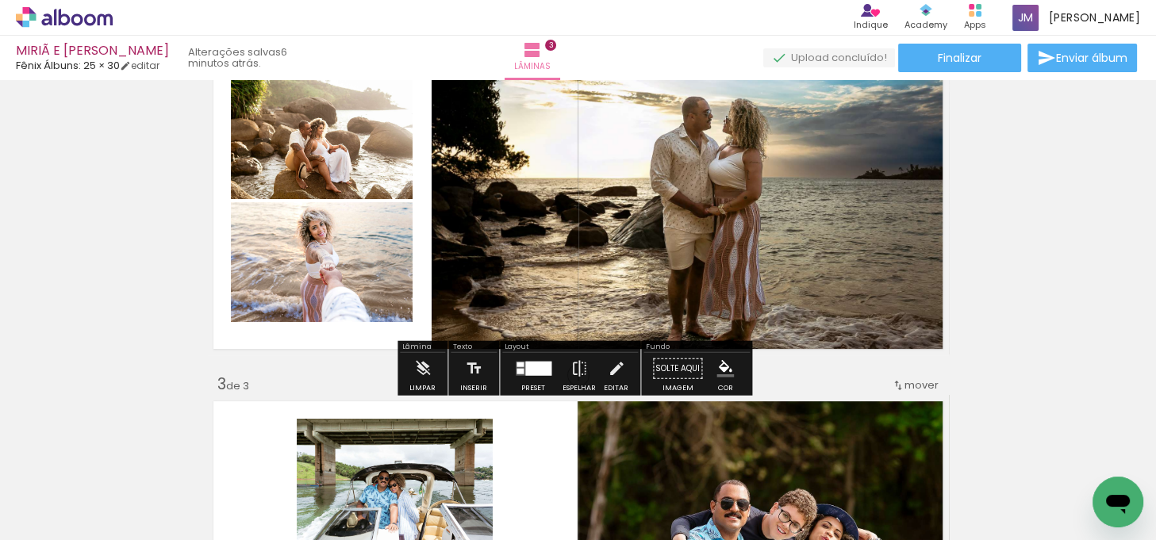
click at [858, 218] on quentale-photo at bounding box center [690, 201] width 517 height 310
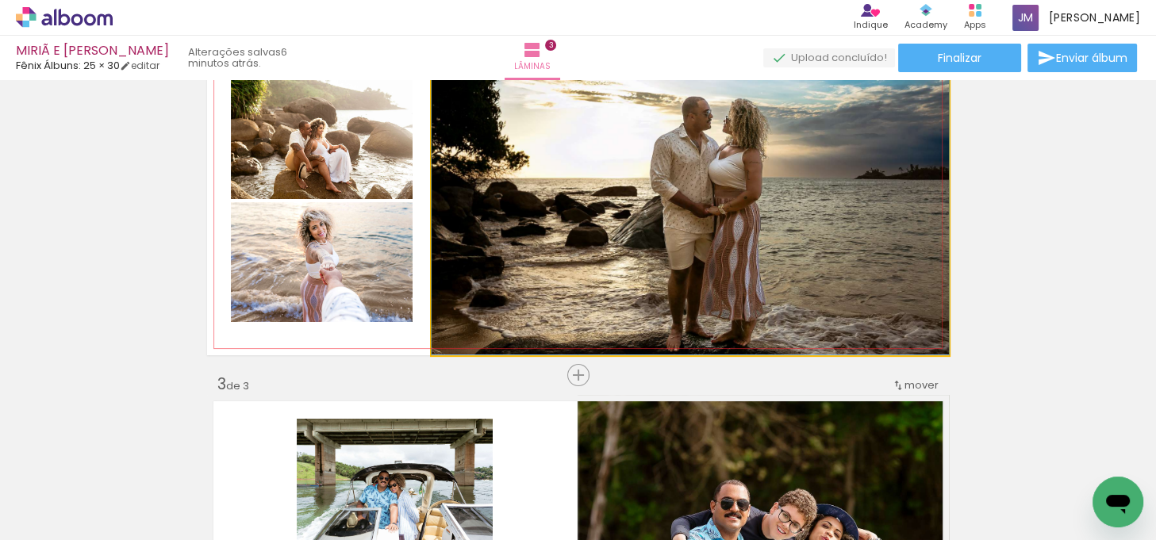
click at [858, 218] on quentale-photo at bounding box center [690, 201] width 517 height 310
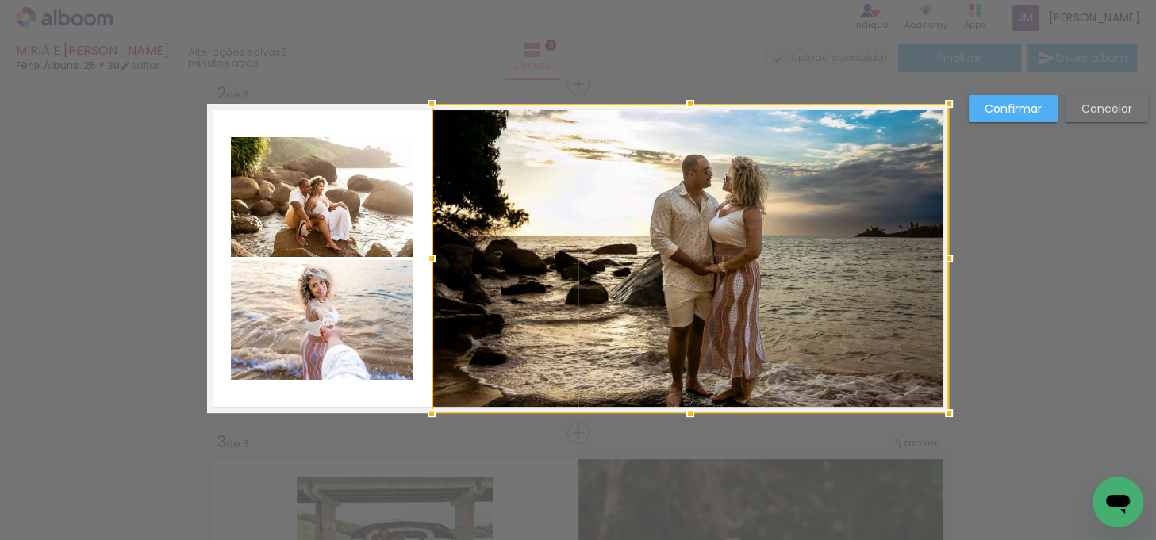
scroll to position [369, 0]
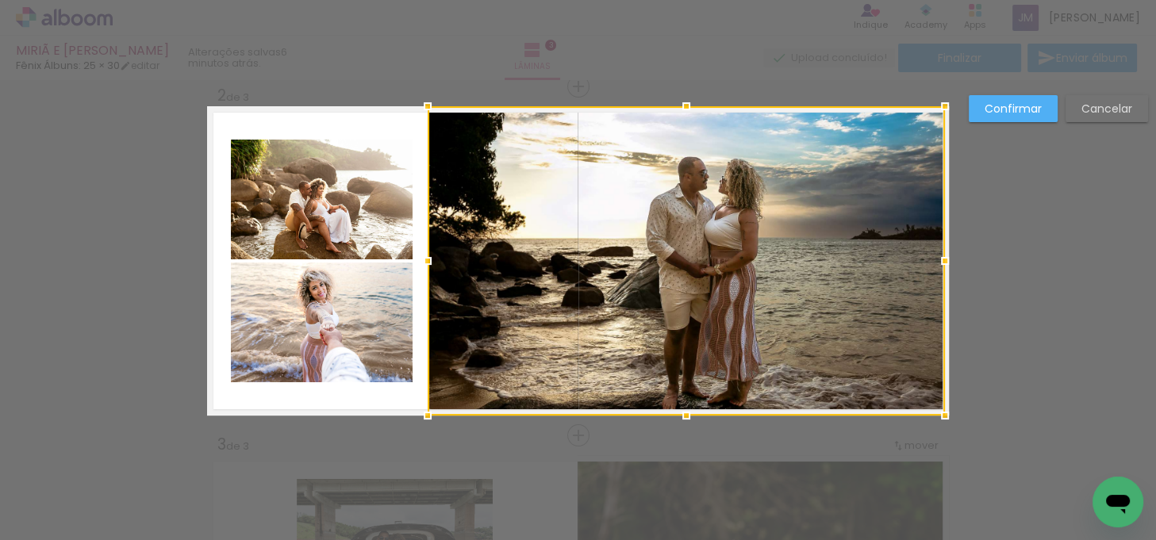
click at [829, 232] on div at bounding box center [686, 261] width 517 height 310
click at [0, 0] on slot "Cancelar" at bounding box center [0, 0] width 0 height 0
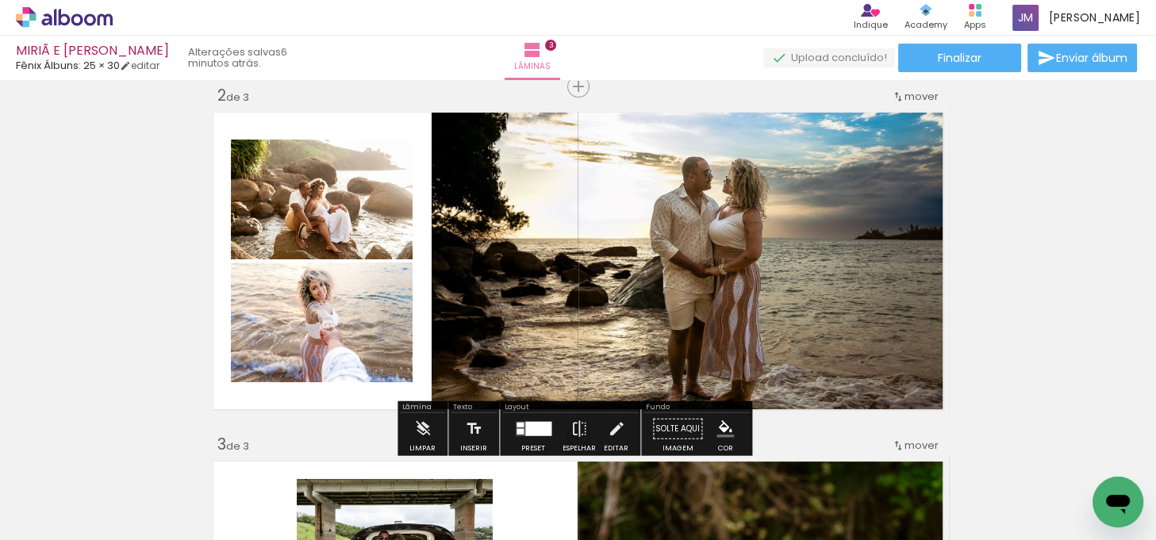
click at [1038, 200] on div "Inserir lâmina 1 de 3 Inserir lâmina 2 de 3 Inserir lâmina 3 de 3" at bounding box center [578, 416] width 1156 height 1398
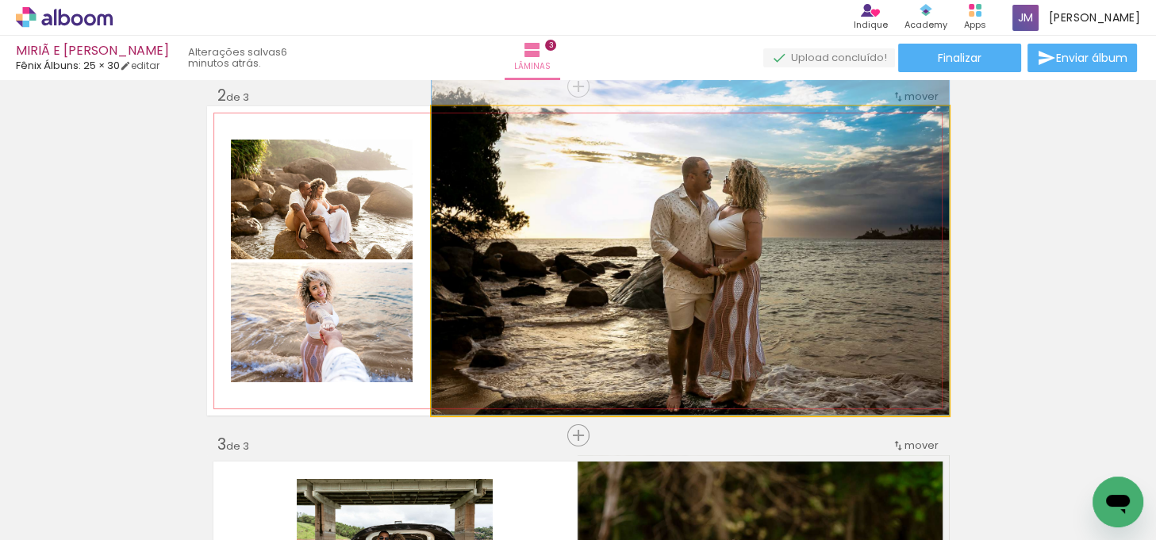
drag, startPoint x: 793, startPoint y: 275, endPoint x: 791, endPoint y: 263, distance: 12.0
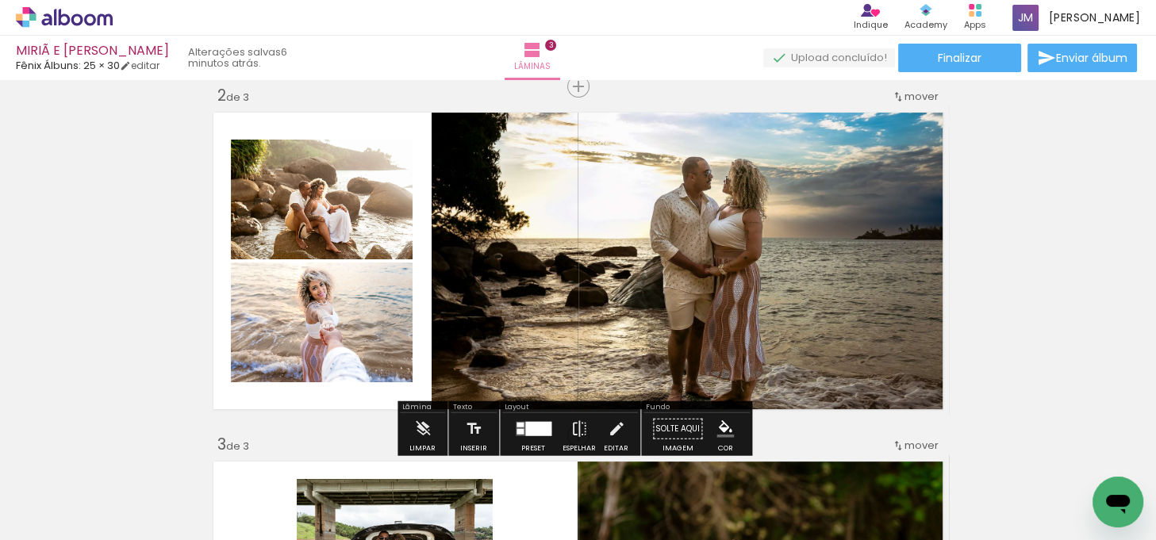
click at [1004, 252] on div "Inserir lâmina 1 de 3 Inserir lâmina 2 de 3 Inserir lâmina 3 de 3" at bounding box center [578, 416] width 1156 height 1398
click at [1009, 252] on div "Inserir lâmina 1 de 3 Inserir lâmina 2 de 3 Inserir lâmina 3 de 3" at bounding box center [578, 416] width 1156 height 1398
click at [60, 529] on span "Adicionar Fotos" at bounding box center [57, 531] width 48 height 17
click at [0, 0] on input "file" at bounding box center [0, 0] width 0 height 0
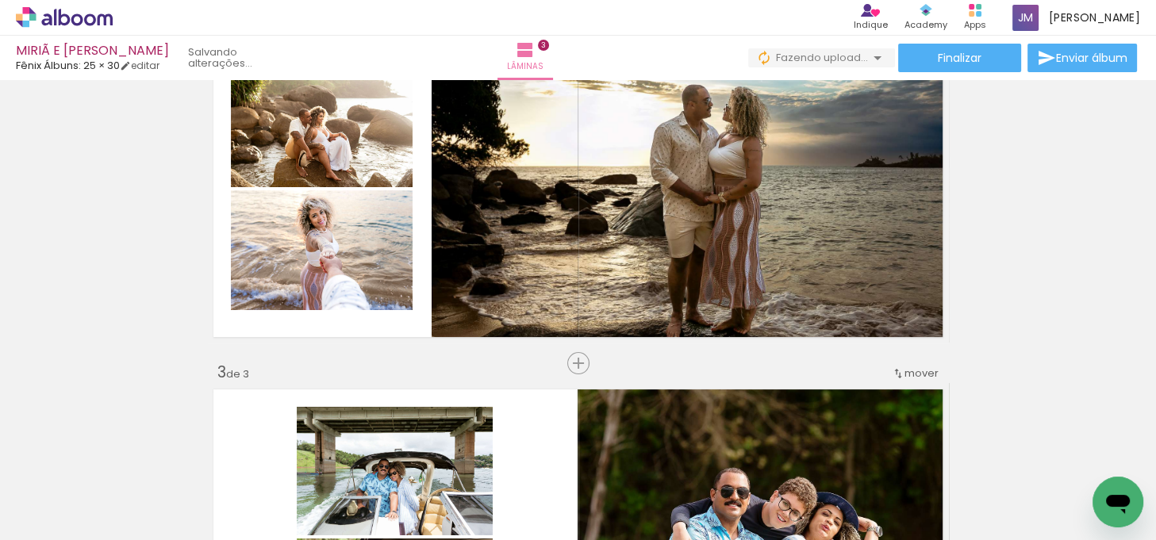
scroll to position [0, 6444]
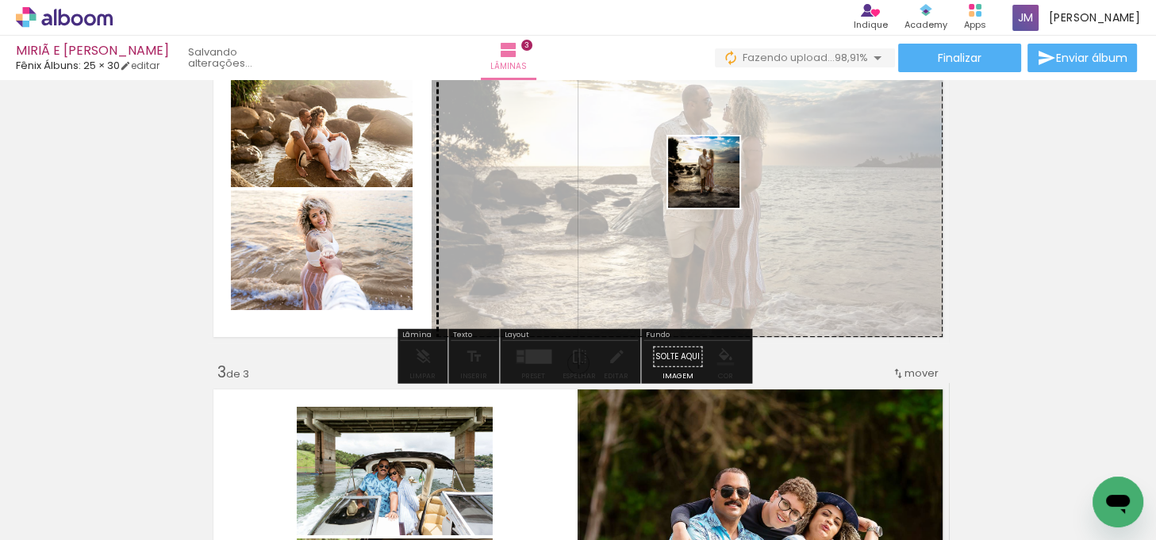
drag, startPoint x: 1096, startPoint y: 469, endPoint x: 711, endPoint y: 185, distance: 478.4
click at [711, 185] on quentale-workspace at bounding box center [578, 270] width 1156 height 540
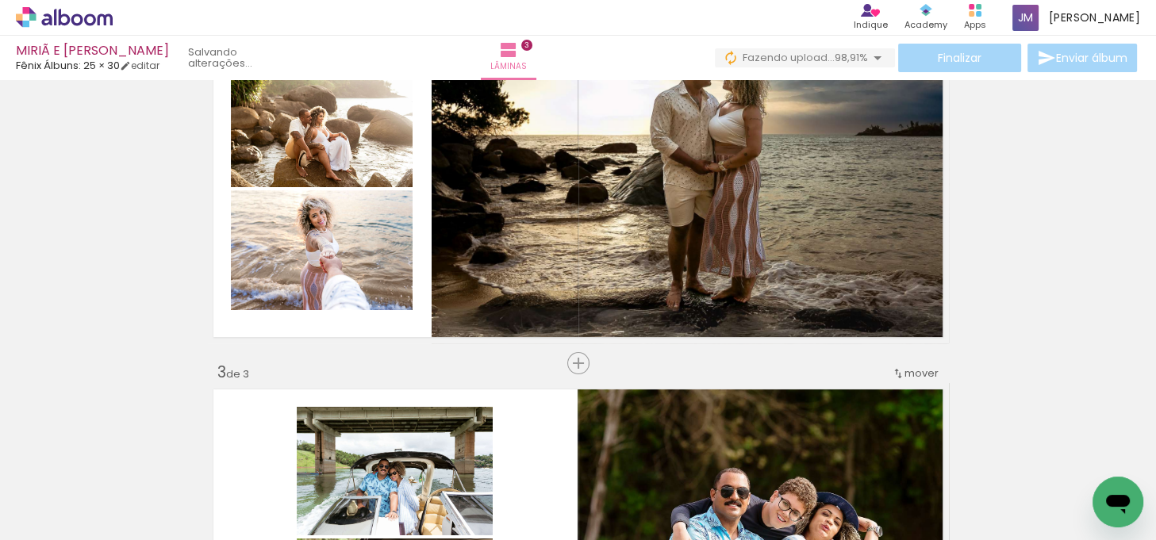
click at [1067, 279] on div "Inserir lâmina 1 de 3 Inserir lâmina 2 de 3 Inserir lâmina 3 de 3" at bounding box center [578, 343] width 1156 height 1398
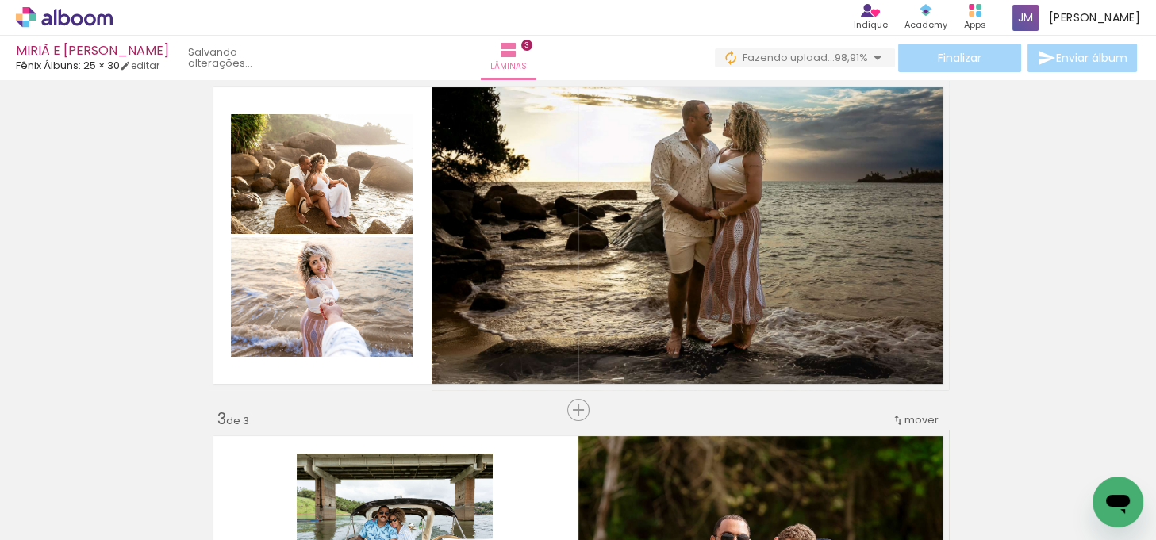
scroll to position [369, 0]
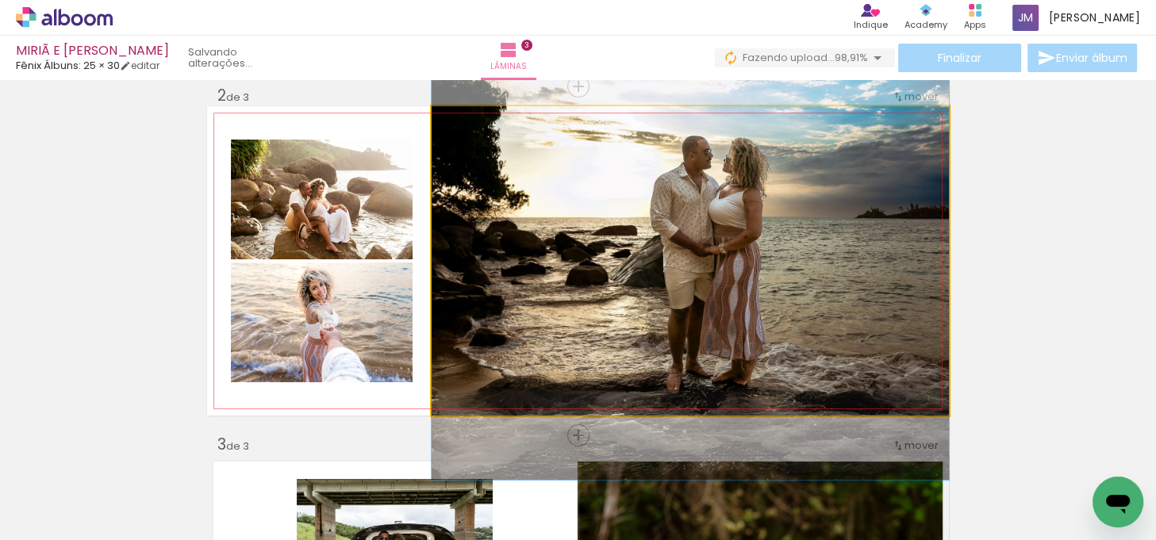
drag, startPoint x: 887, startPoint y: 306, endPoint x: 883, endPoint y: 316, distance: 11.1
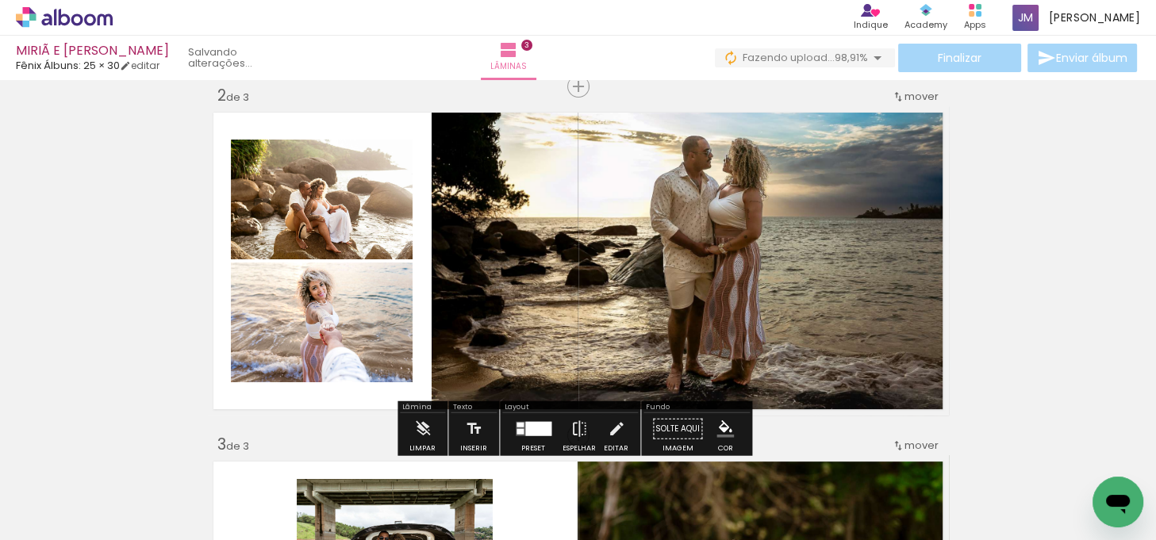
click at [1029, 298] on div "Inserir lâmina 1 de 3 Inserir lâmina 2 de 3 Inserir lâmina 3 de 3" at bounding box center [578, 416] width 1156 height 1398
click at [1040, 298] on div "Inserir lâmina 1 de 3 Inserir lâmina 2 de 3 Inserir lâmina 3 de 3" at bounding box center [578, 416] width 1156 height 1398
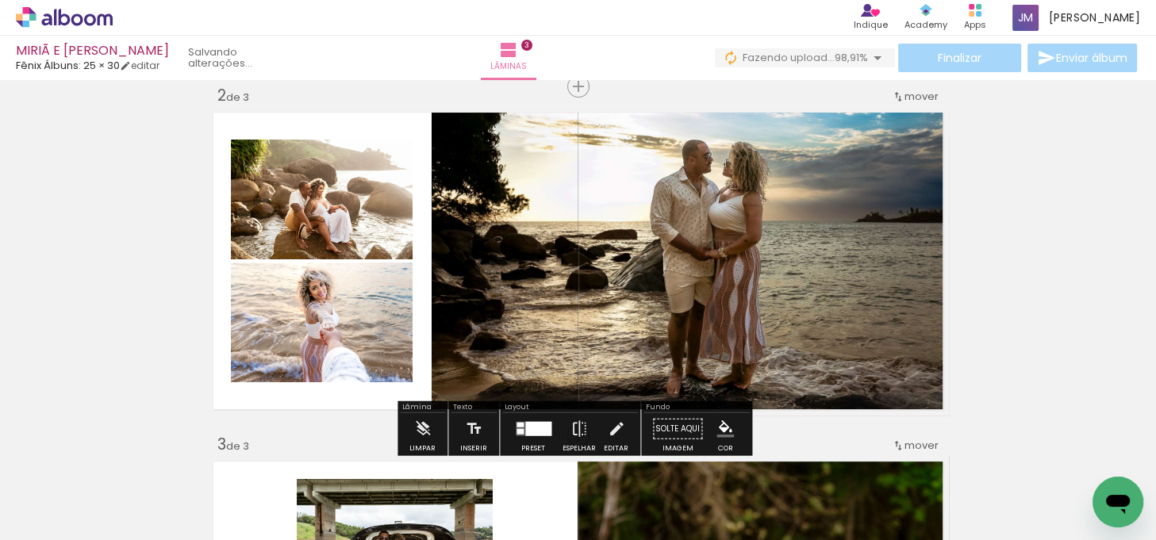
click at [993, 300] on div "Inserir lâmina 1 de 3 Inserir lâmina 2 de 3 Inserir lâmina 3 de 3" at bounding box center [578, 416] width 1156 height 1398
click at [1088, 279] on div "Inserir lâmina 1 de 3 Inserir lâmina 2 de 3 Inserir lâmina 3 de 3" at bounding box center [578, 416] width 1156 height 1398
click at [1090, 356] on div "Inserir lâmina 1 de 3 Inserir lâmina 2 de 3 Inserir lâmina 3 de 3" at bounding box center [578, 416] width 1156 height 1398
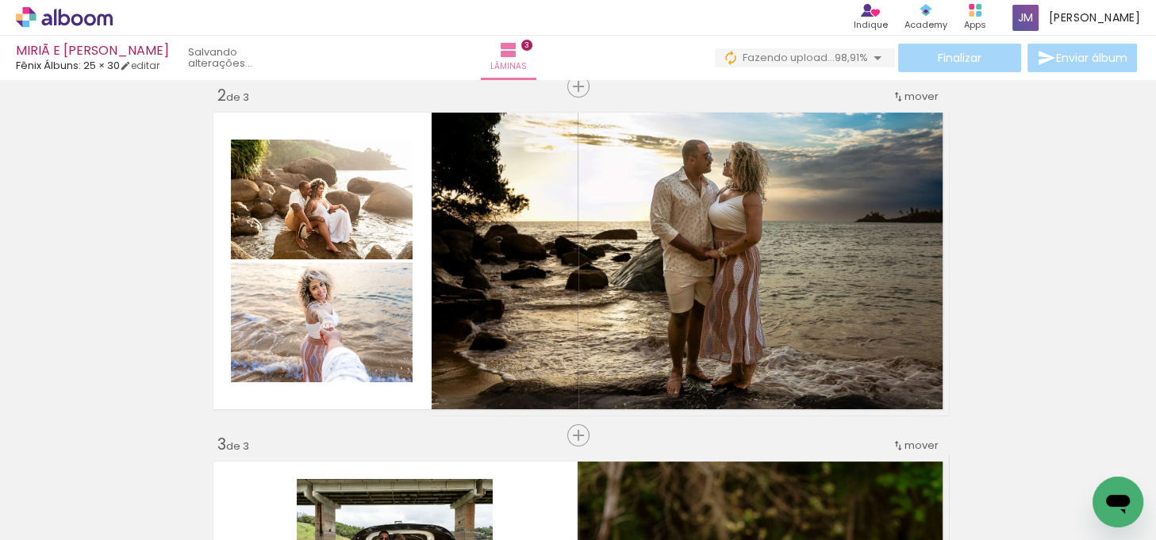
drag, startPoint x: 1060, startPoint y: 352, endPoint x: 1073, endPoint y: 352, distance: 12.7
click at [1061, 352] on div "Inserir lâmina 1 de 3 Inserir lâmina 2 de 3 Inserir lâmina 3 de 3" at bounding box center [578, 416] width 1156 height 1398
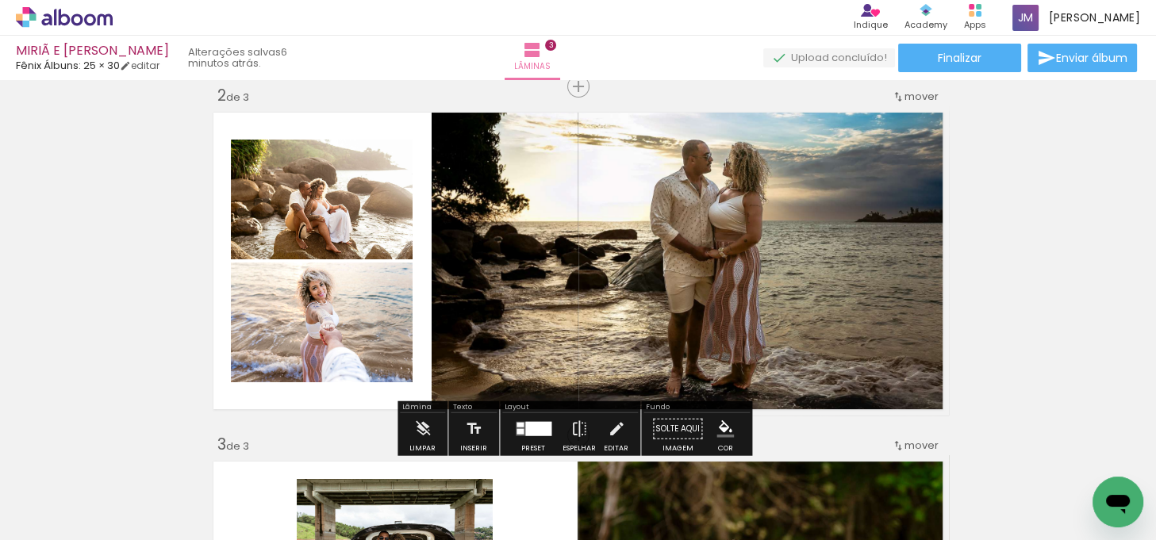
scroll to position [441, 0]
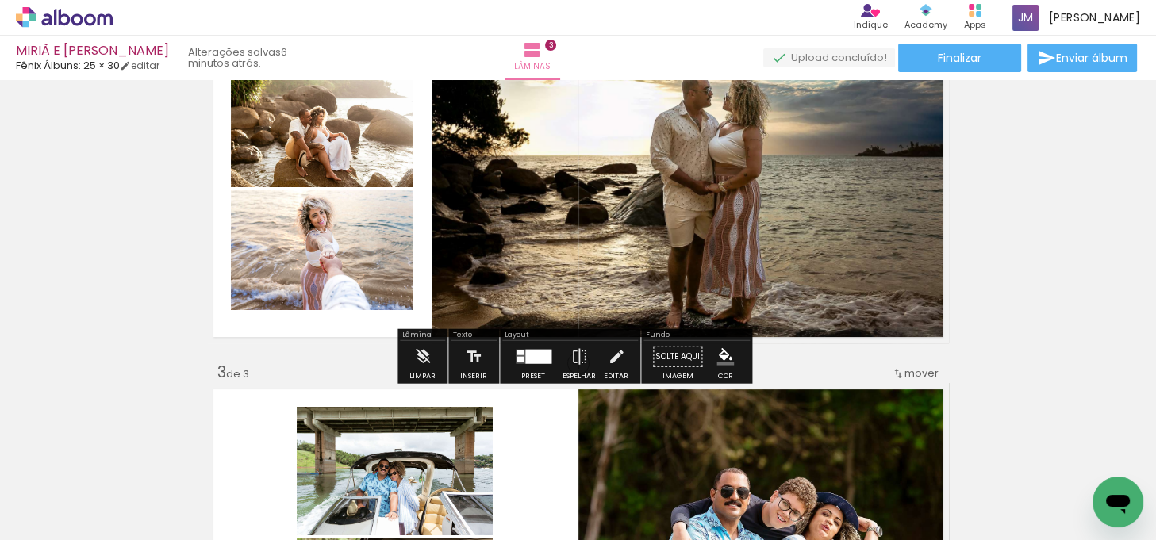
click at [1006, 236] on div "Inserir lâmina 1 de 3 Inserir lâmina 2 de 3 Inserir lâmina 3 de 3" at bounding box center [578, 343] width 1156 height 1398
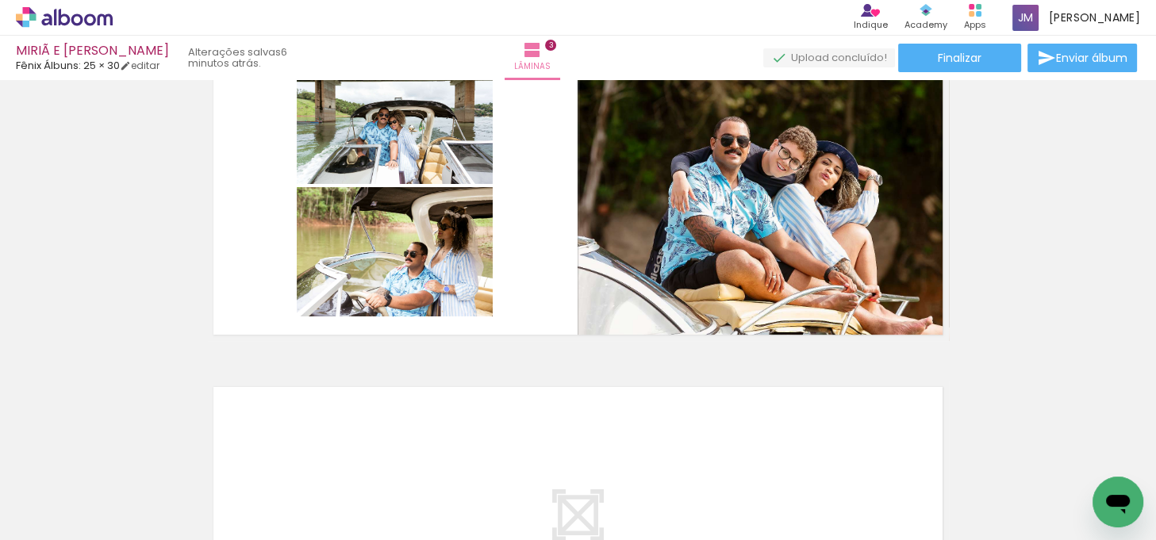
scroll to position [1082, 0]
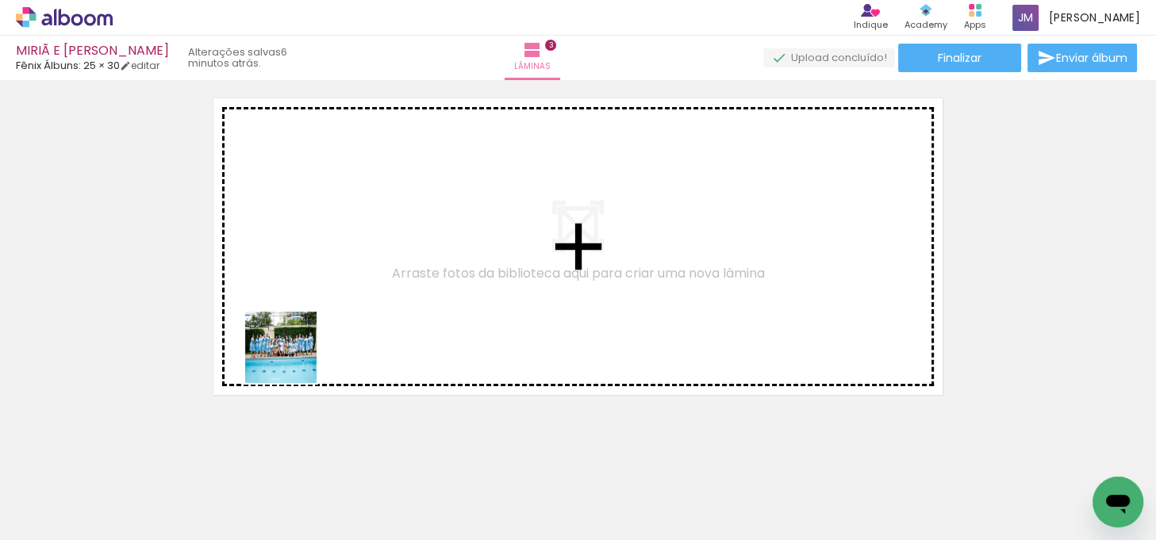
drag, startPoint x: 251, startPoint y: 401, endPoint x: 211, endPoint y: 447, distance: 60.8
click at [310, 337] on quentale-workspace at bounding box center [578, 270] width 1156 height 540
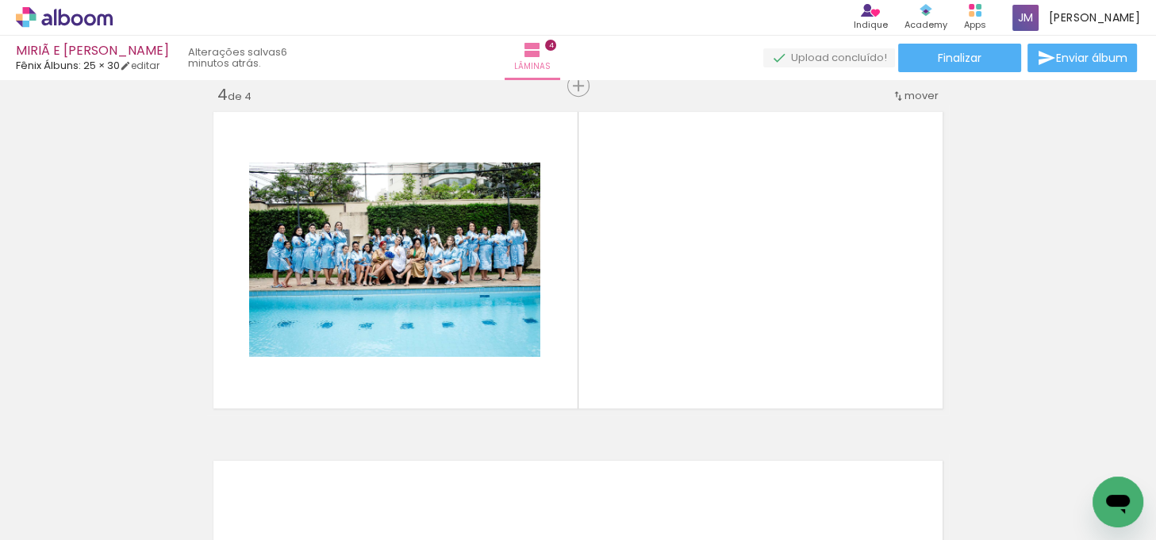
scroll to position [1067, 0]
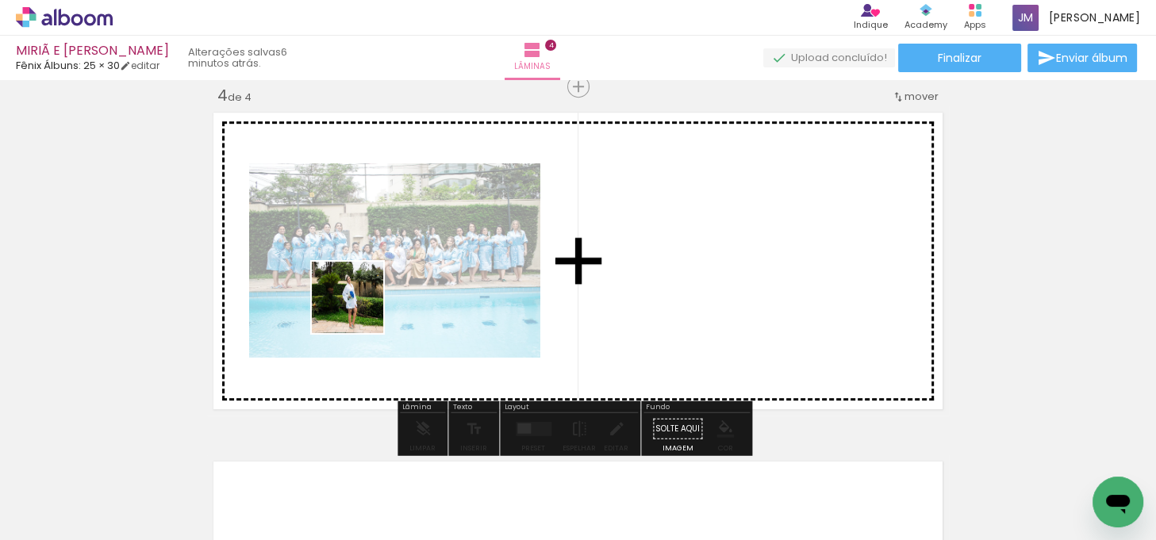
drag, startPoint x: 164, startPoint y: 486, endPoint x: 366, endPoint y: 302, distance: 273.0
click at [366, 302] on quentale-workspace at bounding box center [578, 270] width 1156 height 540
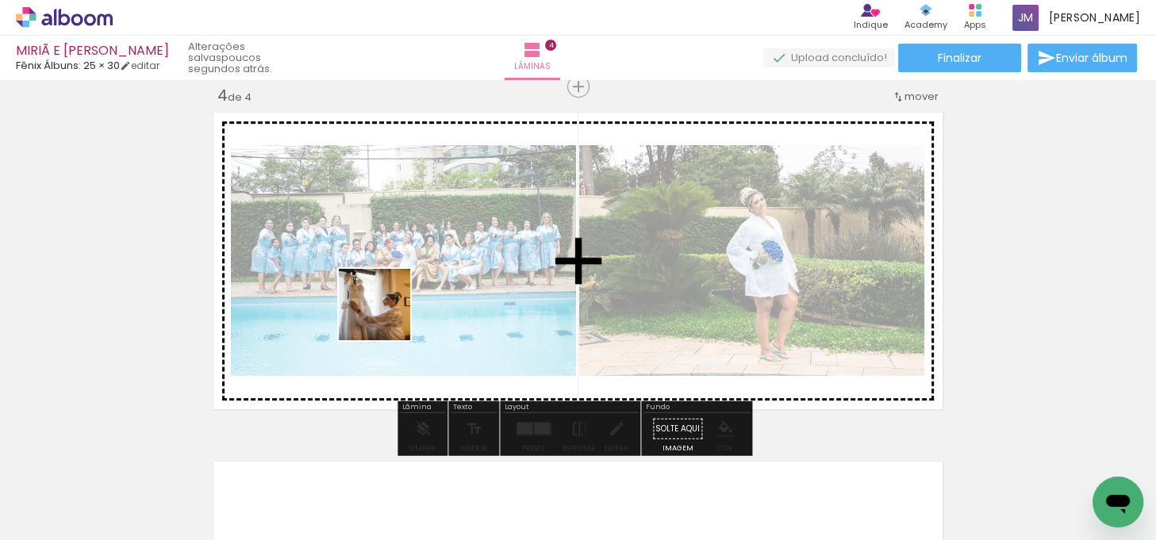
drag, startPoint x: 237, startPoint y: 483, endPoint x: 1079, endPoint y: 283, distance: 866.2
click at [387, 317] on quentale-workspace at bounding box center [578, 270] width 1156 height 540
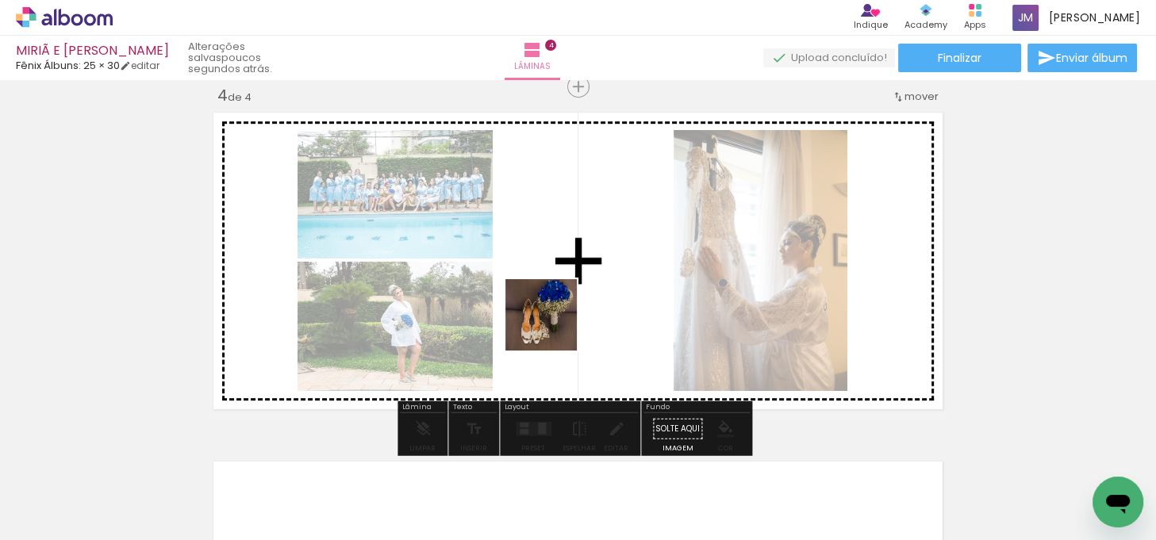
drag, startPoint x: 340, startPoint y: 482, endPoint x: 556, endPoint y: 325, distance: 267.0
click at [556, 325] on quentale-workspace at bounding box center [578, 270] width 1156 height 540
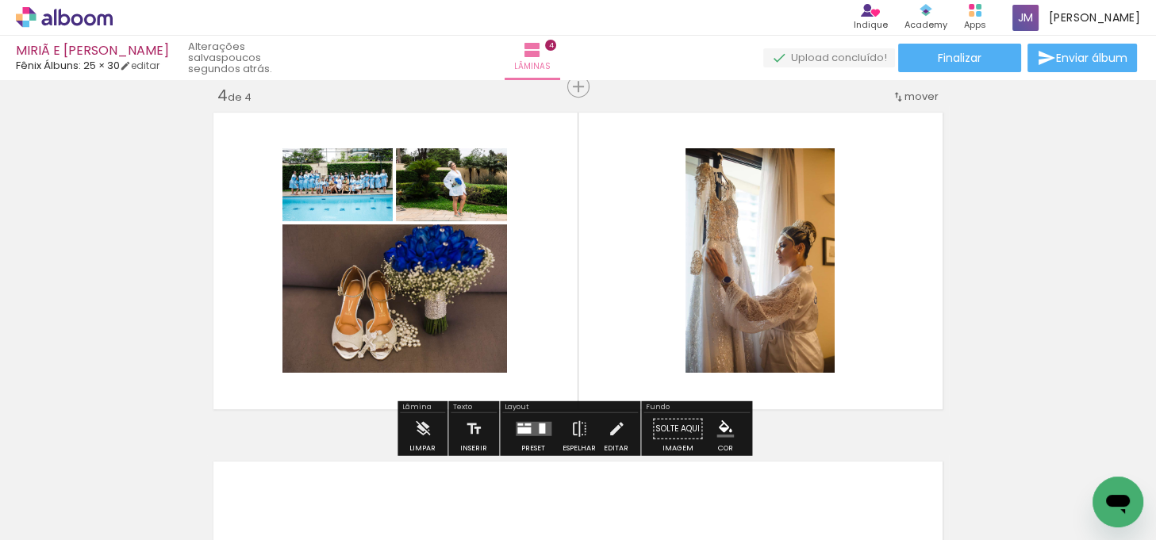
drag, startPoint x: 536, startPoint y: 429, endPoint x: 1037, endPoint y: 377, distance: 503.4
click at [540, 429] on div at bounding box center [542, 429] width 6 height 10
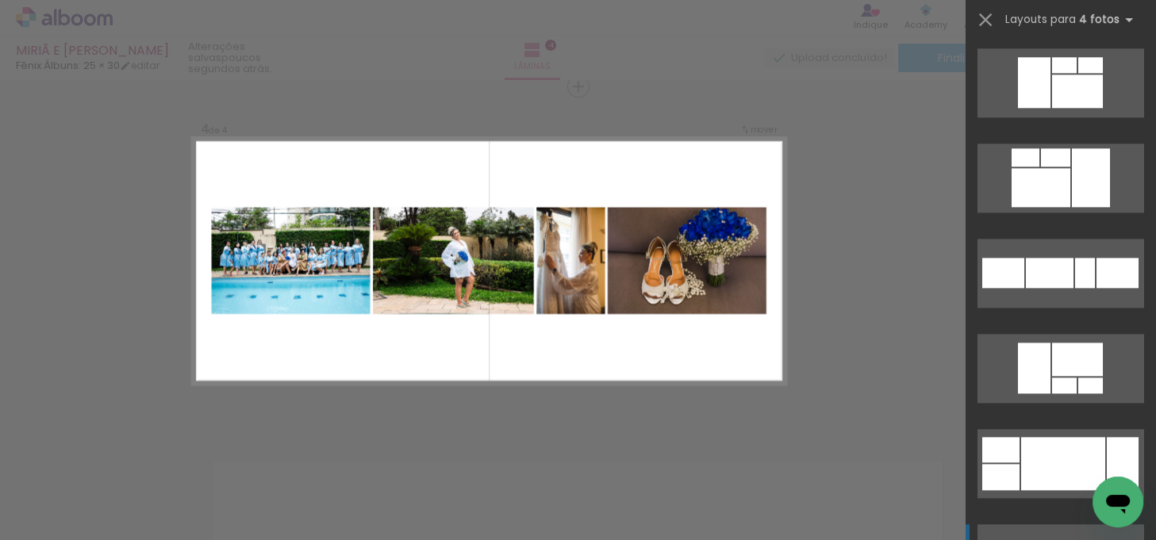
scroll to position [2309, 0]
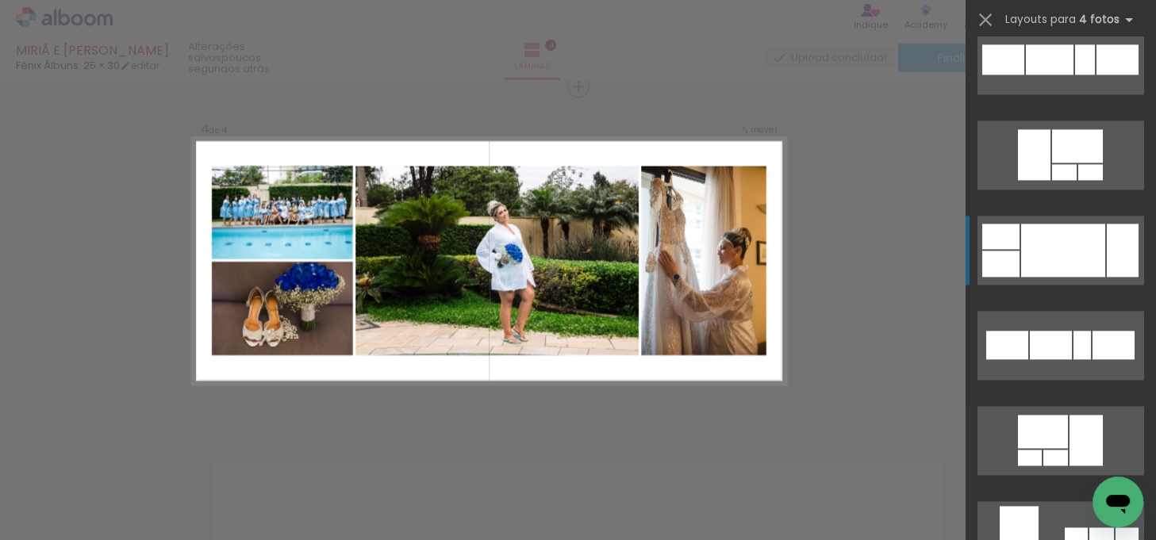
click at [1112, 267] on div at bounding box center [1123, 250] width 32 height 53
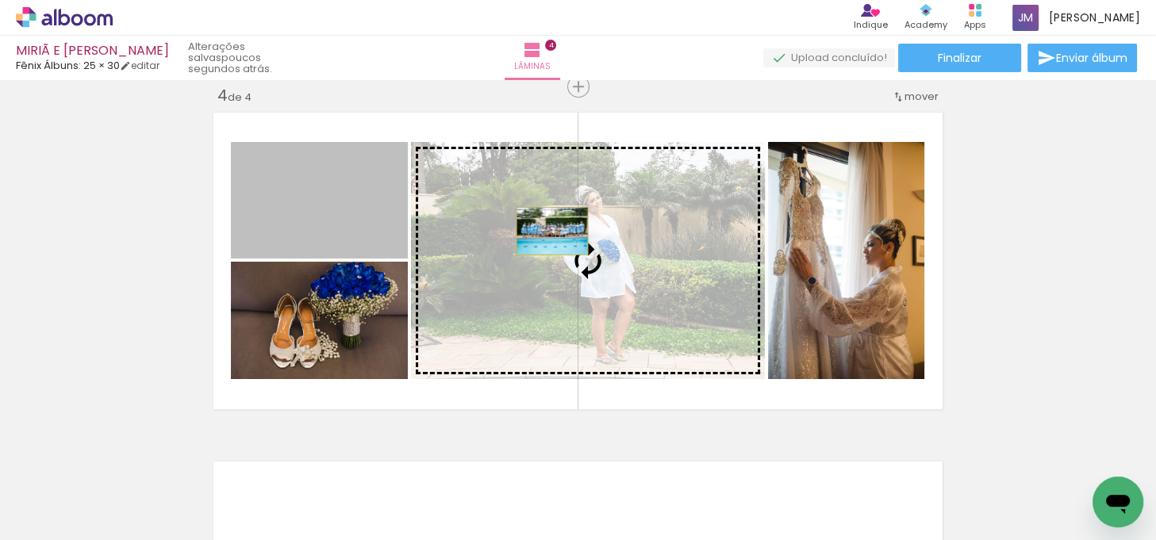
drag, startPoint x: 375, startPoint y: 233, endPoint x: 547, endPoint y: 231, distance: 171.4
click at [0, 0] on slot at bounding box center [0, 0] width 0 height 0
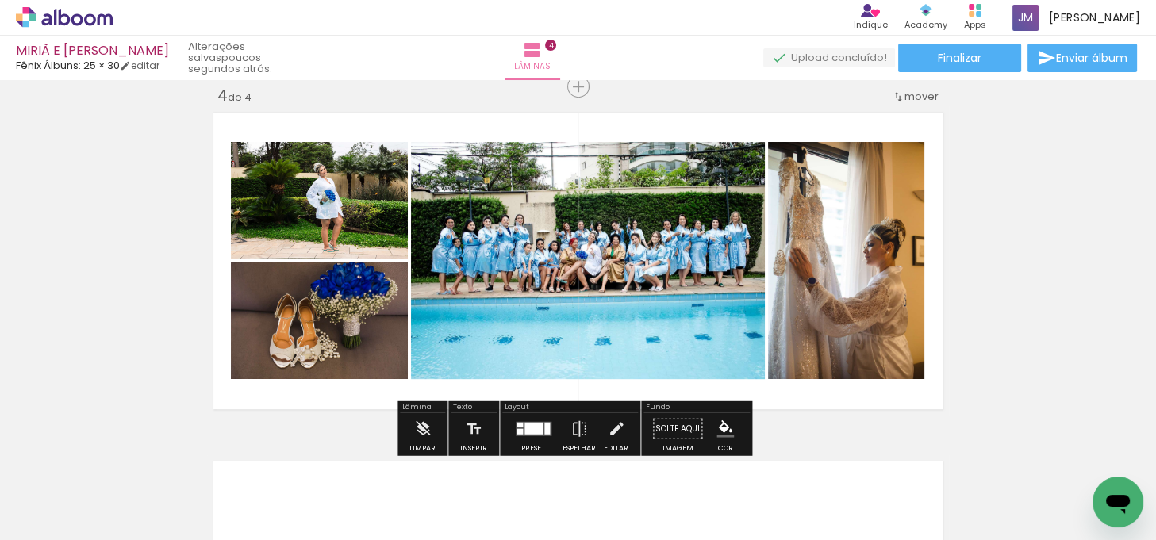
click at [544, 425] on div at bounding box center [547, 429] width 6 height 12
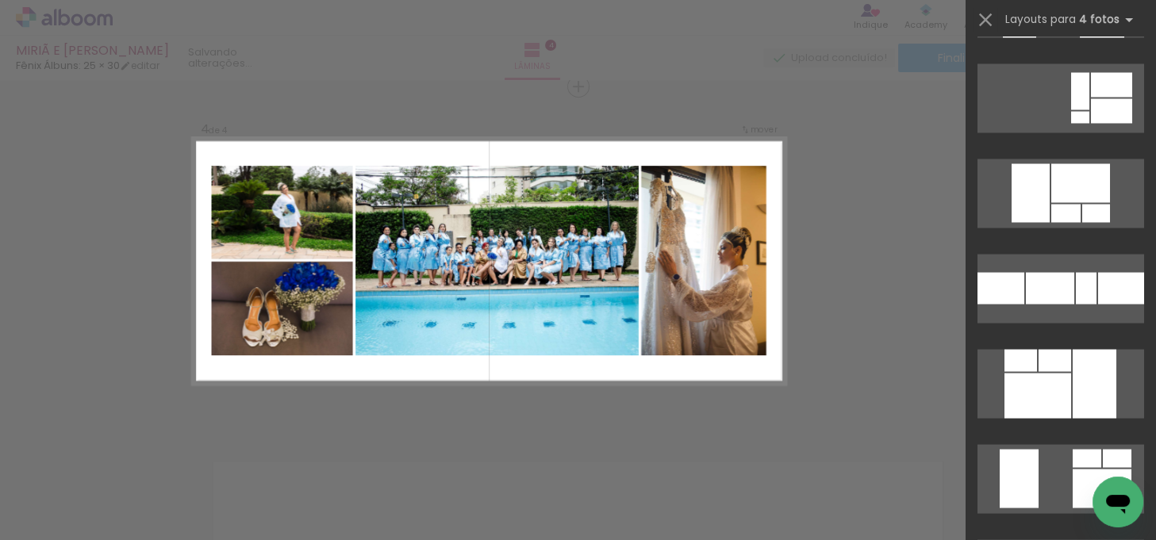
scroll to position [3702, 0]
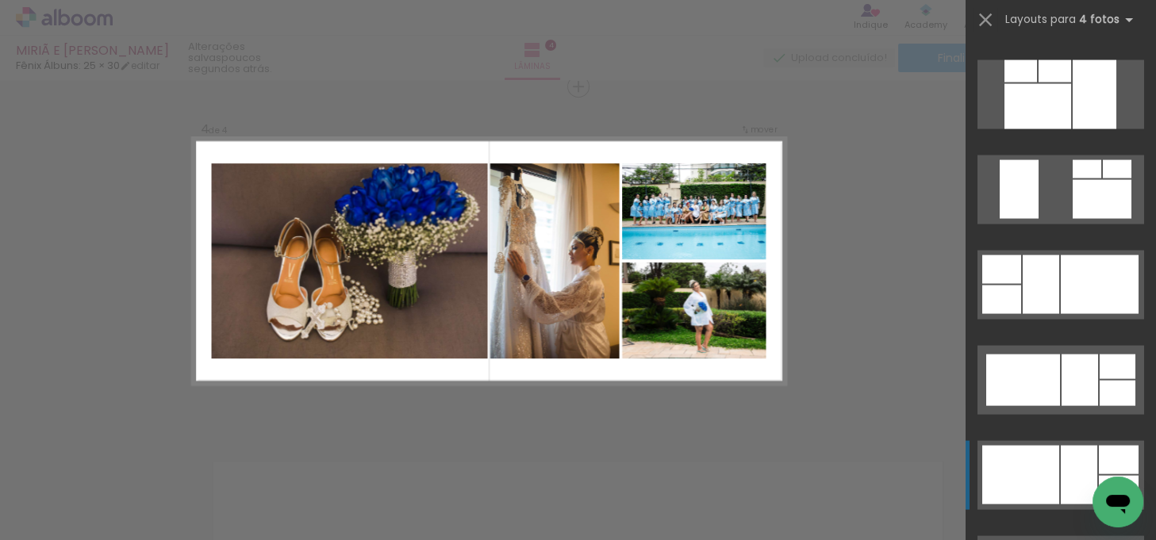
click at [1103, 464] on div at bounding box center [1119, 460] width 40 height 29
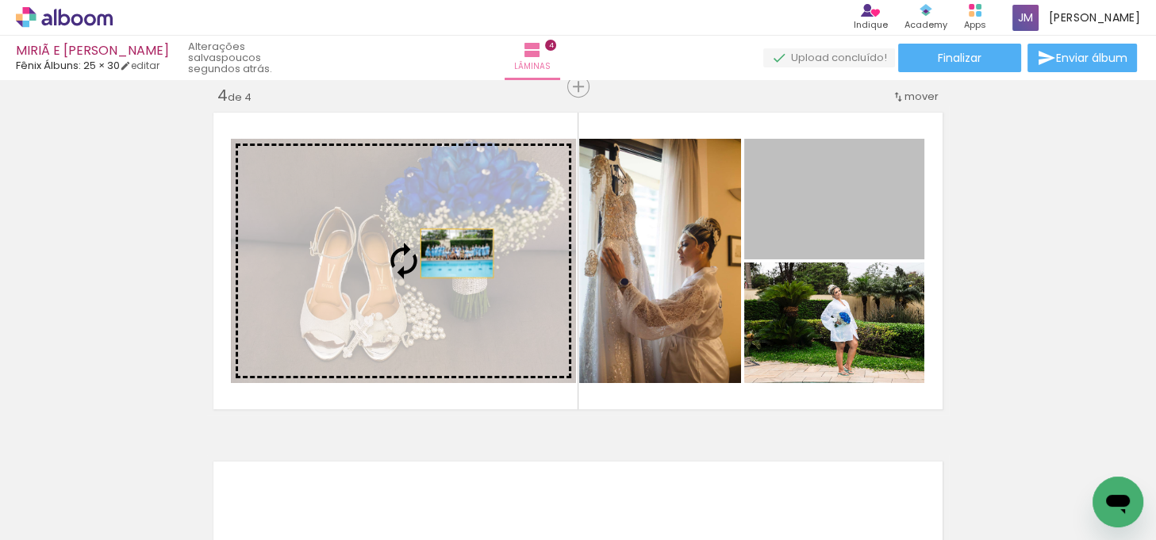
drag, startPoint x: 857, startPoint y: 222, endPoint x: 452, endPoint y: 253, distance: 406.7
click at [0, 0] on slot at bounding box center [0, 0] width 0 height 0
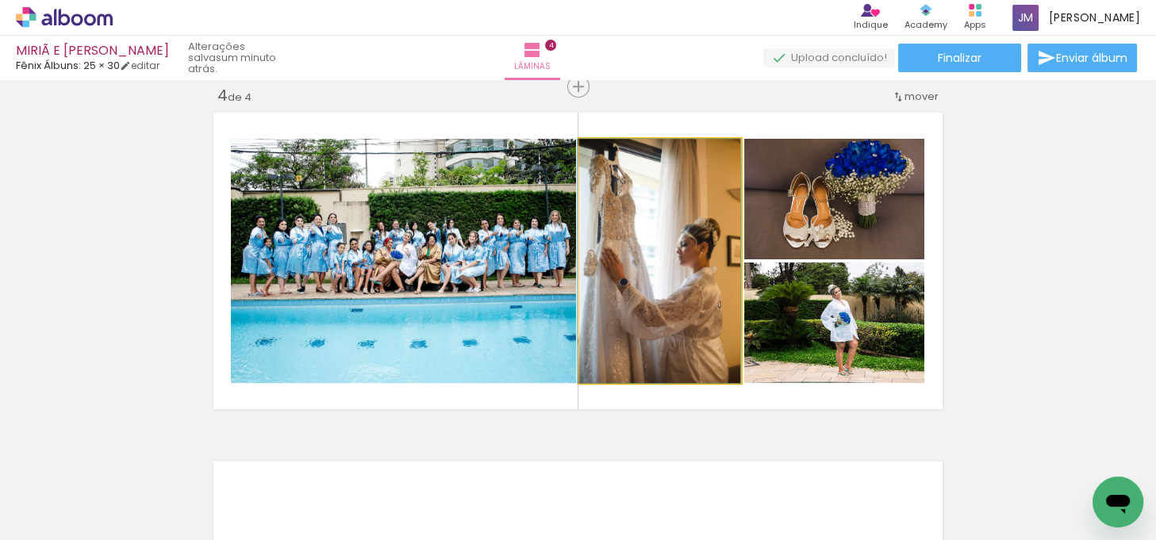
drag, startPoint x: 698, startPoint y: 310, endPoint x: 683, endPoint y: 312, distance: 16.0
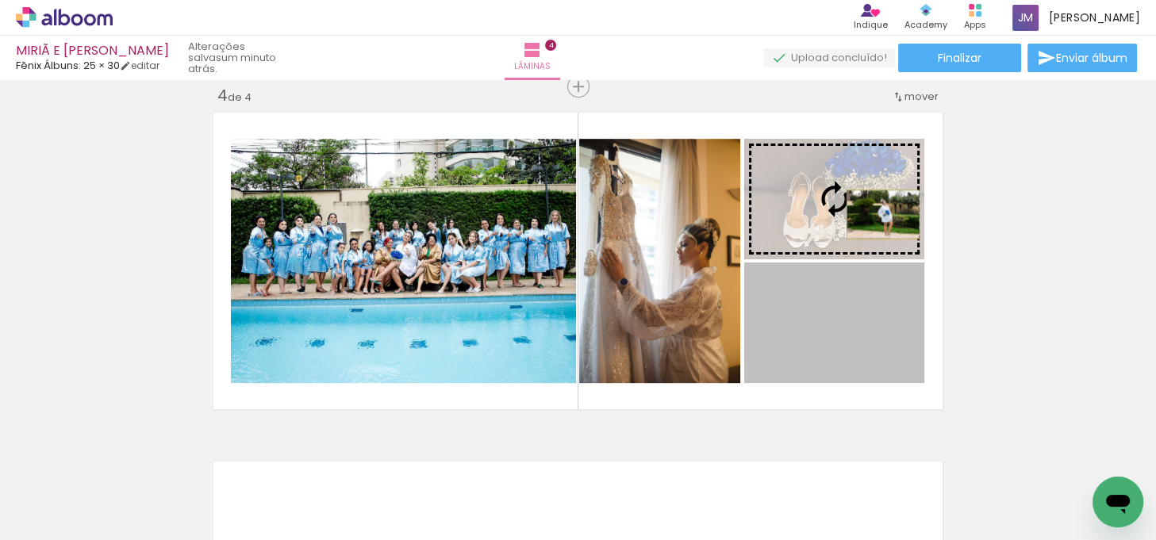
drag, startPoint x: 887, startPoint y: 327, endPoint x: 878, endPoint y: 214, distance: 113.1
click at [0, 0] on slot at bounding box center [0, 0] width 0 height 0
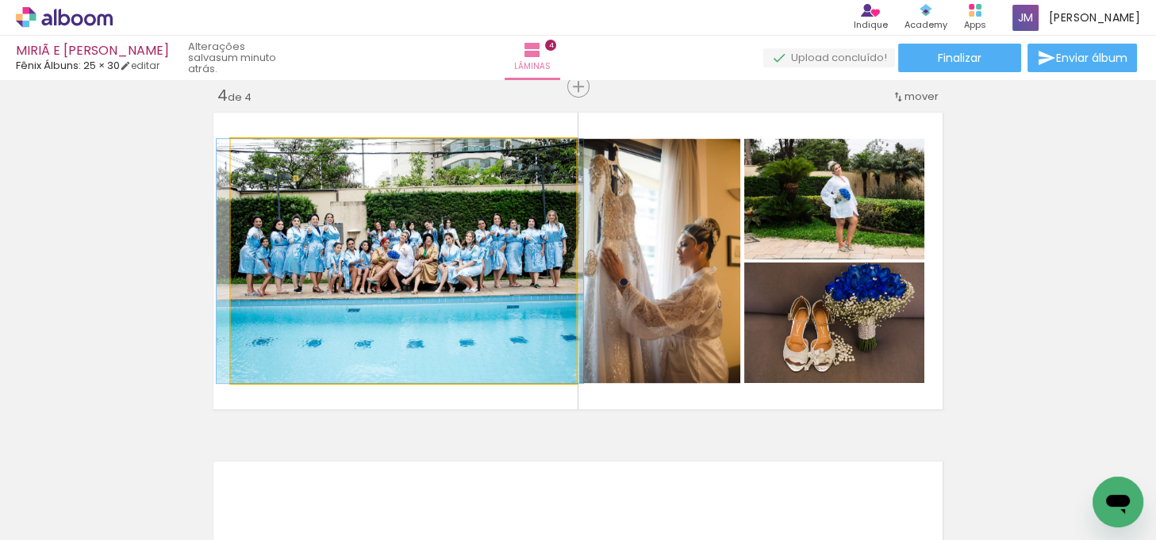
drag, startPoint x: 477, startPoint y: 251, endPoint x: 729, endPoint y: 250, distance: 252.4
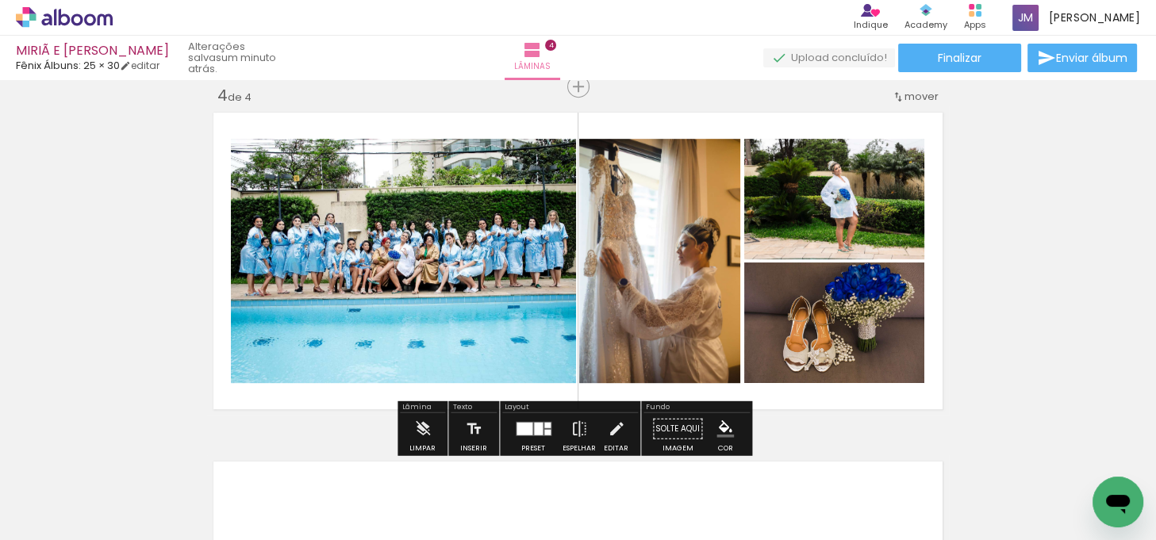
click at [536, 425] on div at bounding box center [538, 429] width 9 height 13
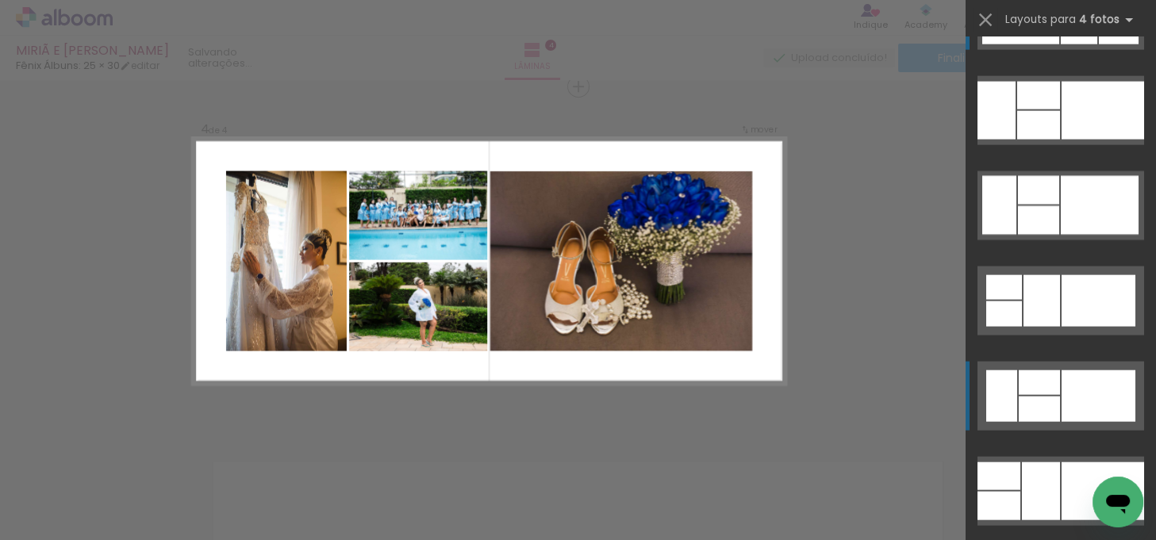
scroll to position [4094, 0]
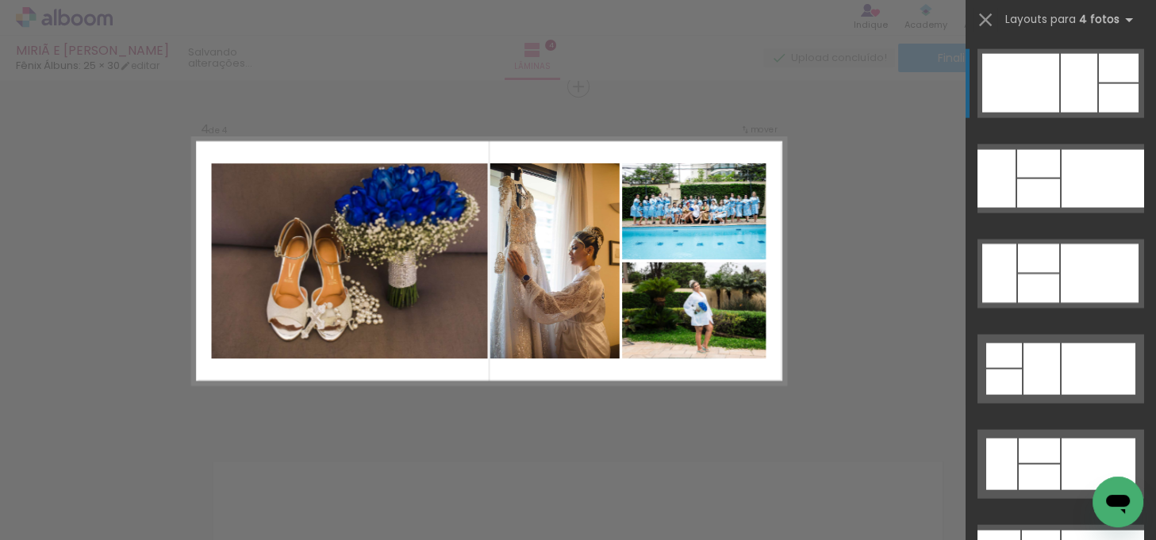
click at [1075, 104] on div at bounding box center [1079, 83] width 37 height 59
click at [1075, 103] on div at bounding box center [1079, 83] width 37 height 59
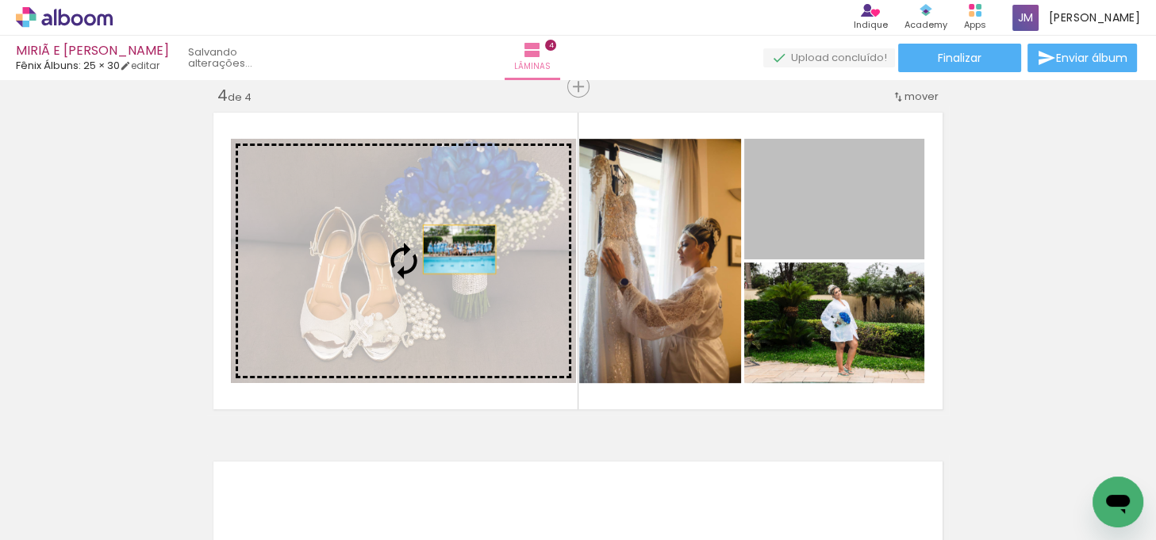
drag, startPoint x: 875, startPoint y: 211, endPoint x: 454, endPoint y: 249, distance: 422.3
click at [0, 0] on slot at bounding box center [0, 0] width 0 height 0
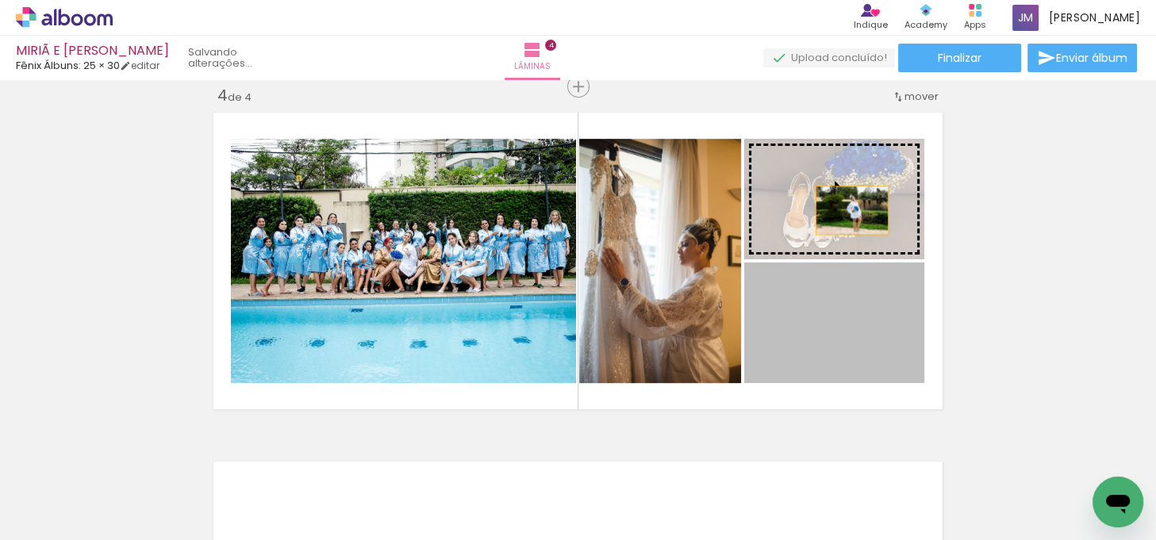
drag, startPoint x: 855, startPoint y: 325, endPoint x: 1081, endPoint y: 235, distance: 243.3
click at [0, 0] on slot at bounding box center [0, 0] width 0 height 0
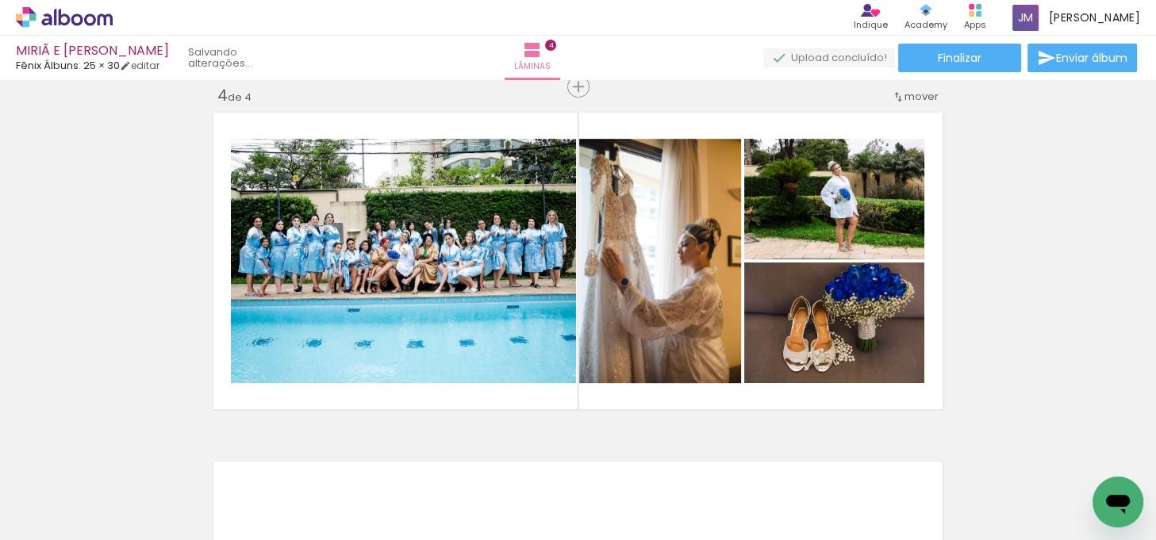
scroll to position [1284, 0]
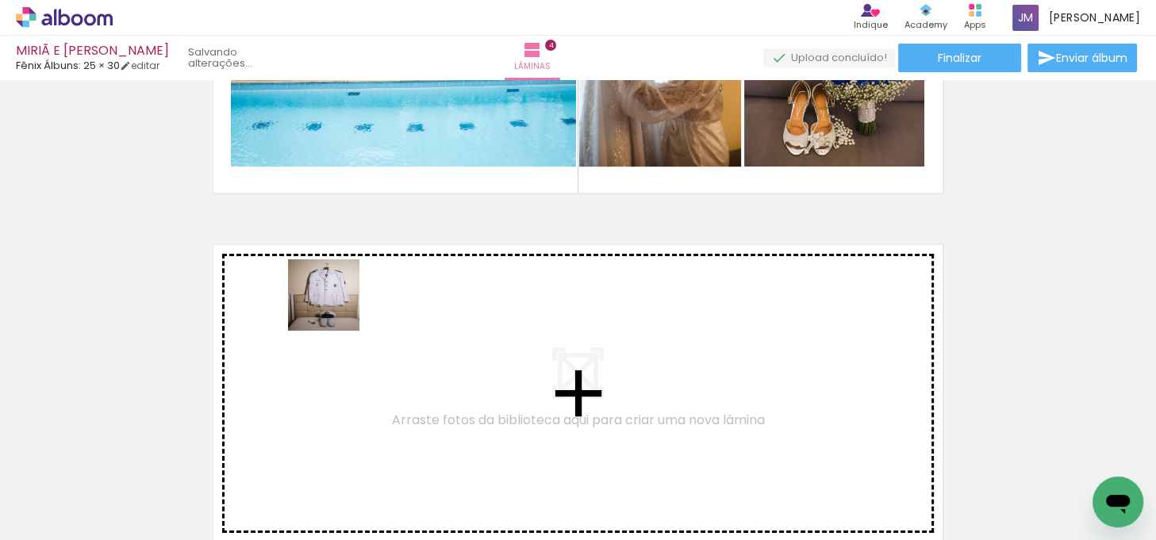
drag, startPoint x: 256, startPoint y: 485, endPoint x: 336, endPoint y: 307, distance: 194.7
click at [336, 307] on quentale-workspace at bounding box center [578, 270] width 1156 height 540
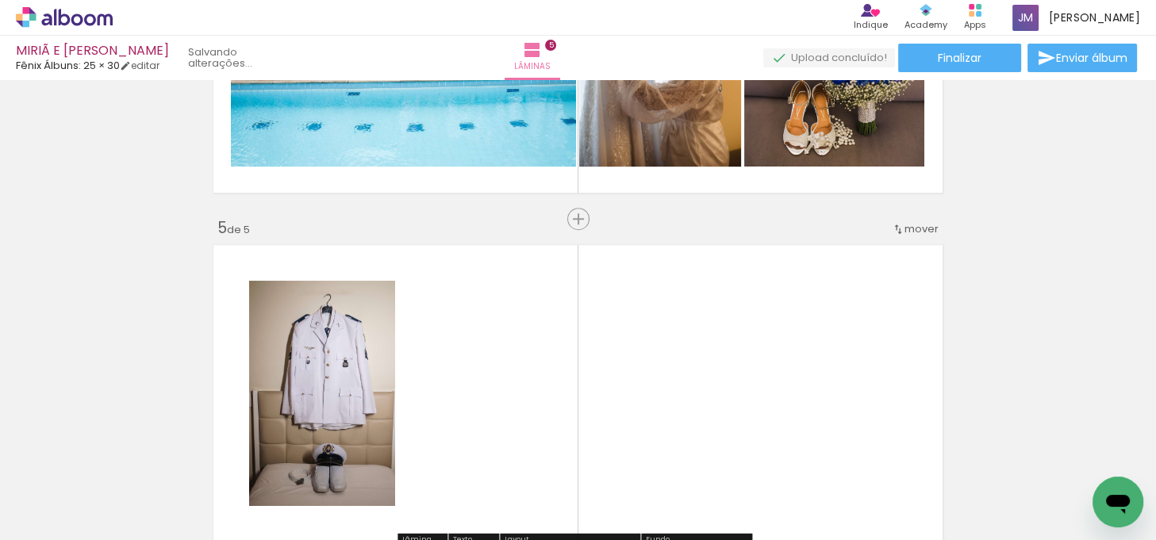
scroll to position [1417, 0]
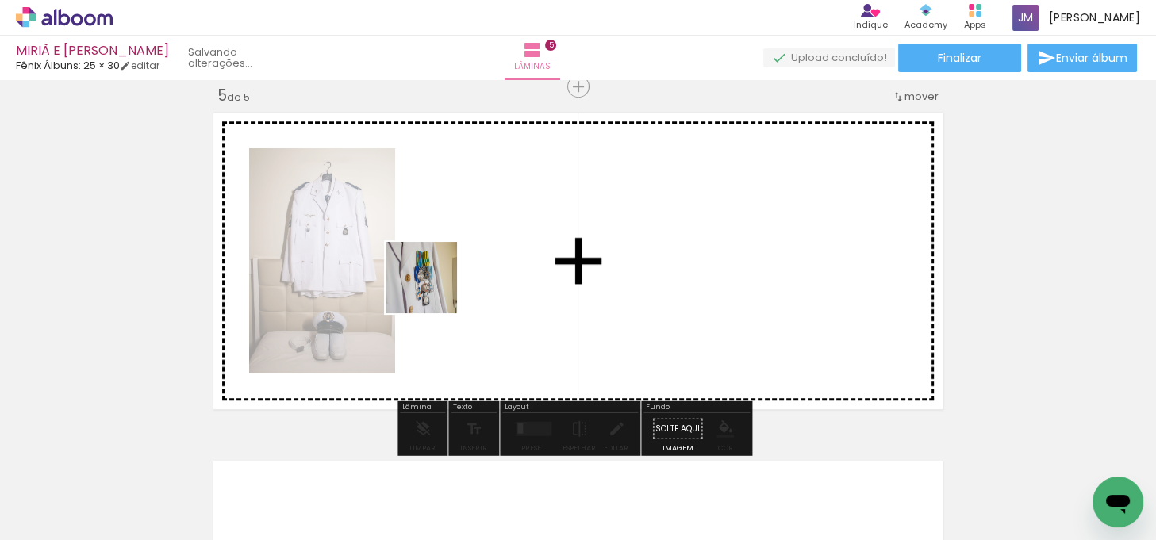
drag, startPoint x: 342, startPoint y: 409, endPoint x: 437, endPoint y: 291, distance: 151.2
click at [437, 291] on quentale-workspace at bounding box center [578, 270] width 1156 height 540
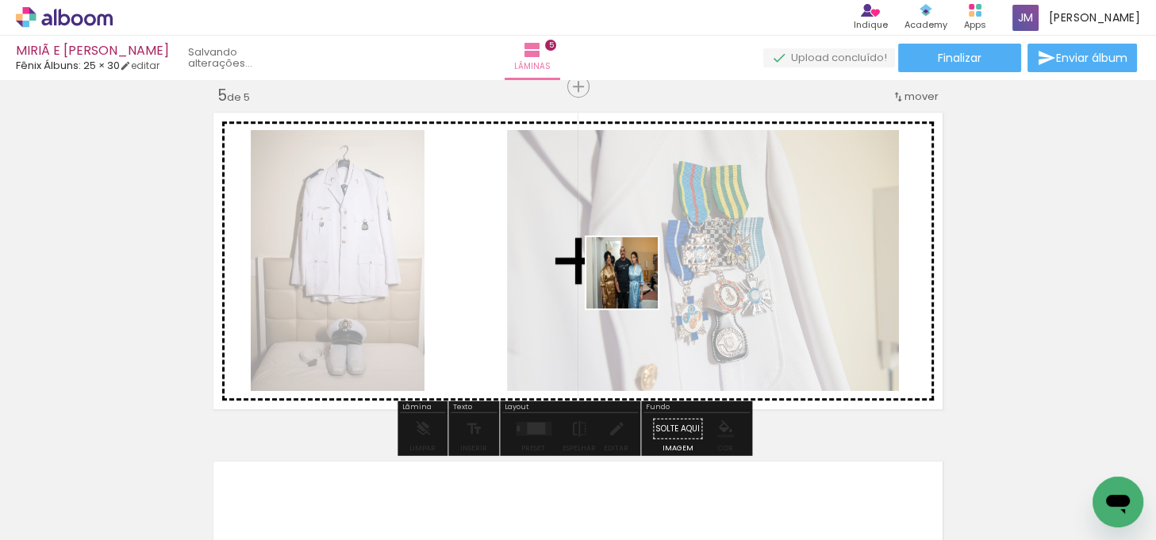
drag, startPoint x: 275, startPoint y: 481, endPoint x: 636, endPoint y: 283, distance: 412.7
click at [636, 283] on quentale-workspace at bounding box center [578, 270] width 1156 height 540
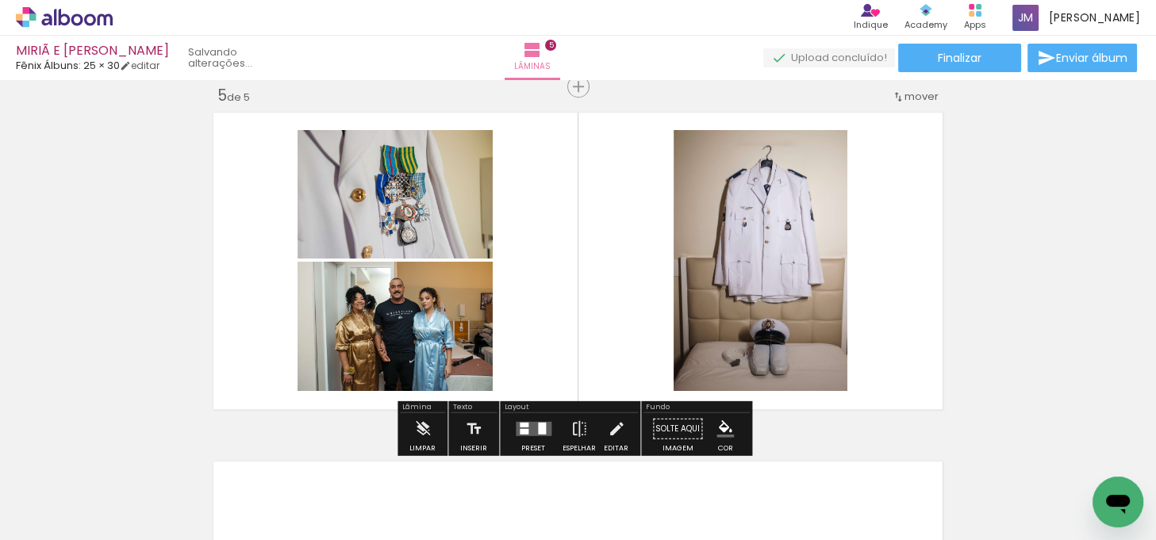
drag, startPoint x: 525, startPoint y: 427, endPoint x: 1066, endPoint y: 329, distance: 549.4
click at [530, 422] on quentale-layouter at bounding box center [534, 429] width 36 height 14
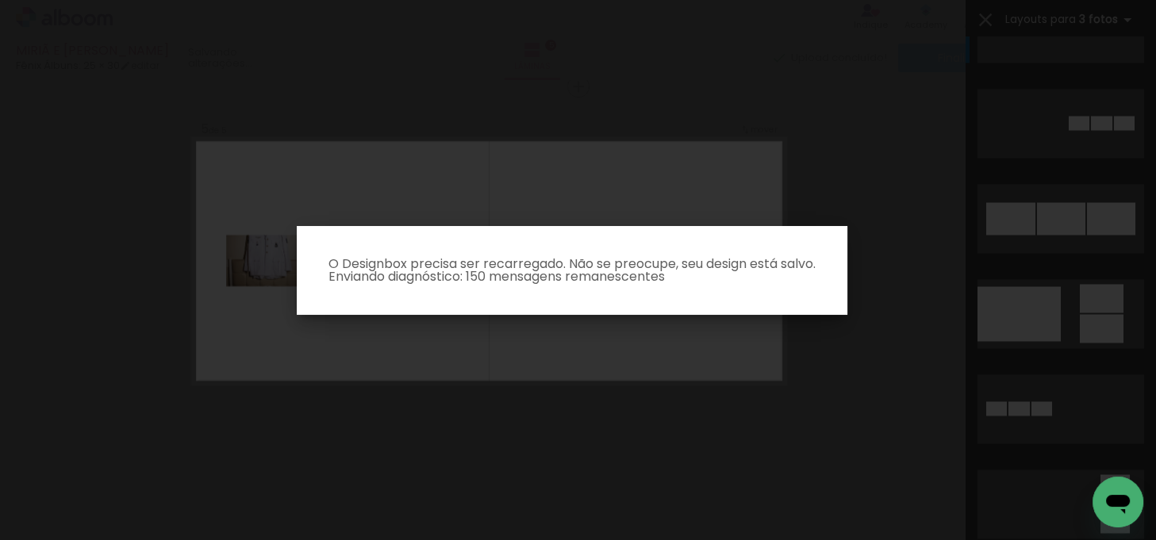
scroll to position [10571, 0]
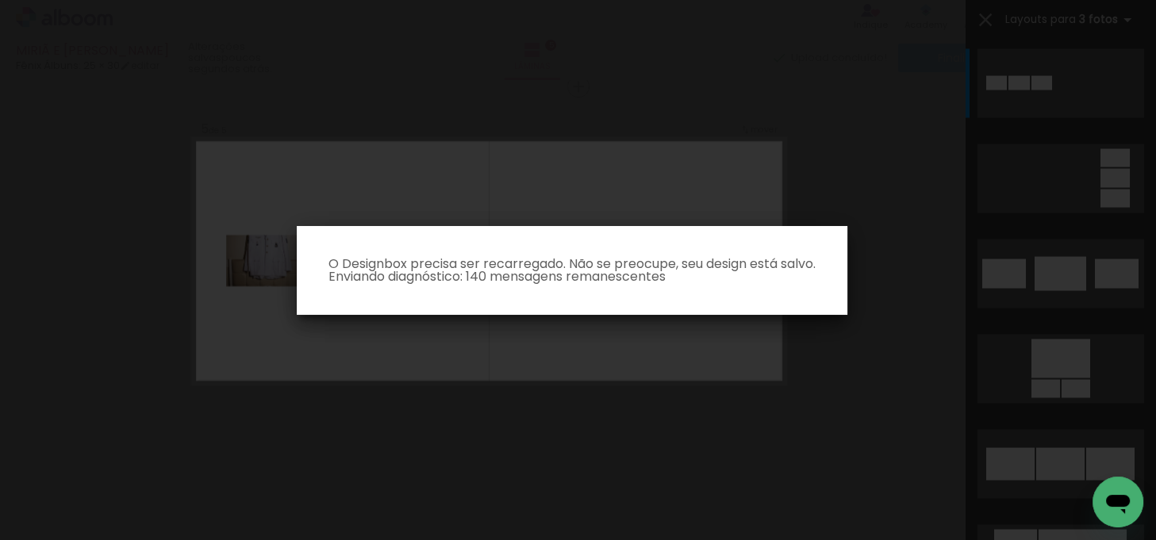
click at [888, 310] on iron-overlay-backdrop at bounding box center [578, 270] width 1156 height 540
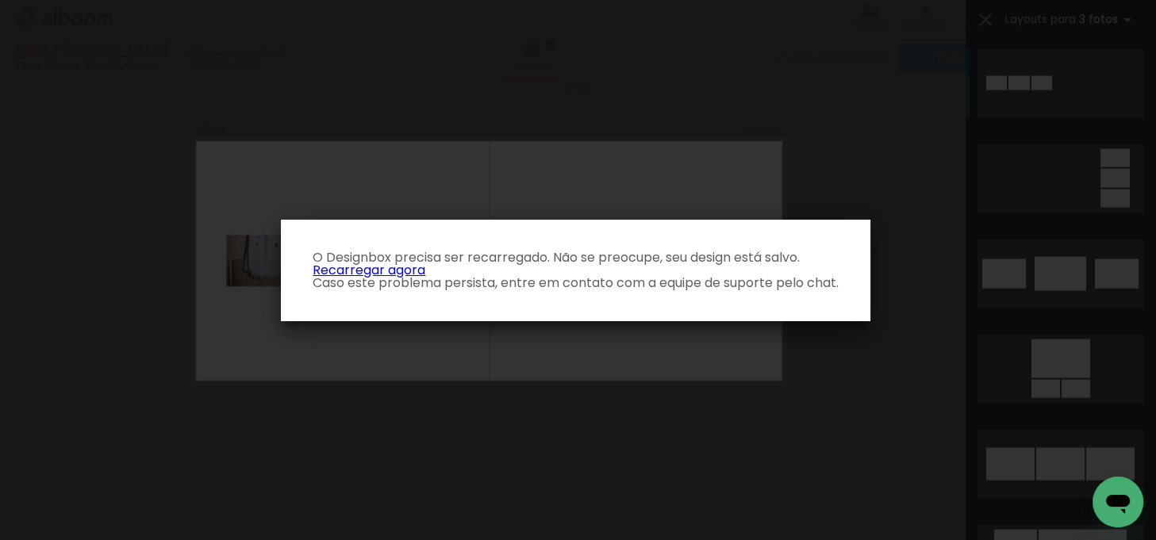
click at [404, 264] on link "Recarregar agora" at bounding box center [369, 270] width 113 height 18
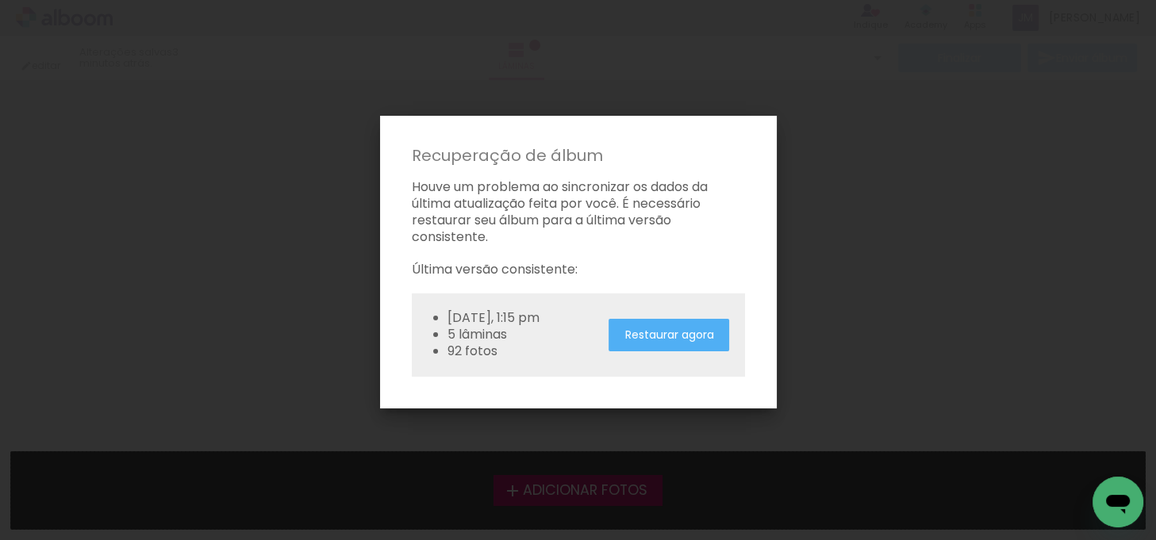
click at [0, 0] on slot "Restaurar agora" at bounding box center [0, 0] width 0 height 0
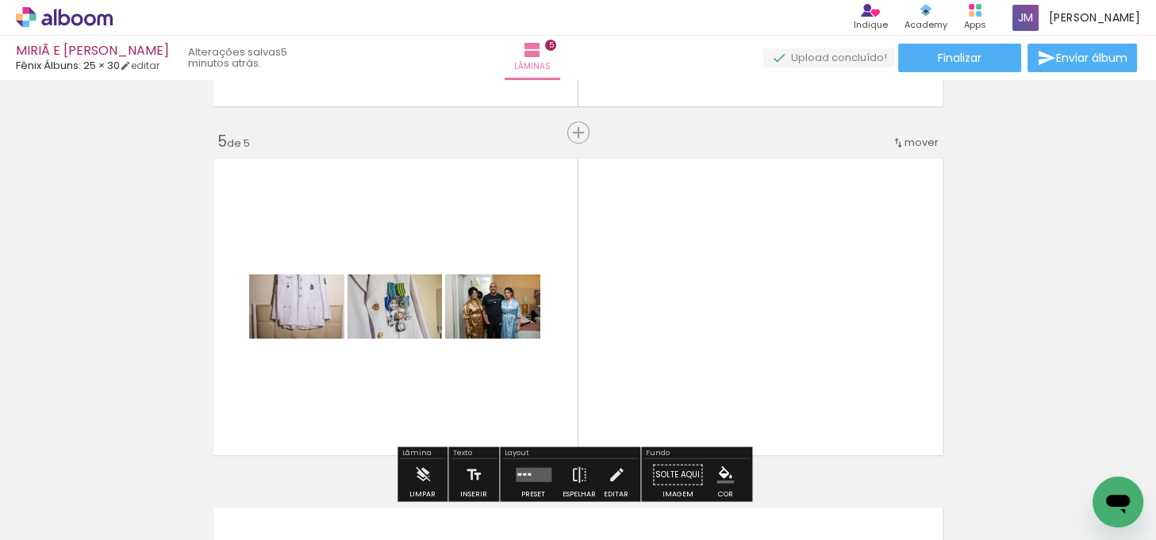
scroll to position [1443, 0]
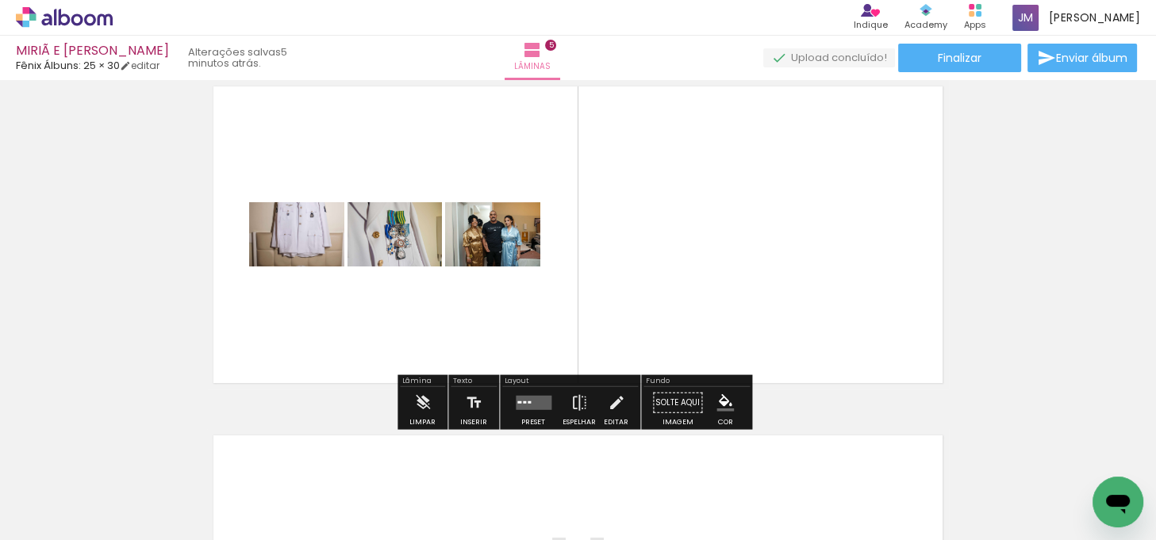
click at [529, 410] on div at bounding box center [533, 403] width 43 height 32
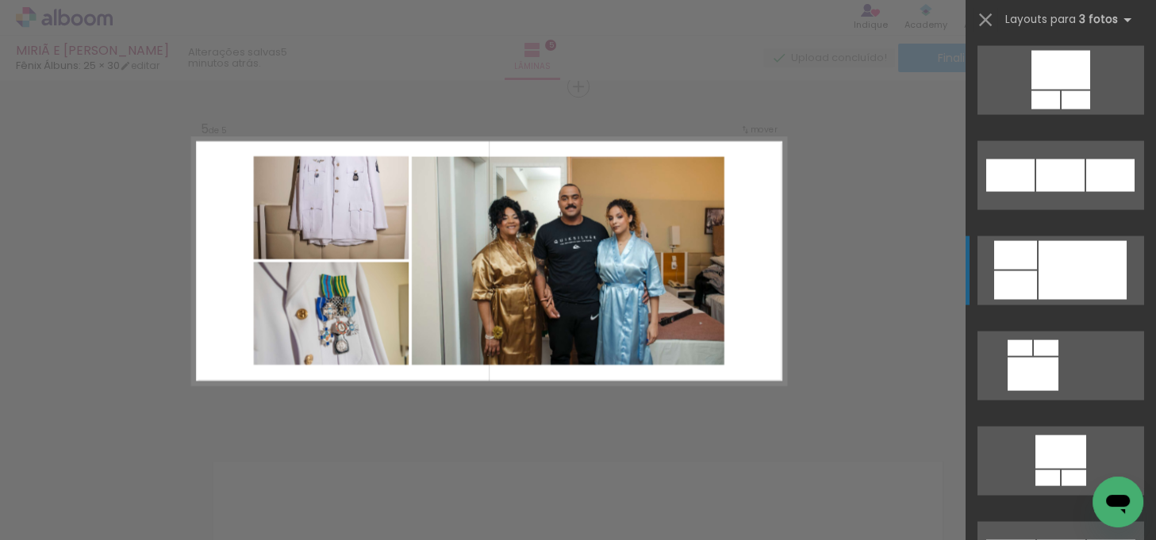
scroll to position [11148, 0]
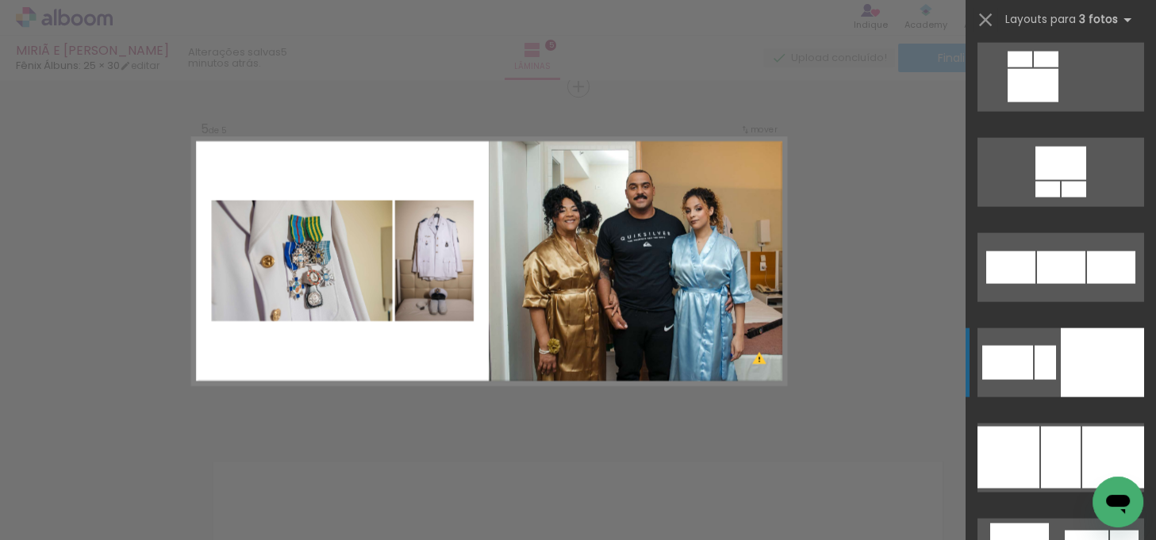
click at [1067, 344] on div at bounding box center [1102, 363] width 83 height 69
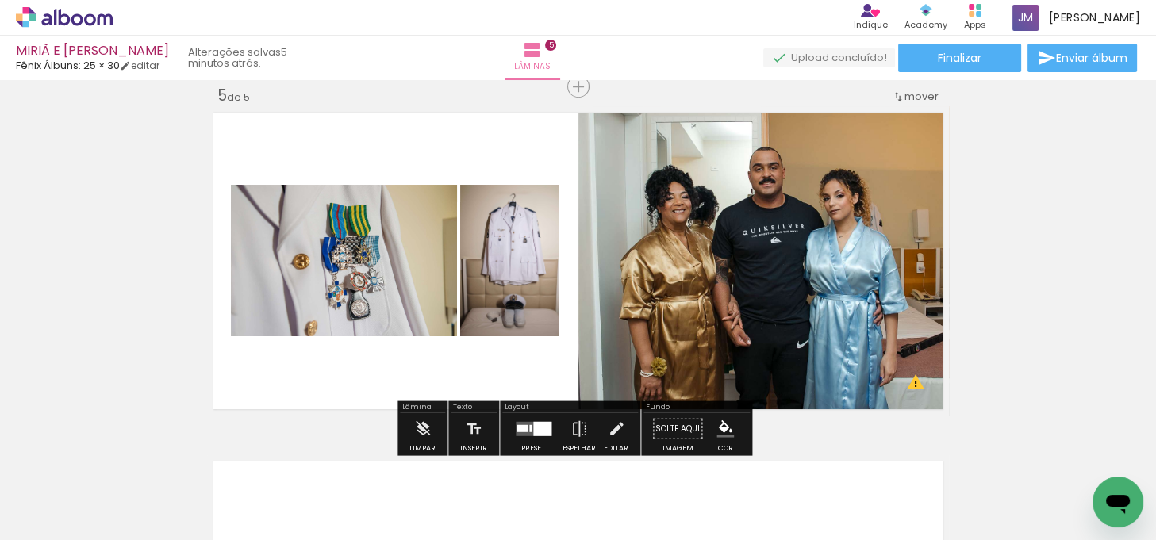
click at [875, 306] on quentale-photo at bounding box center [763, 261] width 371 height 310
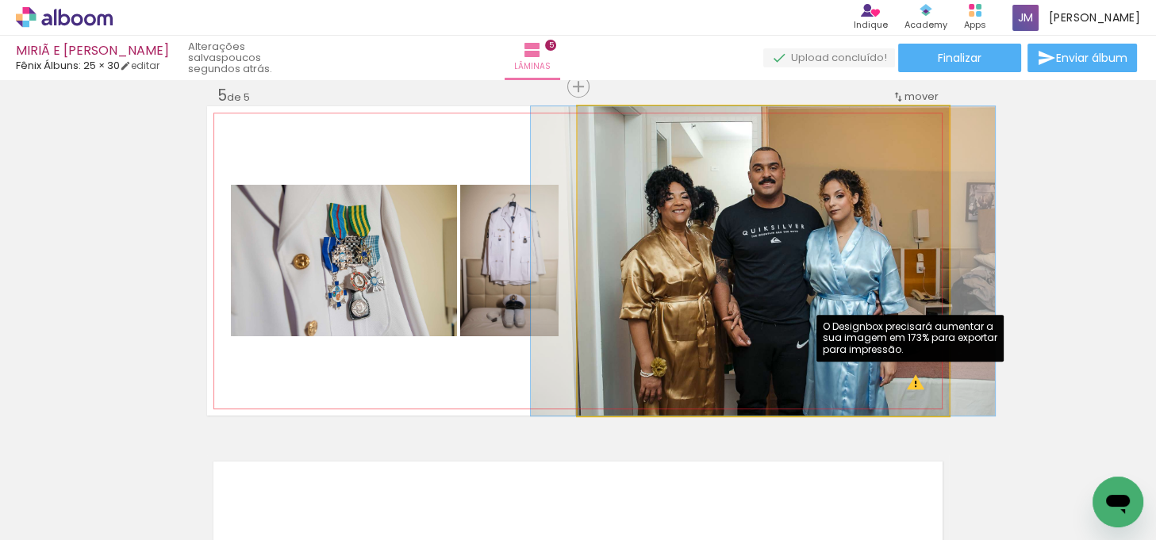
click at [860, 265] on quentale-photo at bounding box center [763, 261] width 371 height 310
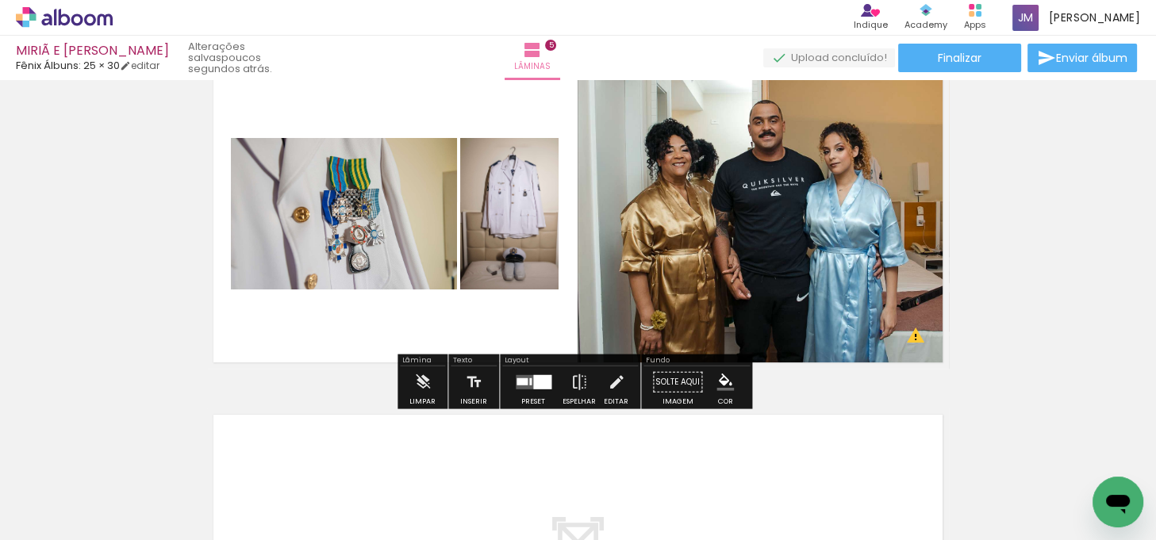
scroll to position [1489, 0]
